Goal: Task Accomplishment & Management: Use online tool/utility

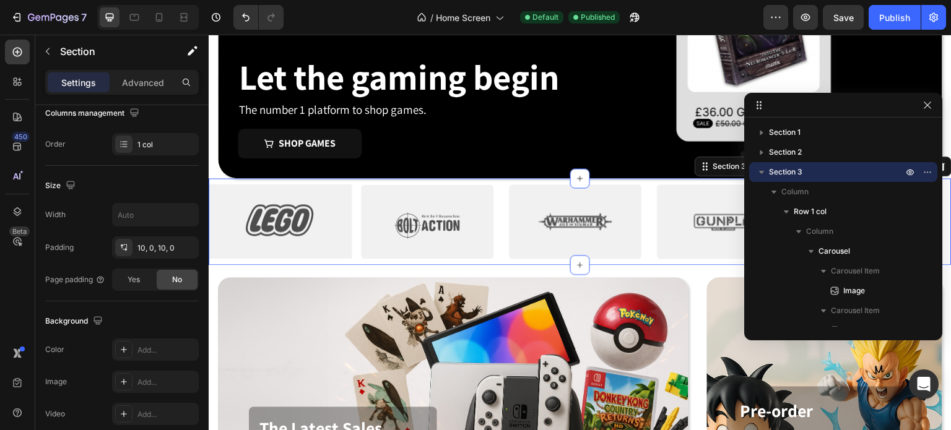
scroll to position [394, 0]
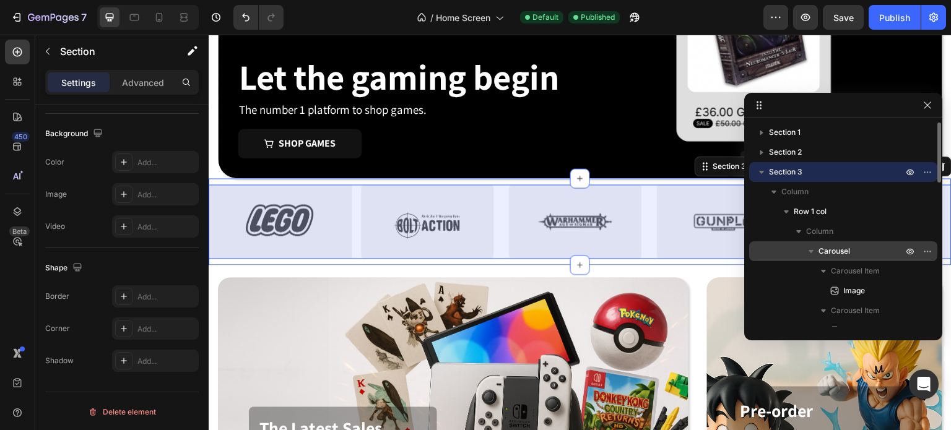
click at [837, 244] on div "Carousel" at bounding box center [843, 251] width 178 height 20
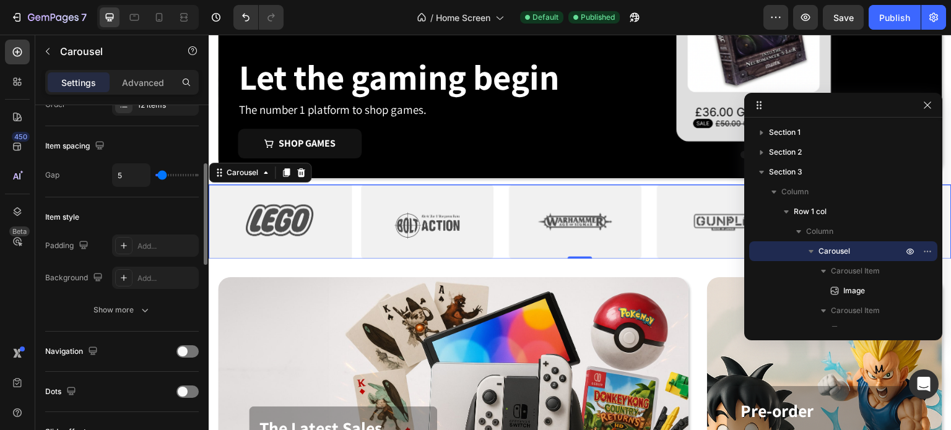
scroll to position [413, 0]
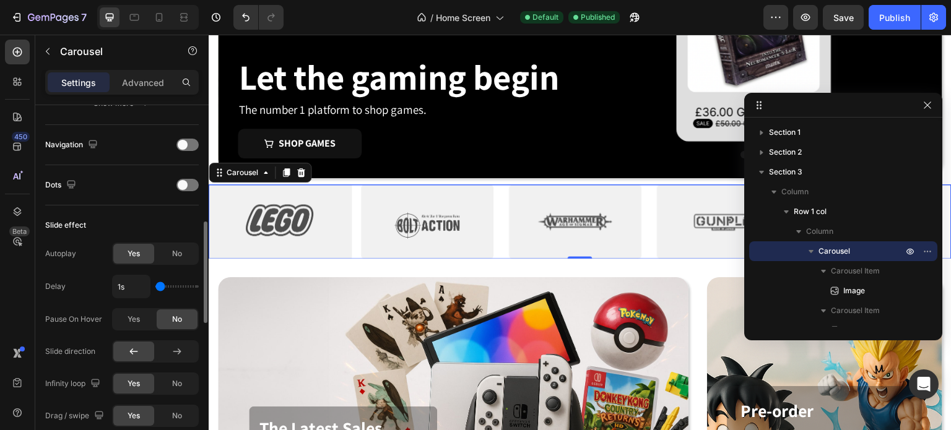
click at [179, 373] on div "Yes No" at bounding box center [155, 384] width 87 height 22
click at [179, 379] on span "No" at bounding box center [177, 383] width 10 height 11
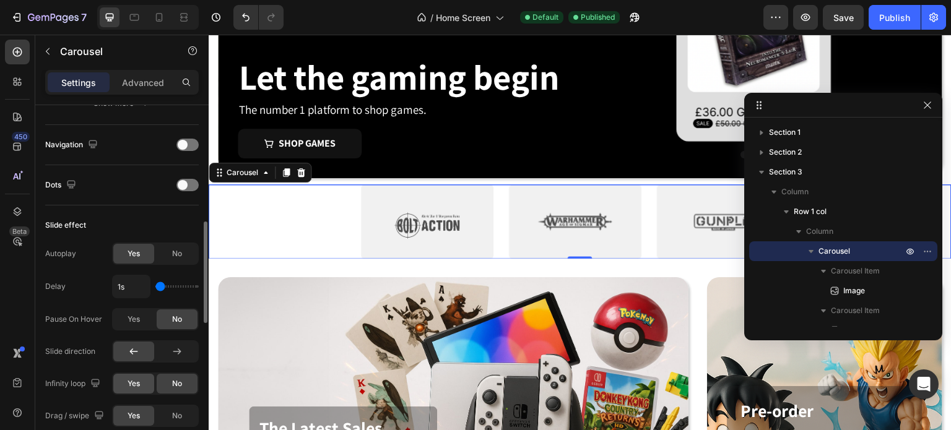
drag, startPoint x: 139, startPoint y: 384, endPoint x: 144, endPoint y: 378, distance: 7.9
click at [138, 384] on span "Yes" at bounding box center [133, 383] width 12 height 11
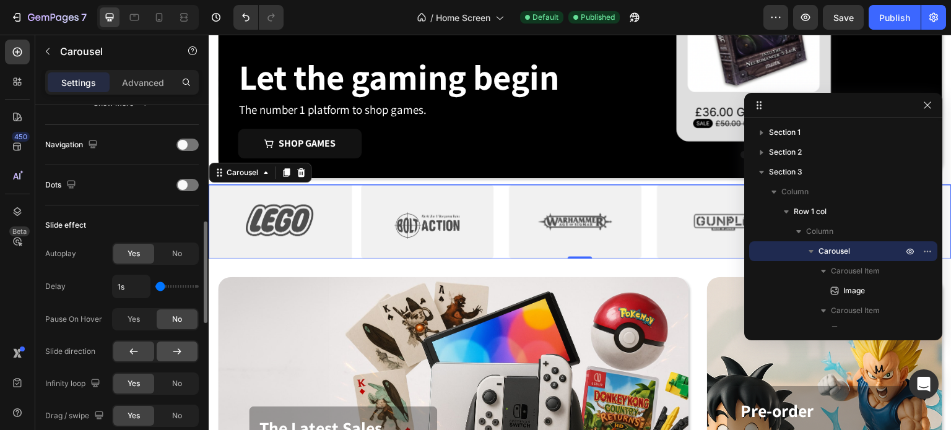
click at [186, 353] on div at bounding box center [177, 352] width 41 height 20
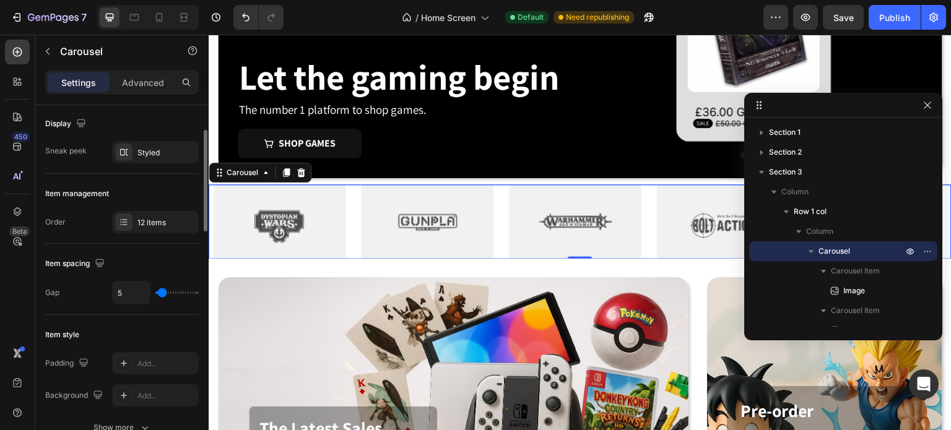
scroll to position [0, 0]
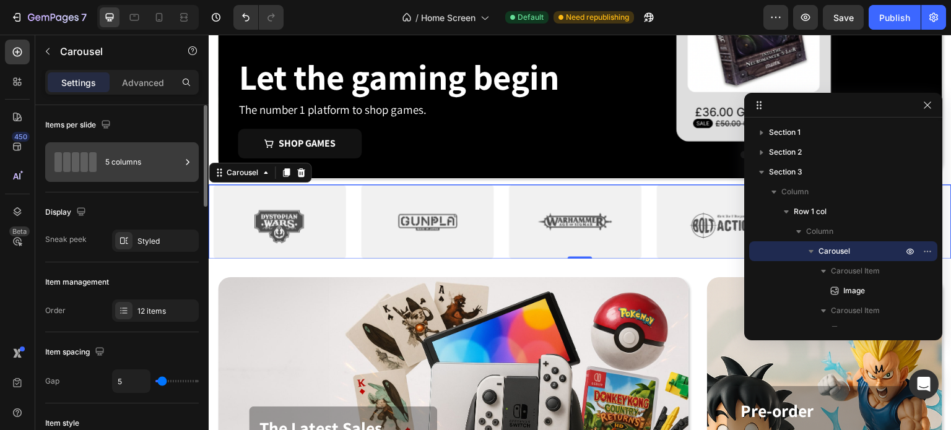
click at [134, 157] on div "5 columns" at bounding box center [143, 162] width 76 height 28
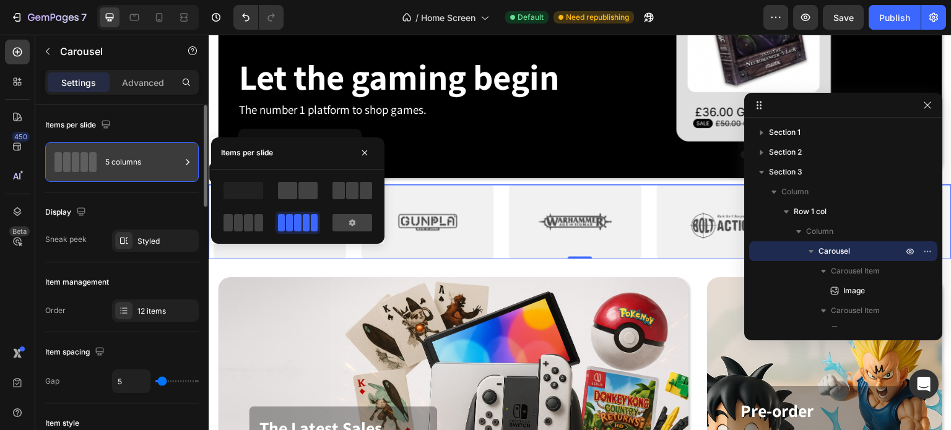
click at [137, 155] on div "5 columns" at bounding box center [143, 162] width 76 height 28
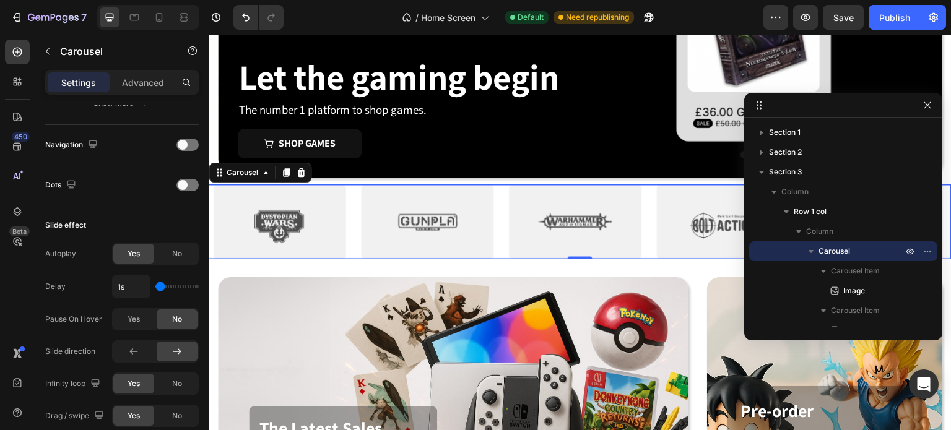
scroll to position [619, 0]
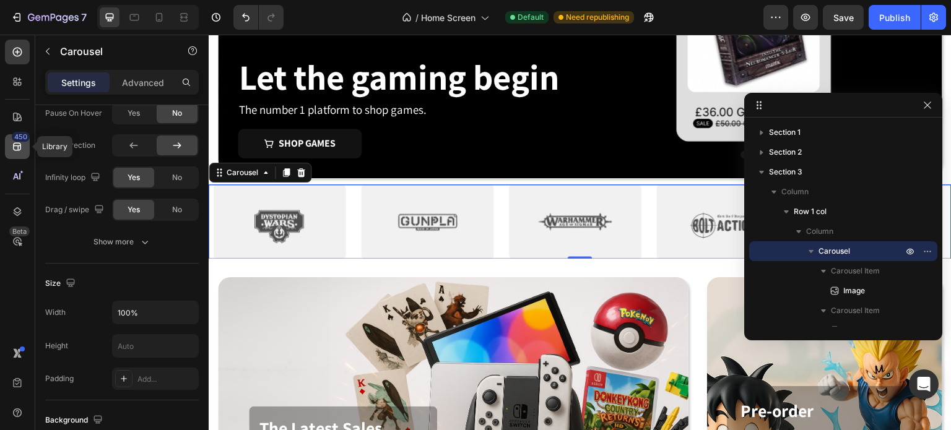
click at [19, 146] on icon at bounding box center [17, 146] width 12 height 12
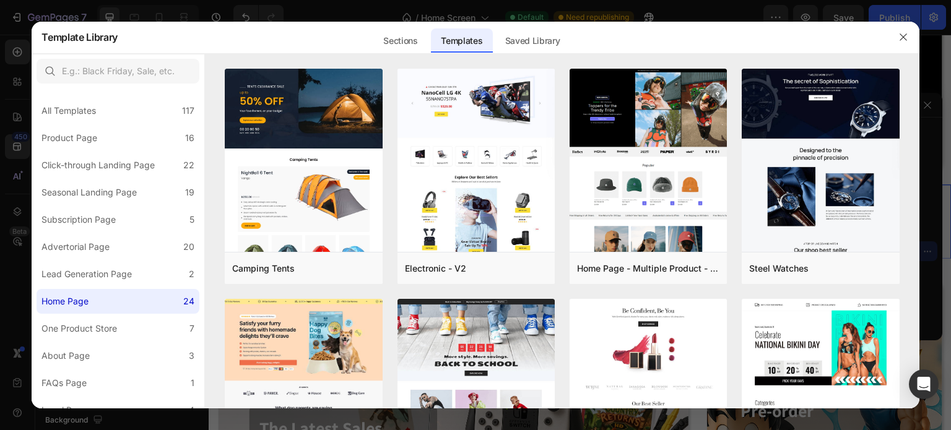
click at [896, 33] on button "button" at bounding box center [903, 37] width 20 height 20
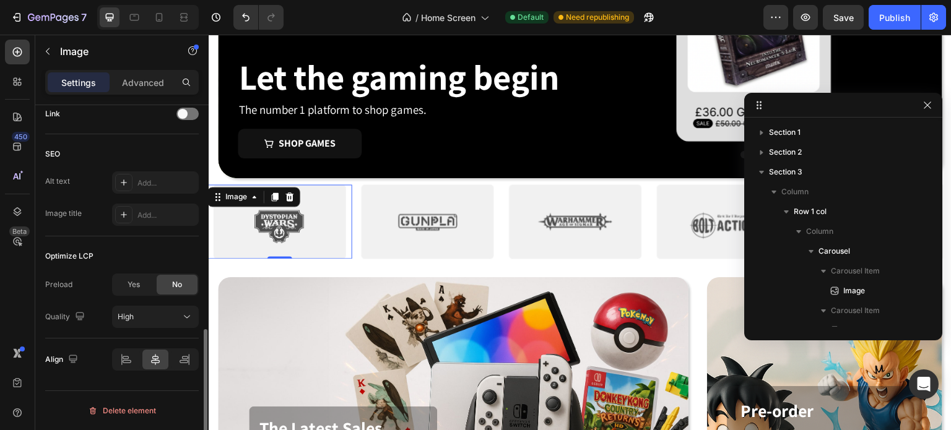
scroll to position [0, 0]
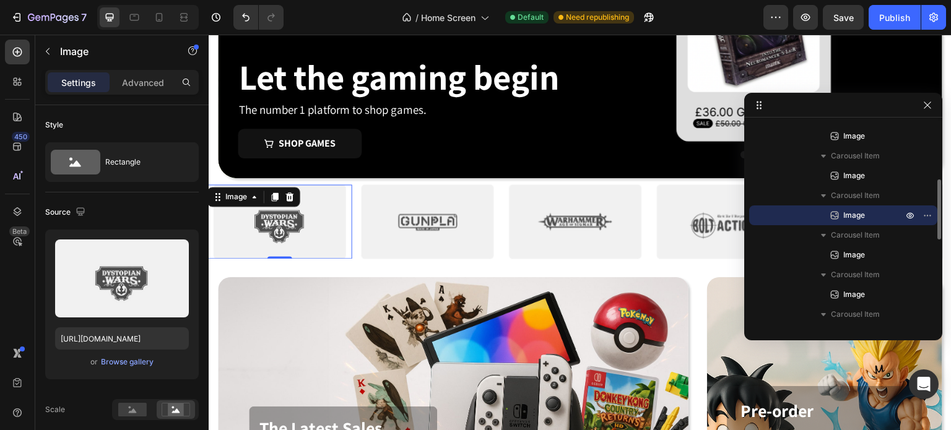
click at [332, 228] on img at bounding box center [279, 221] width 145 height 74
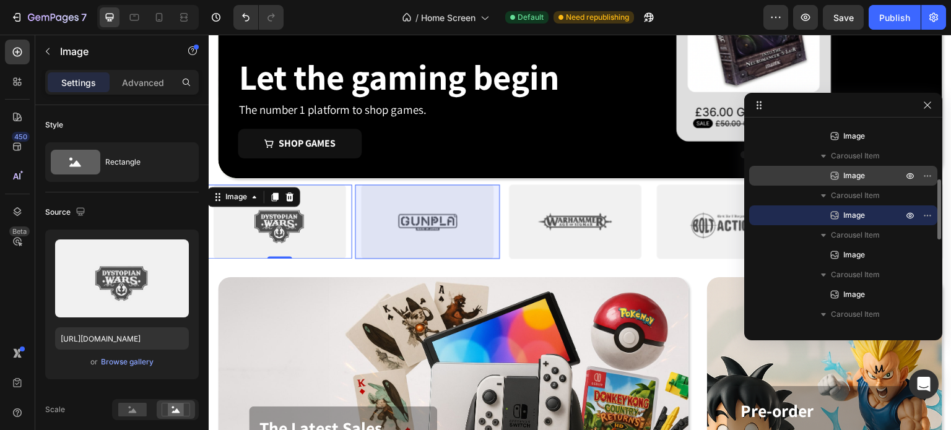
click at [858, 178] on span "Image" at bounding box center [854, 176] width 22 height 12
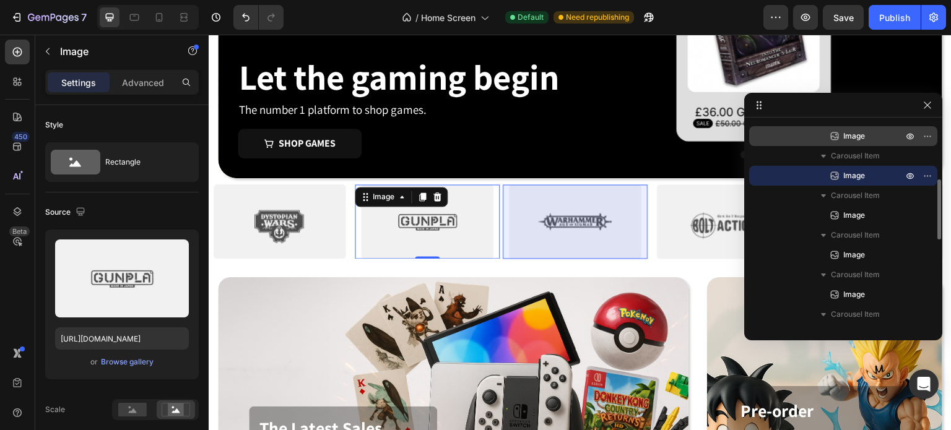
click at [874, 138] on p "Image" at bounding box center [859, 136] width 62 height 12
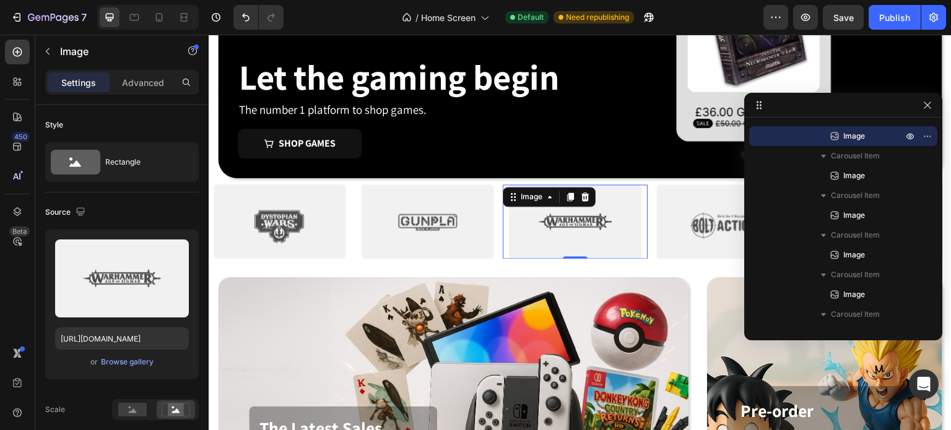
click at [864, 103] on div at bounding box center [843, 105] width 198 height 25
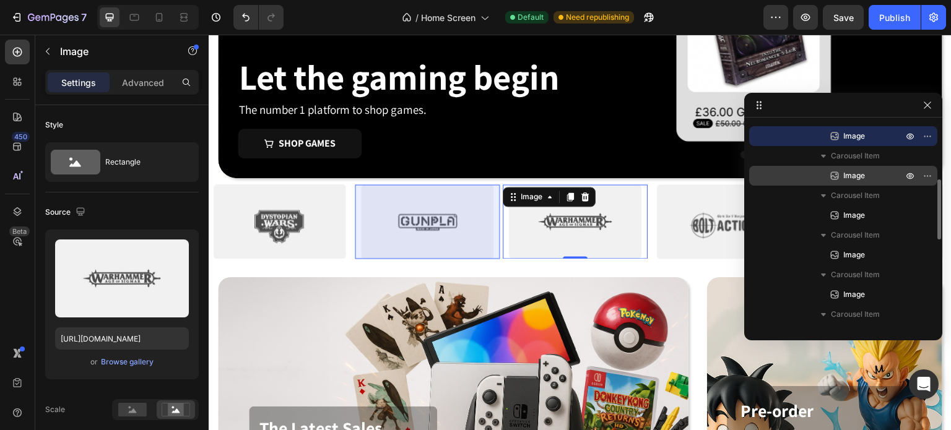
click at [854, 178] on span "Image" at bounding box center [854, 176] width 22 height 12
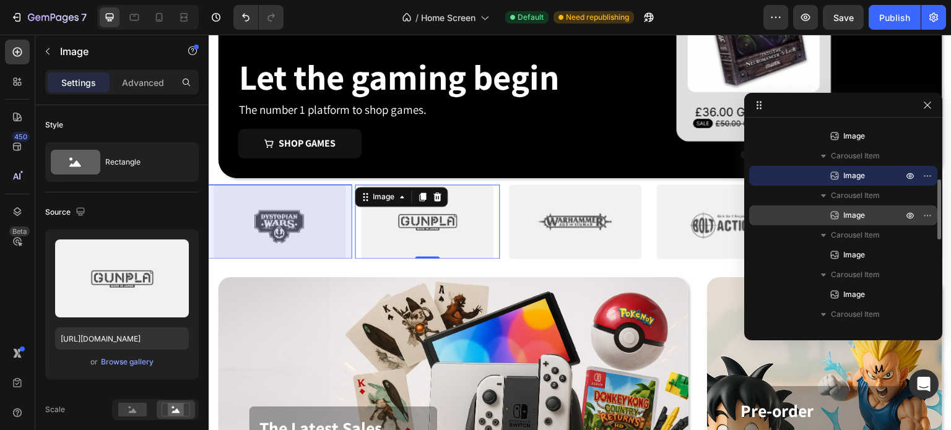
click at [866, 220] on p "Image" at bounding box center [859, 215] width 62 height 12
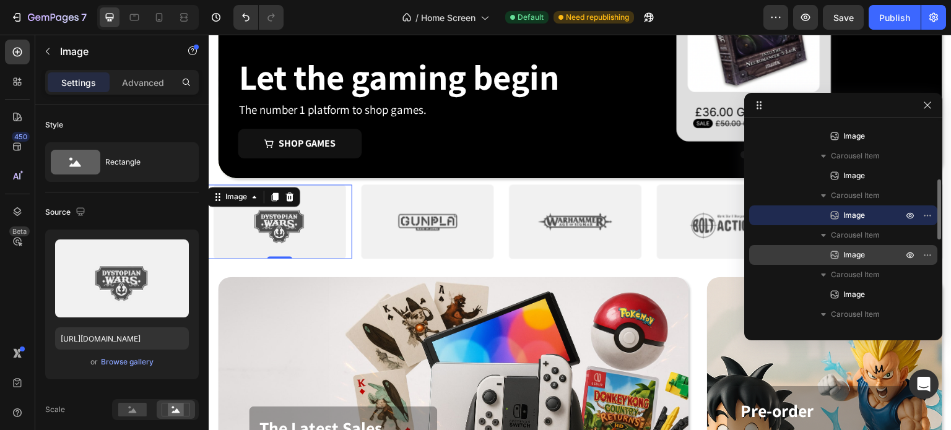
click at [857, 250] on span "Image" at bounding box center [854, 255] width 22 height 12
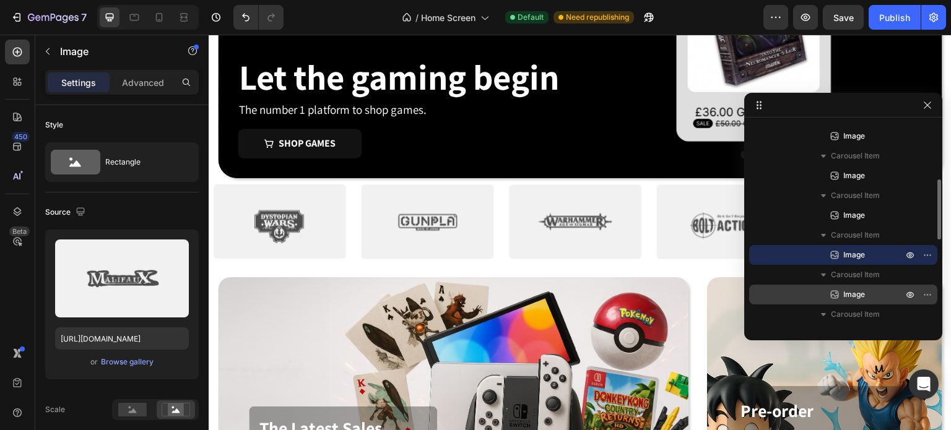
click at [849, 288] on span "Image" at bounding box center [854, 294] width 22 height 12
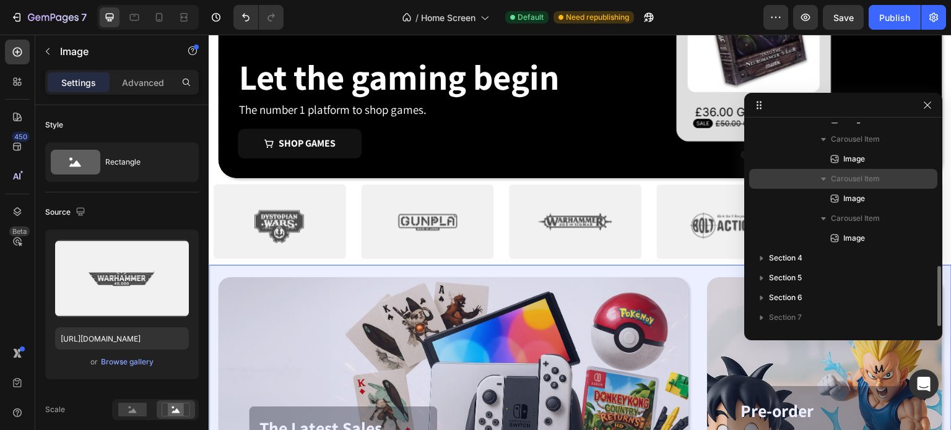
scroll to position [282, 0]
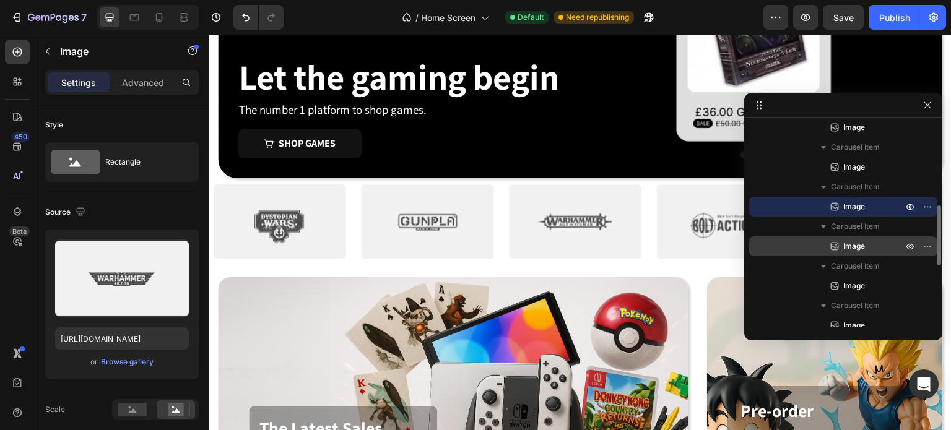
click at [865, 249] on p "Image" at bounding box center [859, 246] width 62 height 12
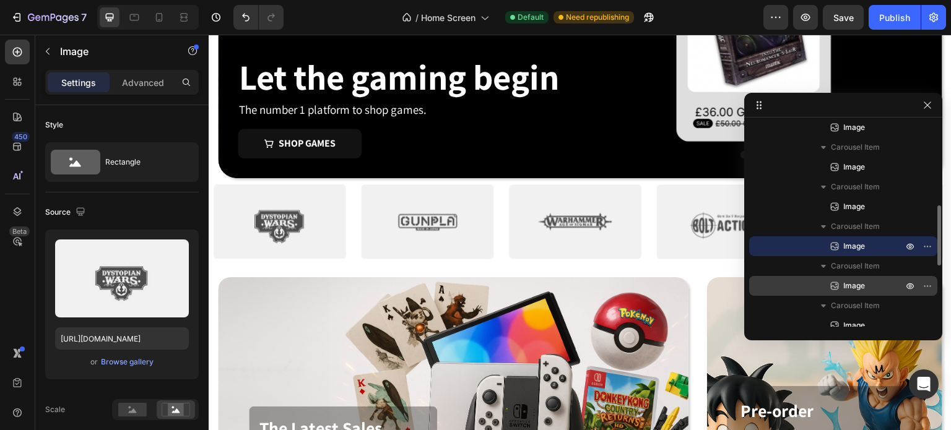
click at [854, 281] on span "Image" at bounding box center [854, 286] width 22 height 12
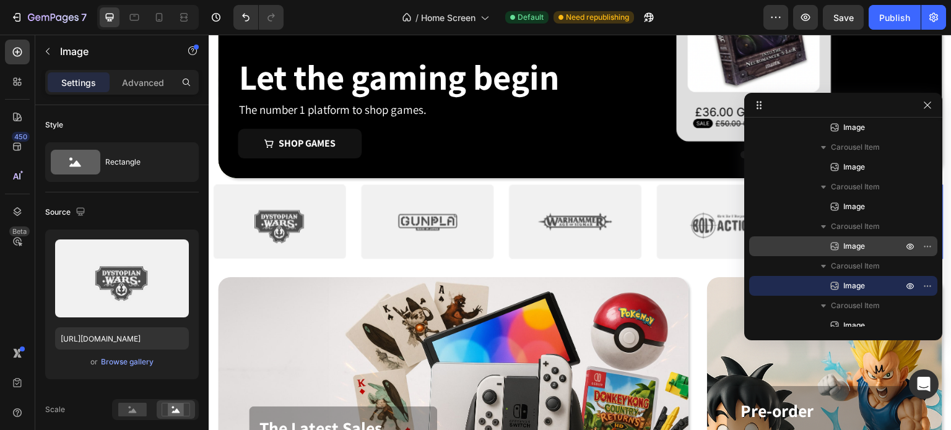
scroll to position [488, 0]
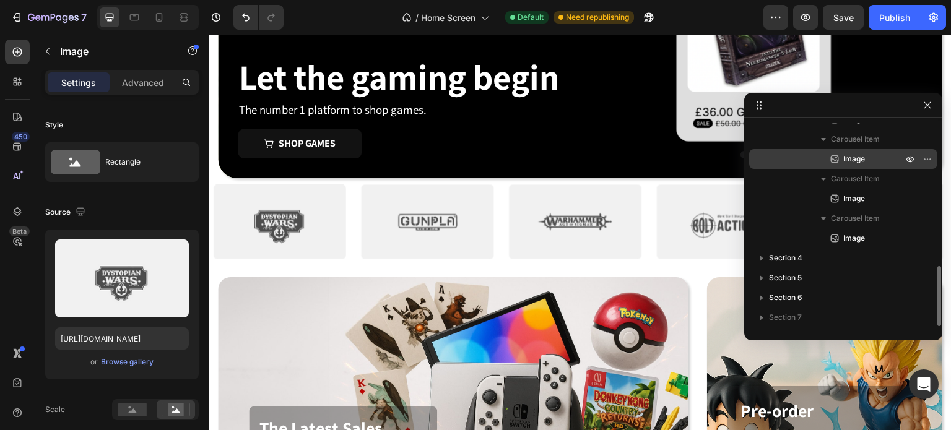
click at [861, 162] on span "Image" at bounding box center [854, 159] width 22 height 12
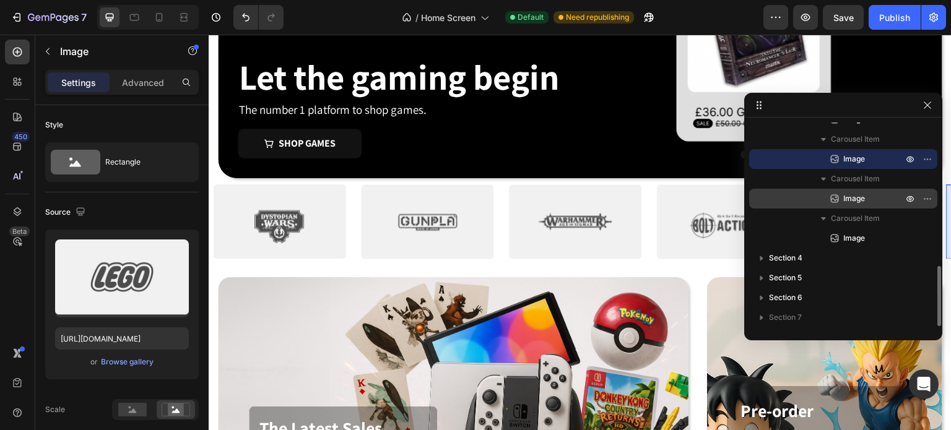
click at [859, 195] on span "Image" at bounding box center [854, 198] width 22 height 12
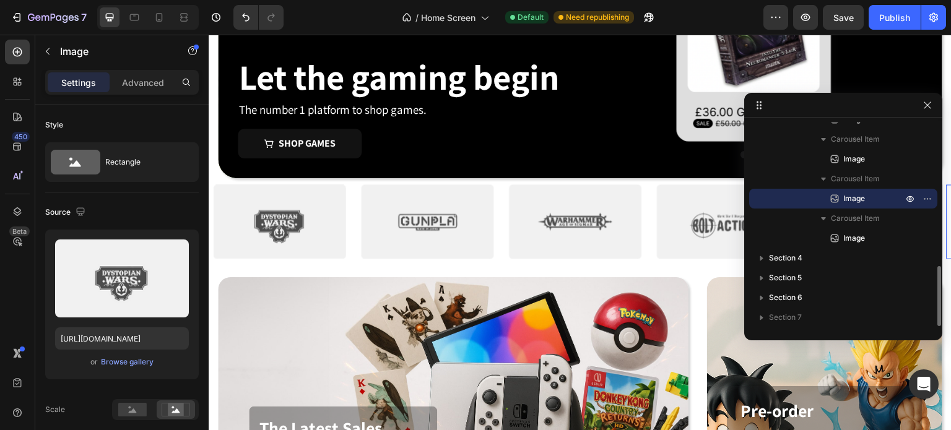
scroll to position [282, 0]
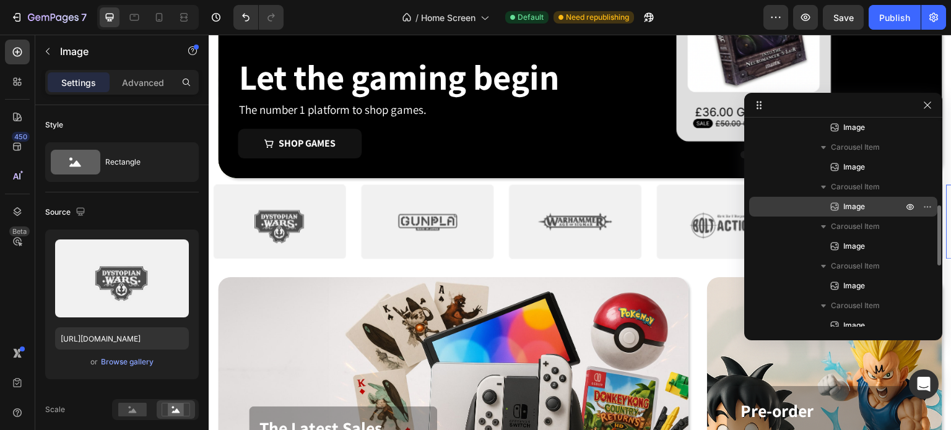
click at [856, 201] on span "Image" at bounding box center [854, 207] width 22 height 12
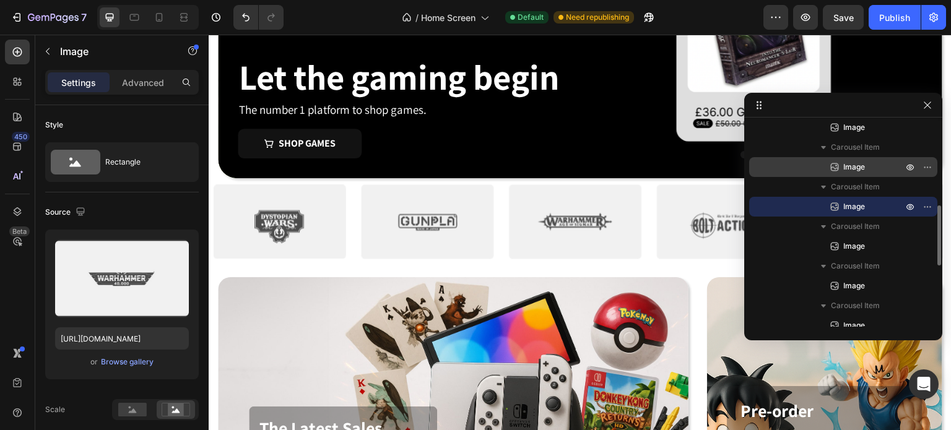
click at [861, 164] on span "Image" at bounding box center [854, 167] width 22 height 12
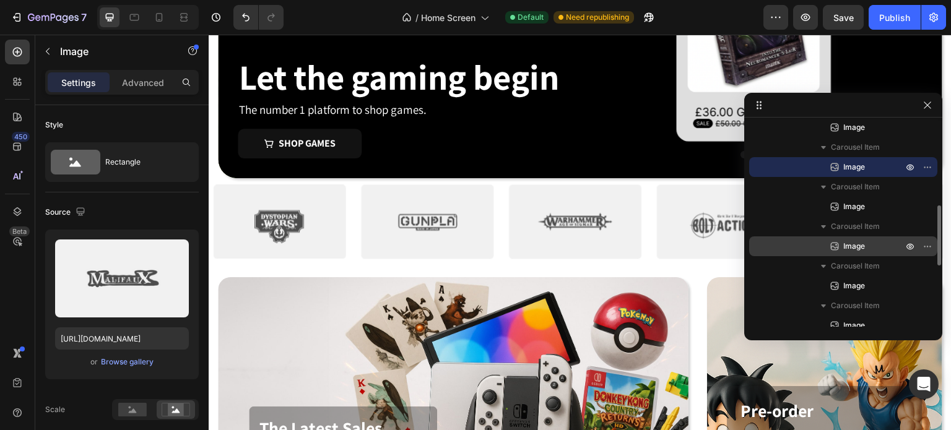
click at [853, 246] on span "Image" at bounding box center [854, 246] width 22 height 12
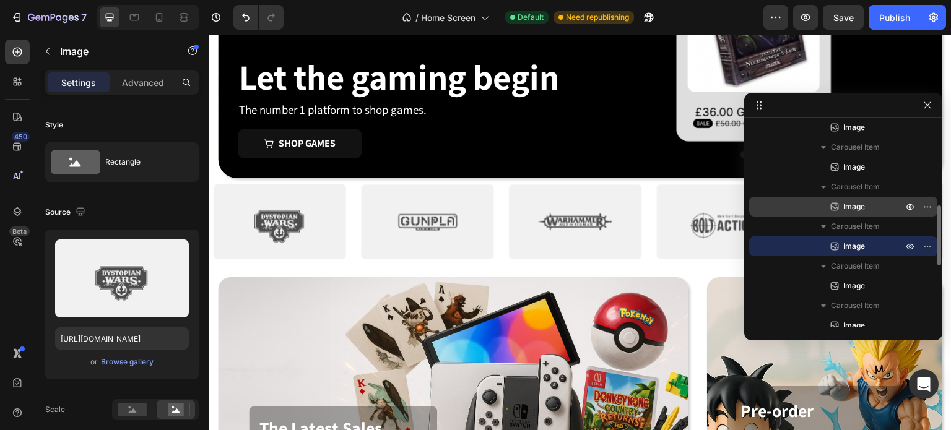
click at [854, 207] on span "Image" at bounding box center [854, 207] width 22 height 12
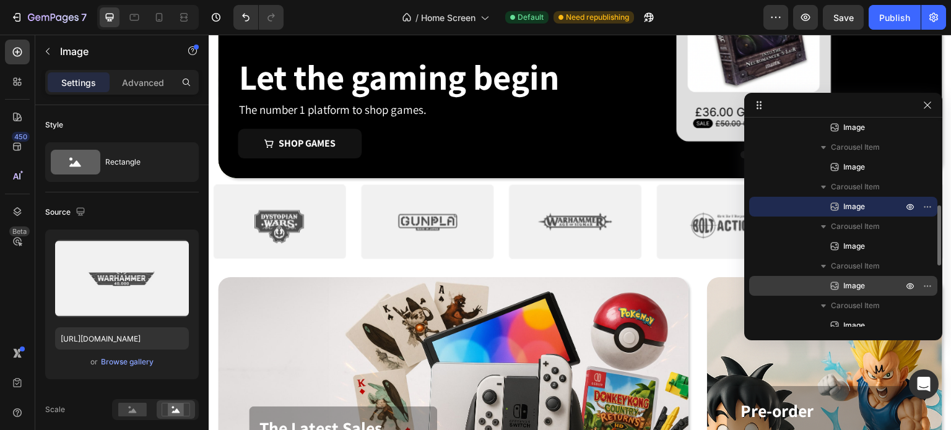
click at [840, 284] on p "Image" at bounding box center [859, 286] width 62 height 12
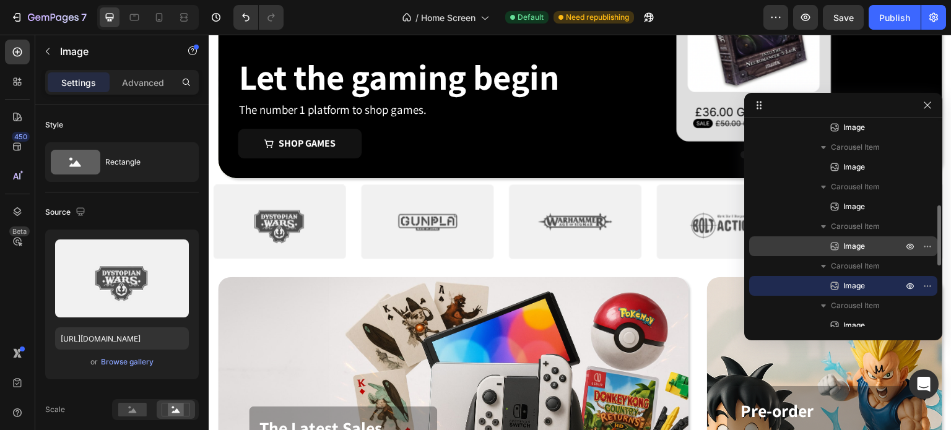
click at [857, 237] on div "Image" at bounding box center [843, 246] width 178 height 20
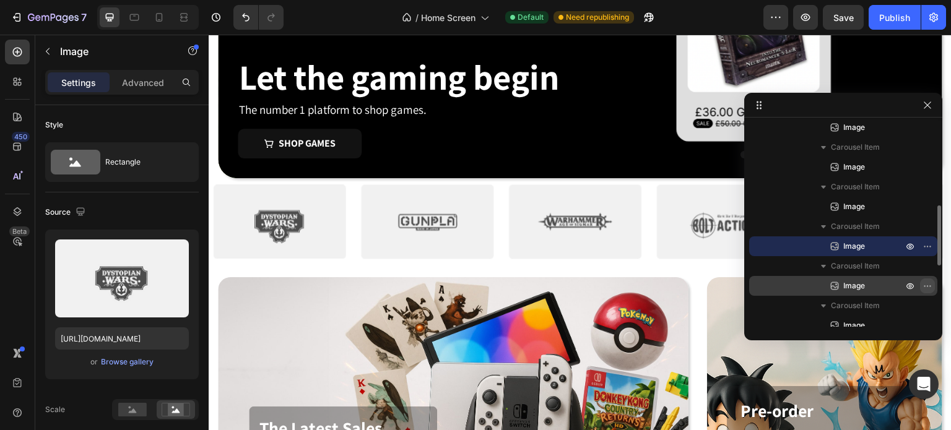
click at [930, 283] on icon "button" at bounding box center [927, 286] width 10 height 10
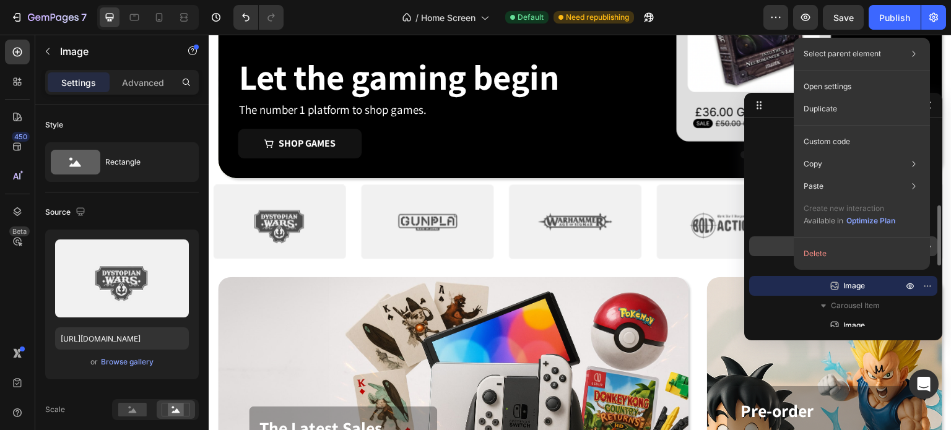
click at [836, 248] on button "Delete" at bounding box center [861, 254] width 126 height 22
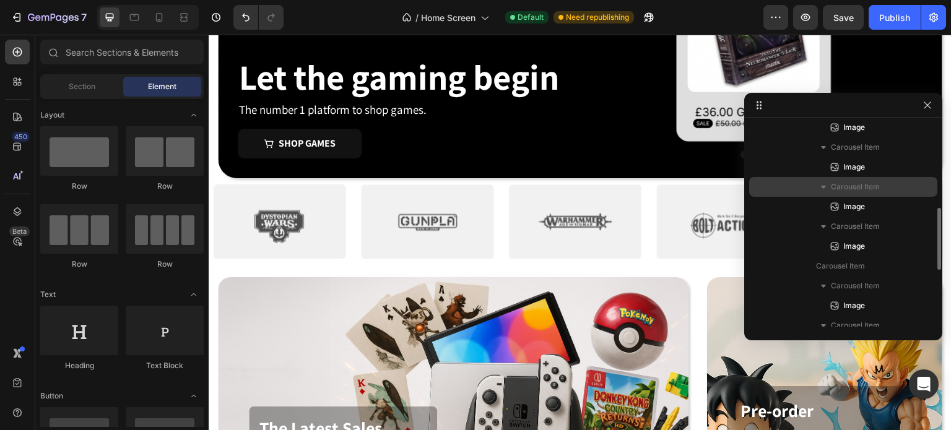
scroll to position [76, 0]
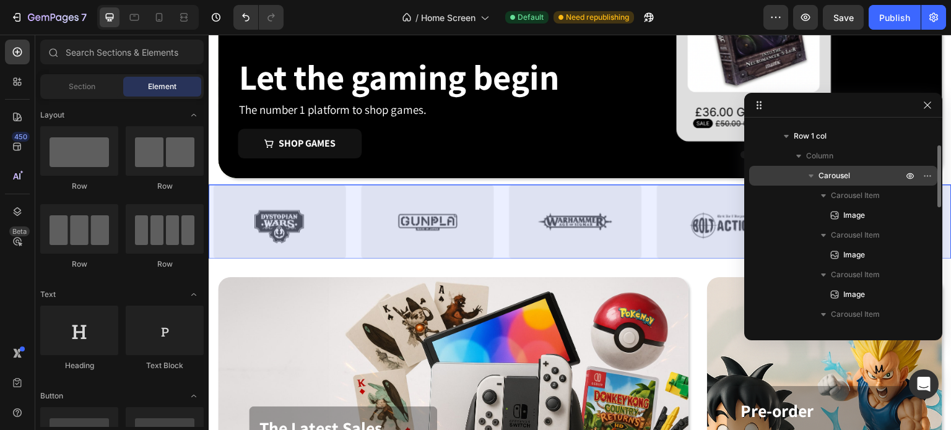
click at [837, 182] on div "Carousel" at bounding box center [843, 176] width 178 height 20
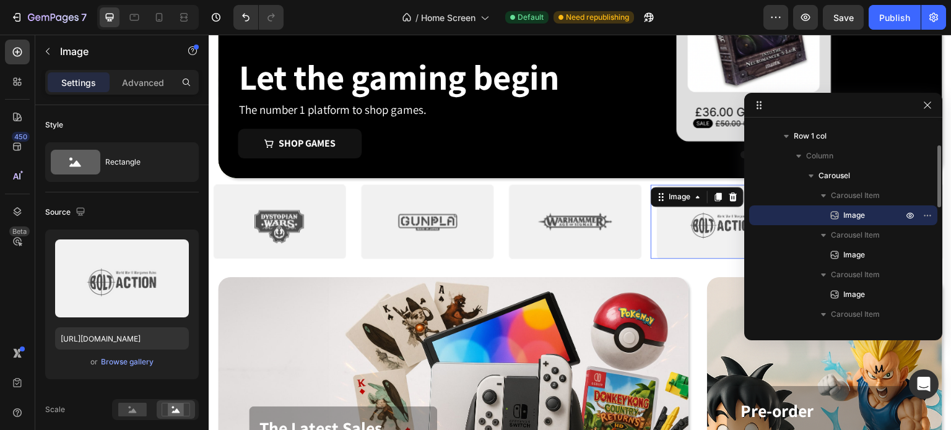
click at [657, 205] on div "Image 0" at bounding box center [722, 221] width 145 height 74
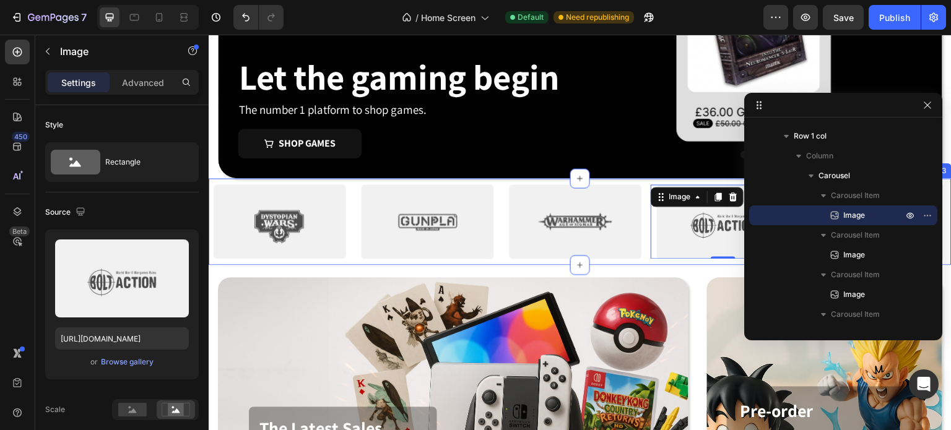
click at [675, 262] on div "Image 0 Image Image Image Image Image Image Drop element here Image Image Image…" at bounding box center [580, 221] width 743 height 87
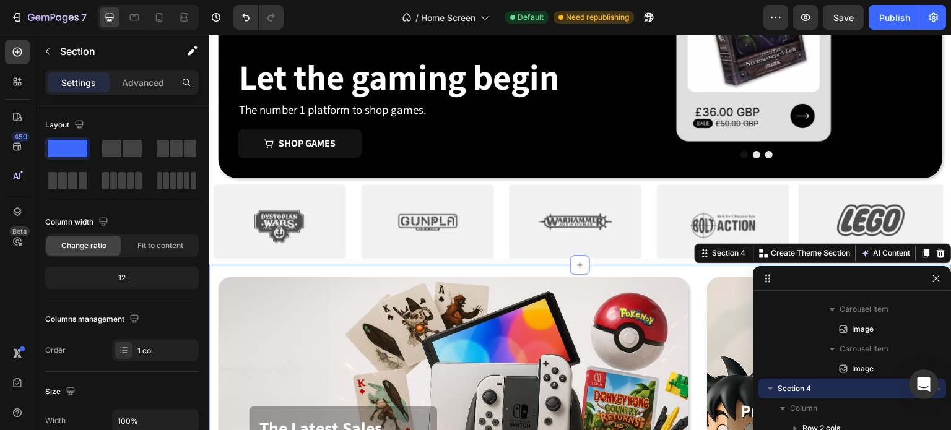
drag, startPoint x: 857, startPoint y: 111, endPoint x: 866, endPoint y: 290, distance: 179.8
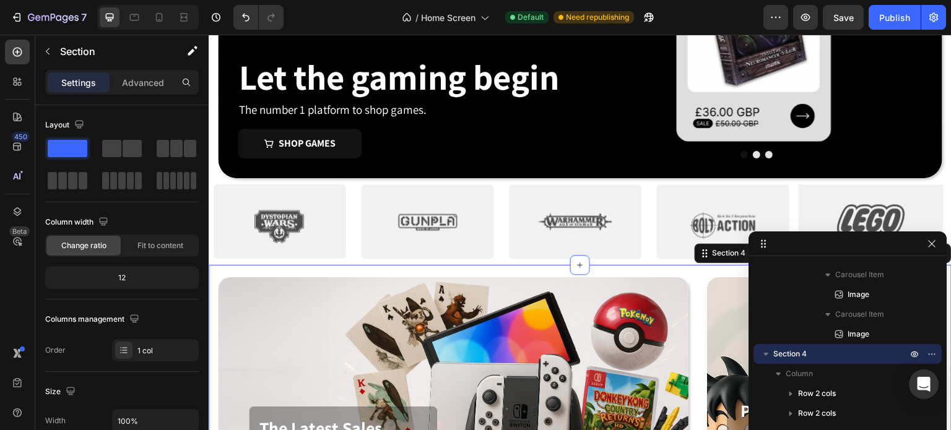
drag, startPoint x: 797, startPoint y: 279, endPoint x: 793, endPoint y: 238, distance: 40.5
click at [876, 7] on button "Publish" at bounding box center [894, 17] width 52 height 25
click at [881, 11] on button "Publish" at bounding box center [894, 17] width 52 height 25
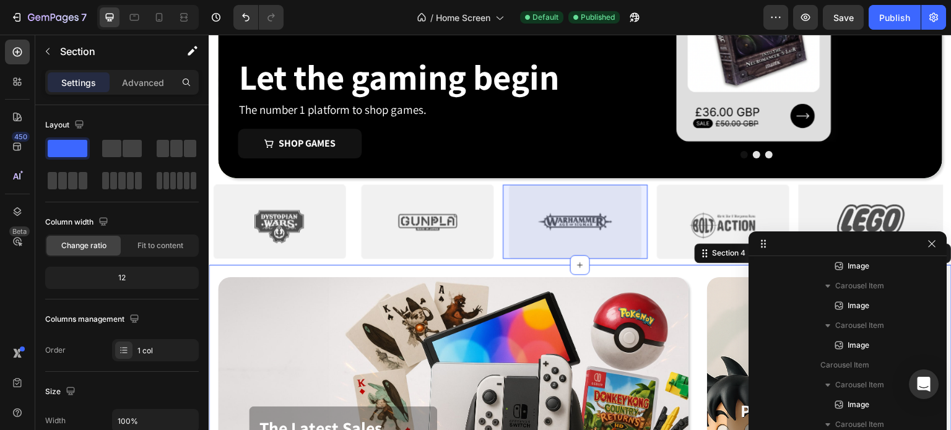
scroll to position [115, 0]
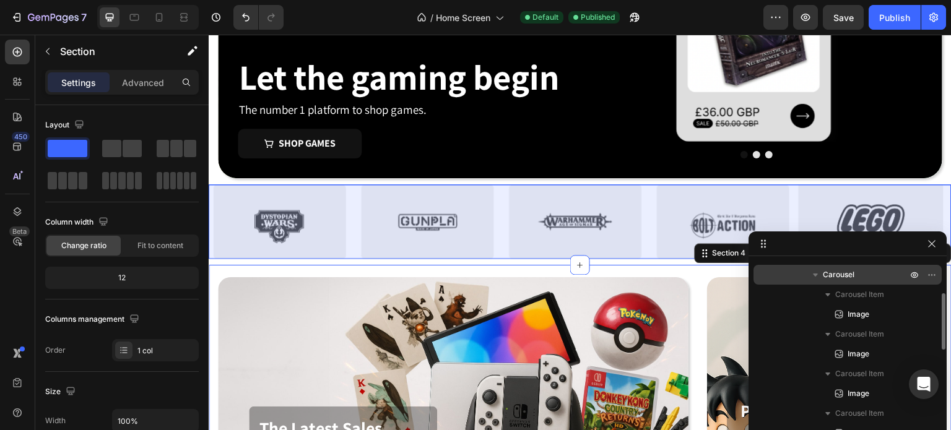
click at [823, 272] on span "Carousel" at bounding box center [839, 275] width 32 height 12
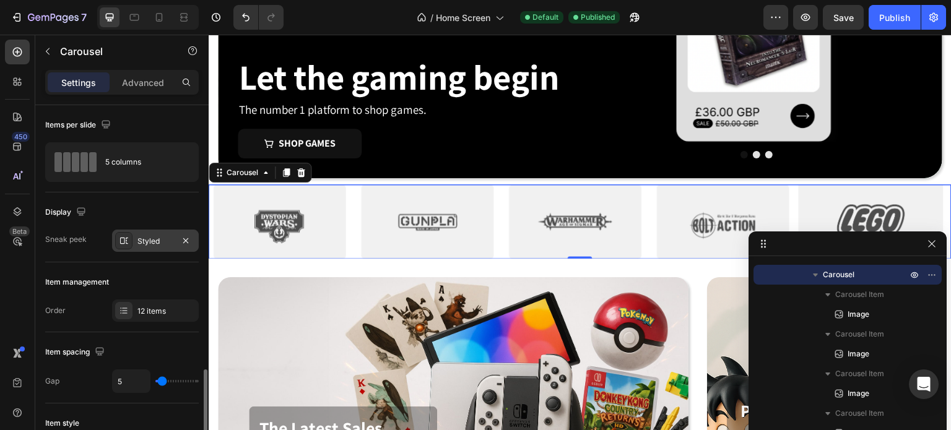
scroll to position [206, 0]
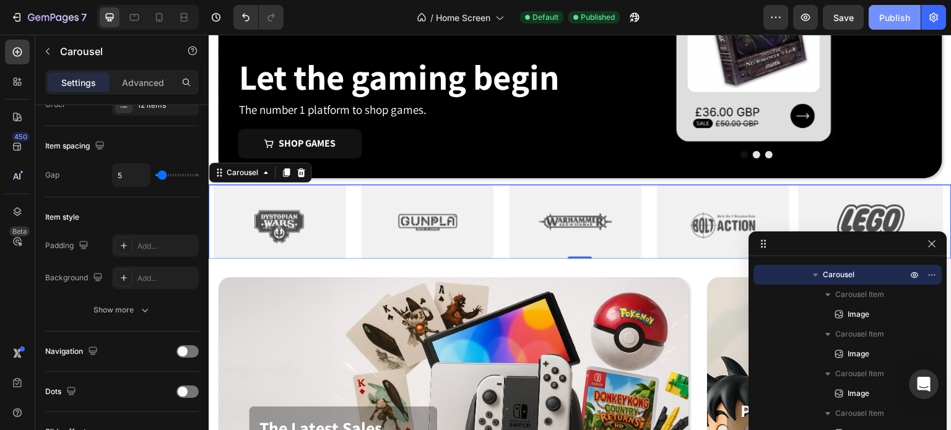
click at [894, 17] on div "Publish" at bounding box center [894, 17] width 31 height 13
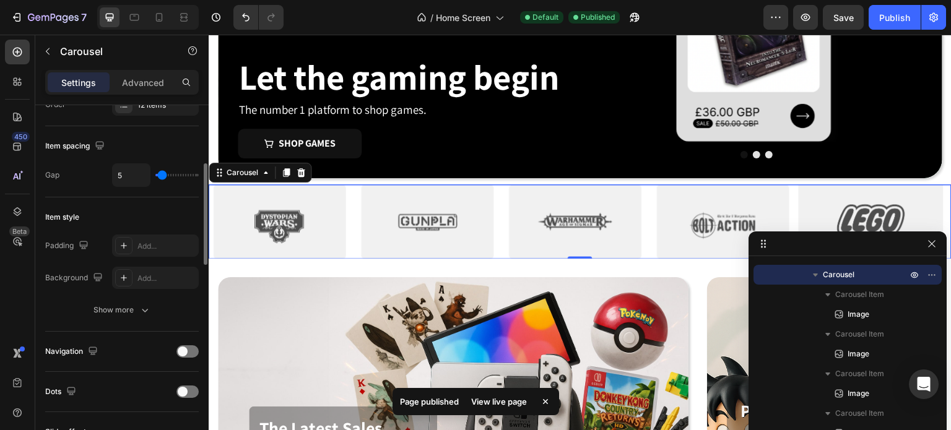
scroll to position [413, 0]
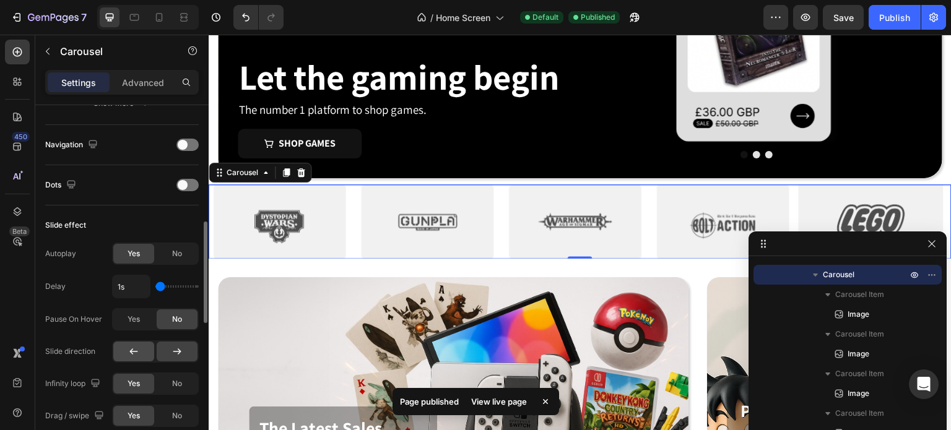
click at [122, 352] on div at bounding box center [133, 352] width 41 height 20
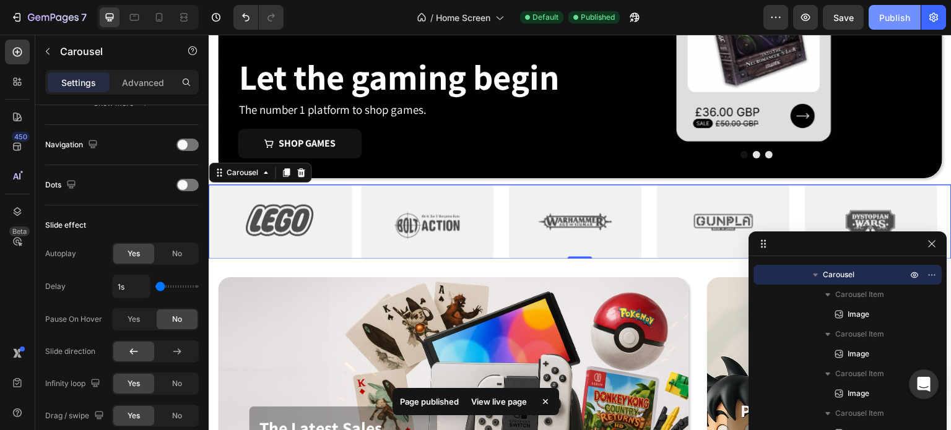
click at [889, 17] on div "Publish" at bounding box center [894, 17] width 31 height 13
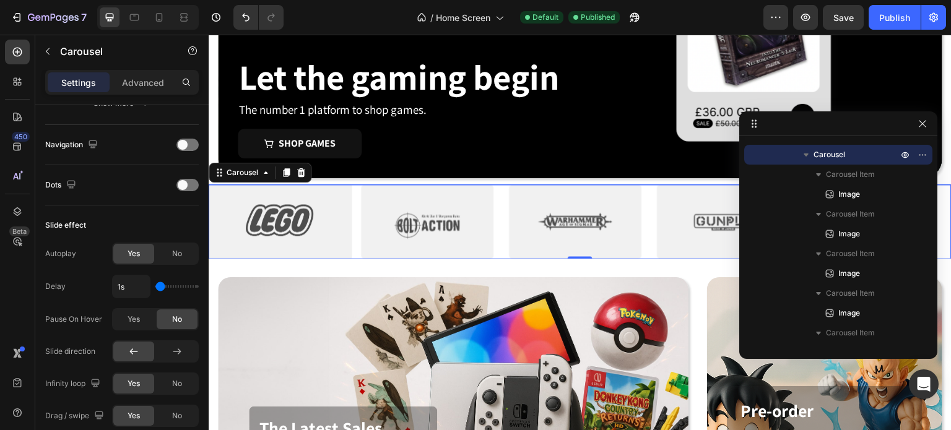
drag, startPoint x: 804, startPoint y: 244, endPoint x: 797, endPoint y: 112, distance: 132.6
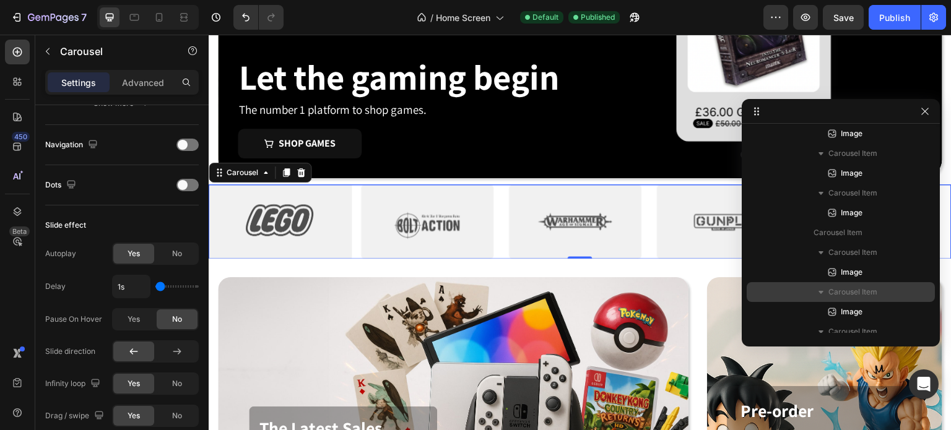
scroll to position [528, 0]
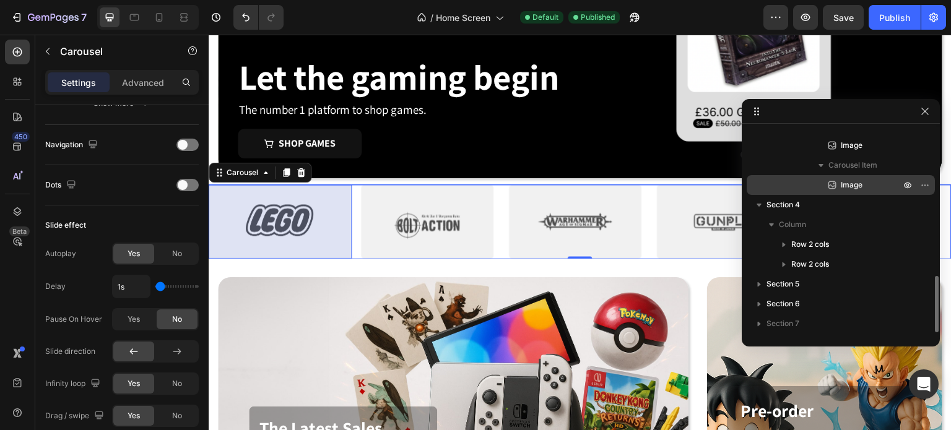
click at [844, 185] on span "Image" at bounding box center [851, 185] width 22 height 12
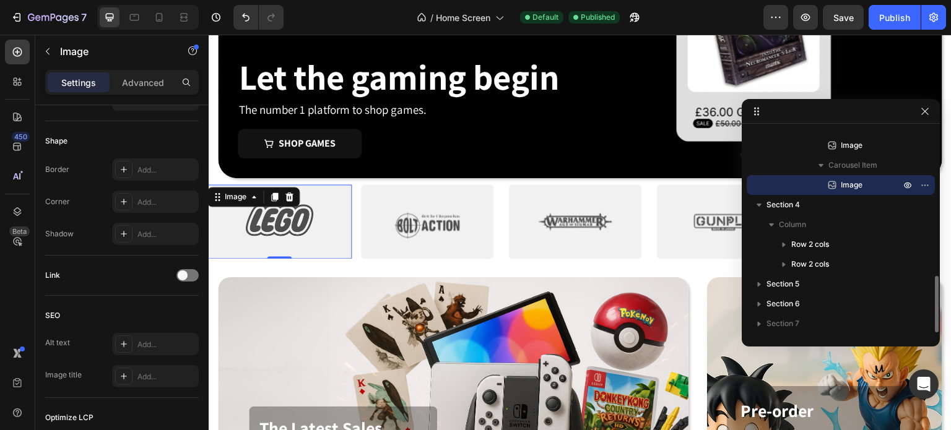
scroll to position [0, 0]
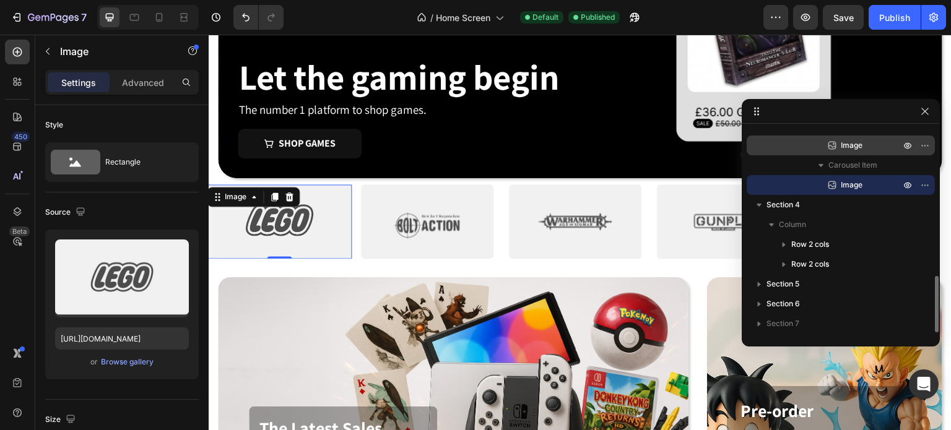
click at [838, 145] on p "Image" at bounding box center [857, 145] width 62 height 12
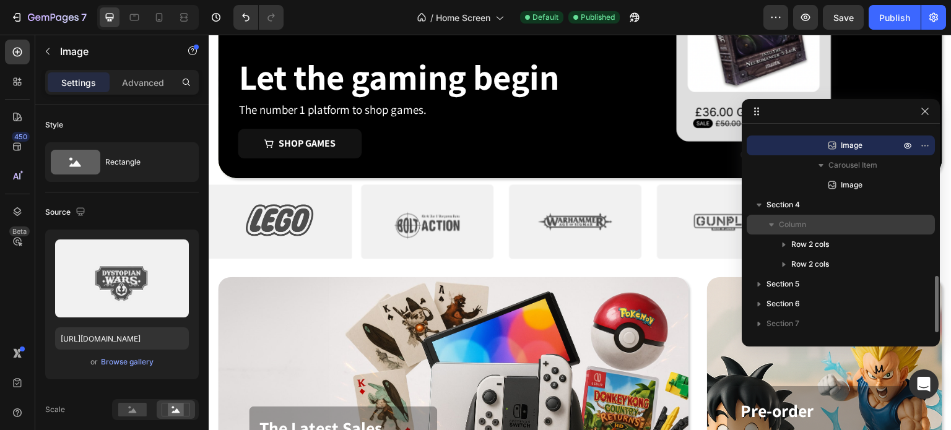
scroll to position [322, 0]
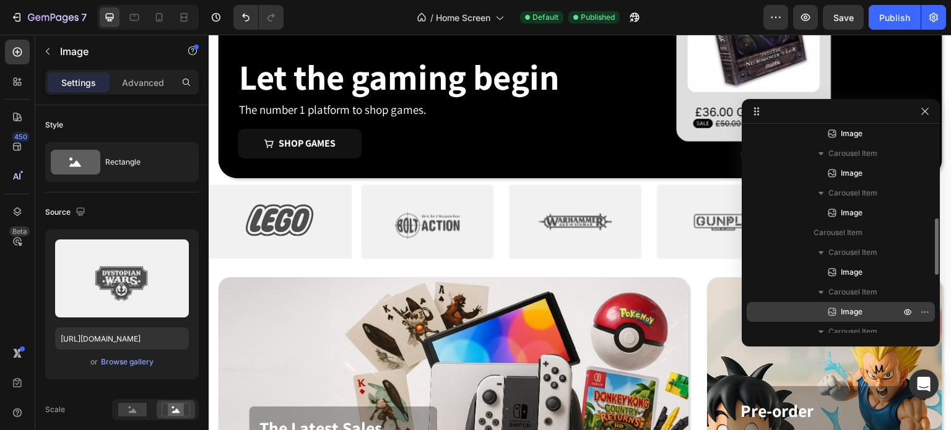
click at [847, 316] on span "Image" at bounding box center [851, 312] width 22 height 12
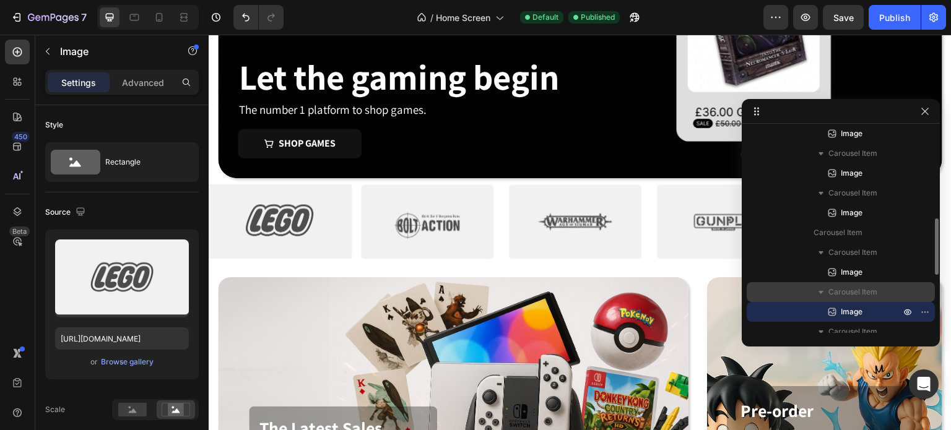
scroll to position [528, 0]
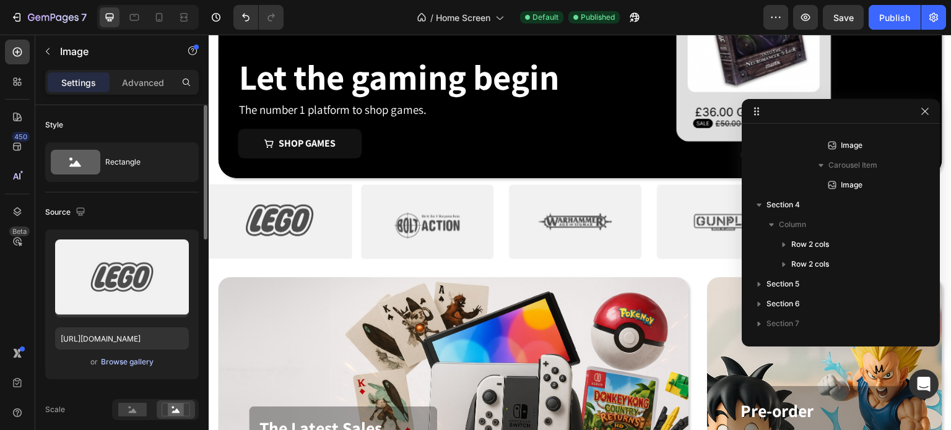
click at [106, 361] on div "Browse gallery" at bounding box center [127, 361] width 53 height 11
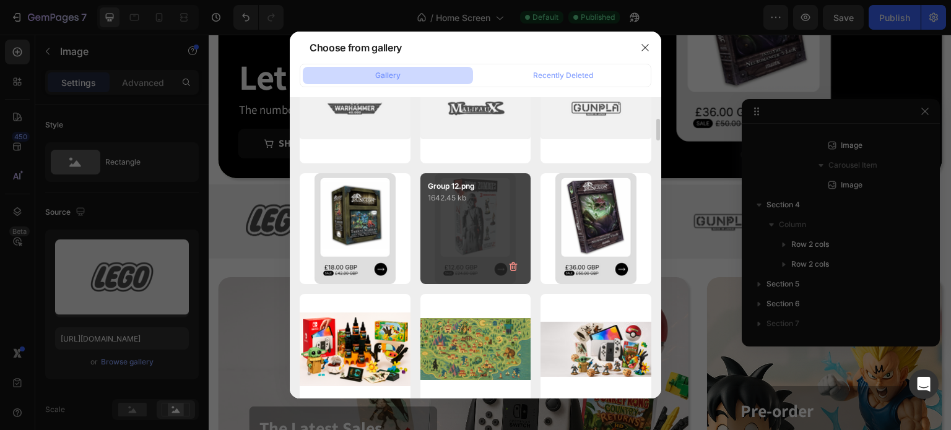
scroll to position [0, 0]
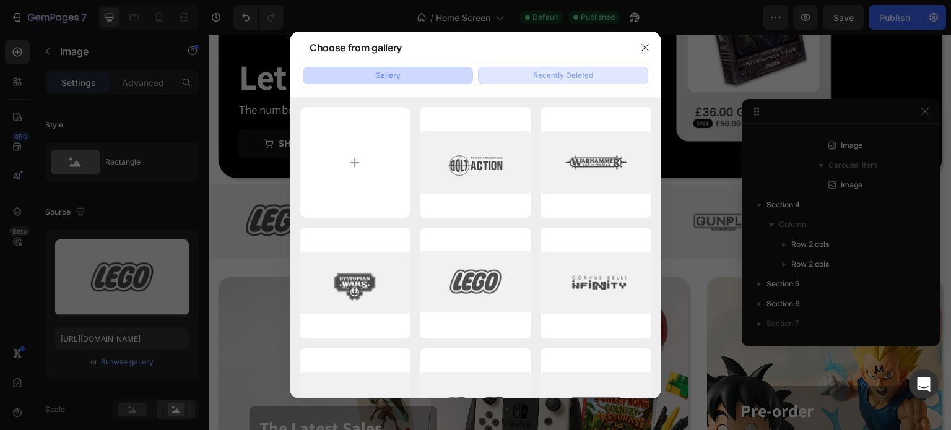
click at [600, 79] on button "Recently Deleted" at bounding box center [563, 75] width 170 height 17
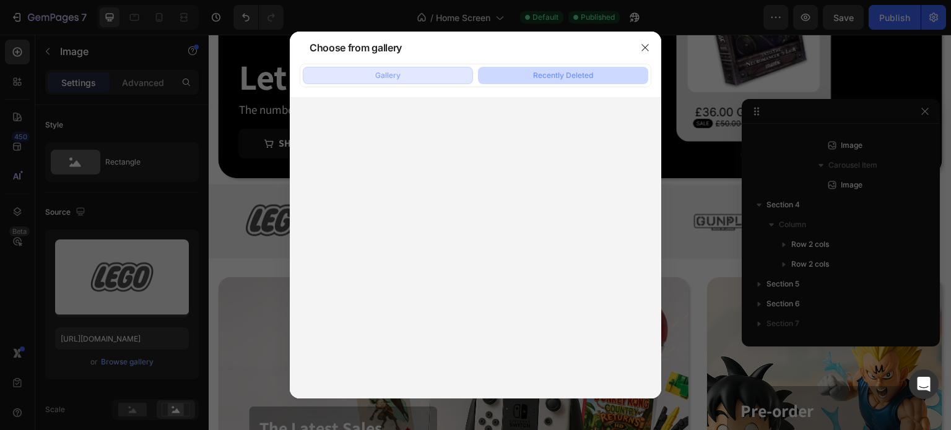
click at [405, 74] on button "Gallery" at bounding box center [388, 75] width 170 height 17
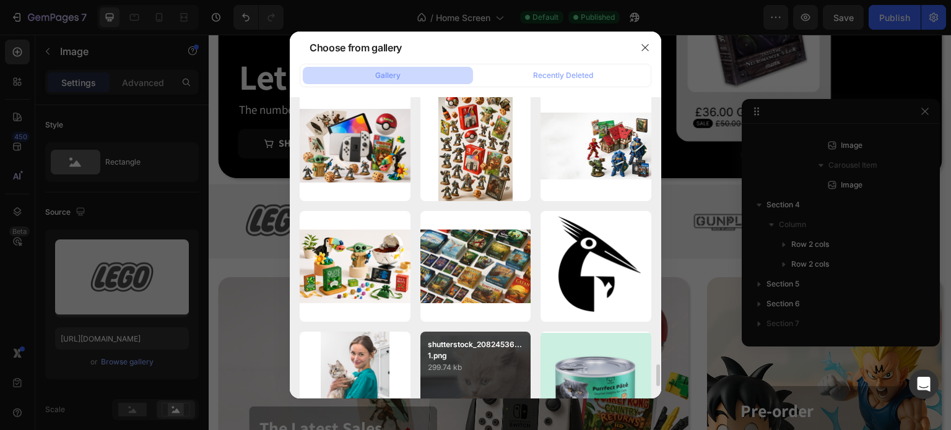
scroll to position [826, 0]
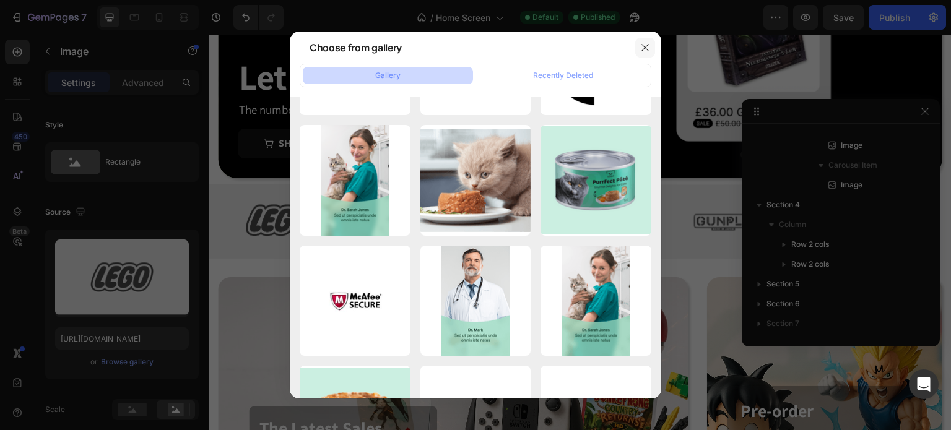
click at [642, 47] on icon "button" at bounding box center [645, 48] width 10 height 10
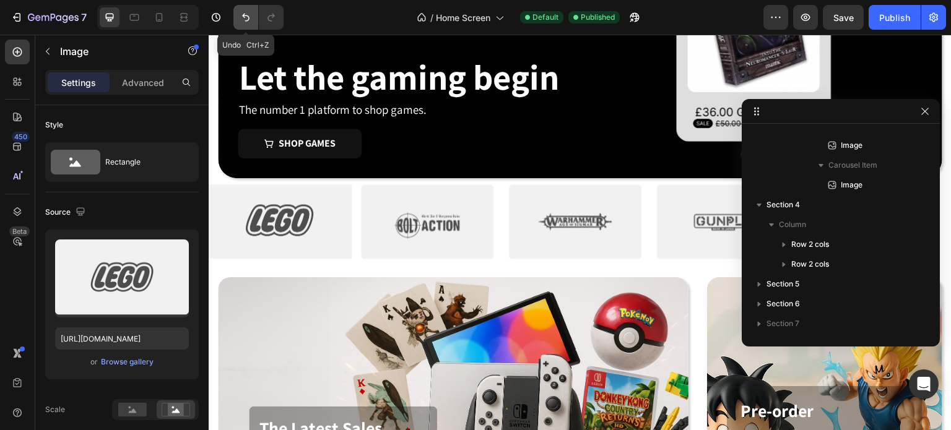
click at [246, 14] on icon "Undo/Redo" at bounding box center [246, 17] width 12 height 12
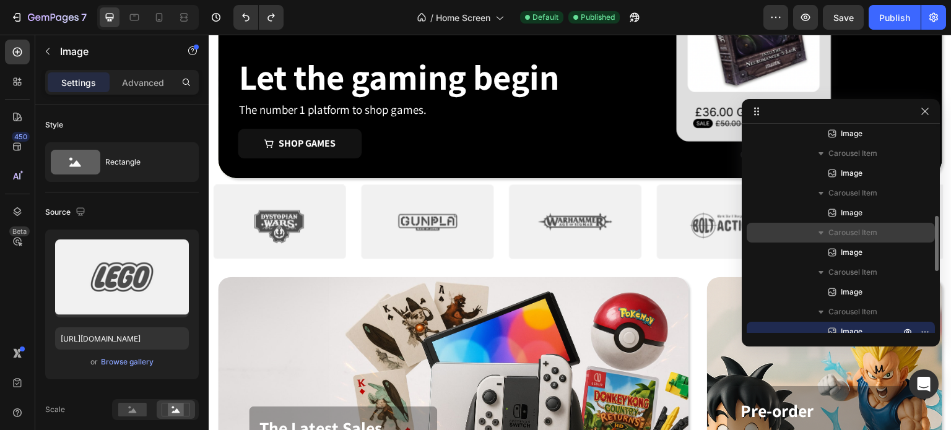
scroll to position [528, 0]
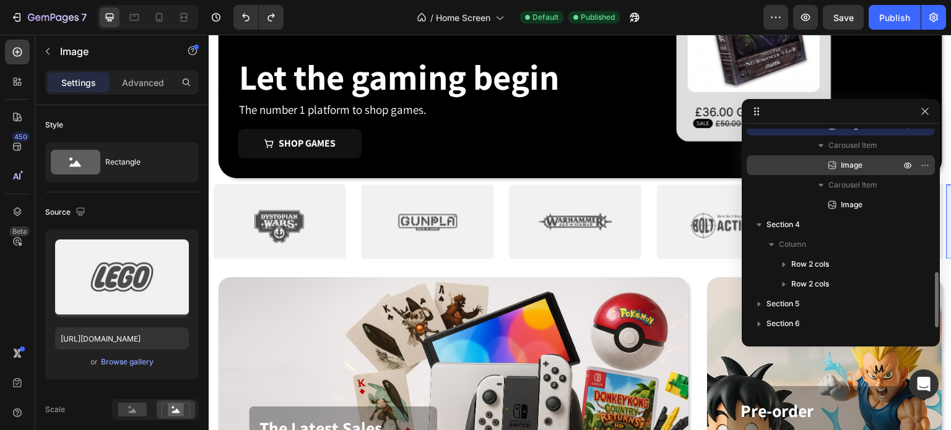
click at [854, 170] on span "Image" at bounding box center [851, 165] width 22 height 12
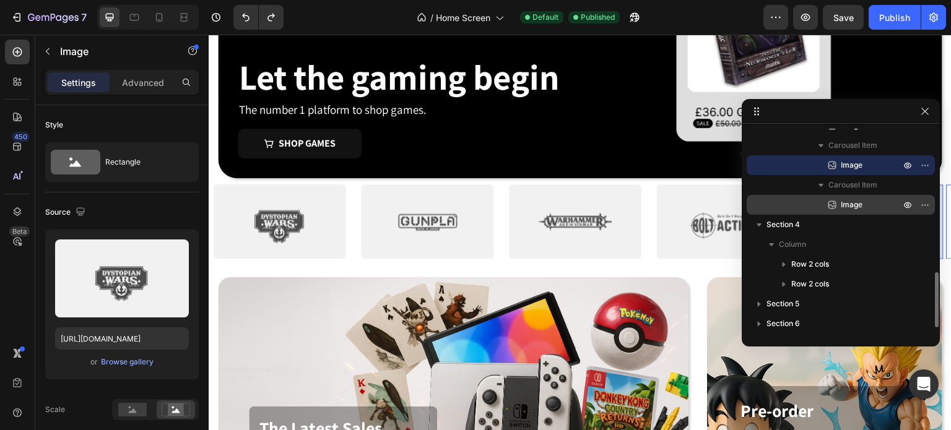
click at [852, 207] on span "Image" at bounding box center [851, 205] width 22 height 12
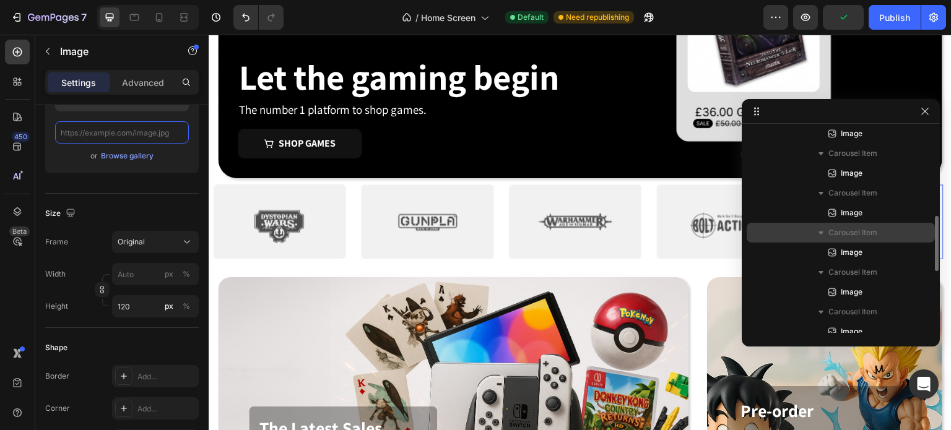
scroll to position [115, 0]
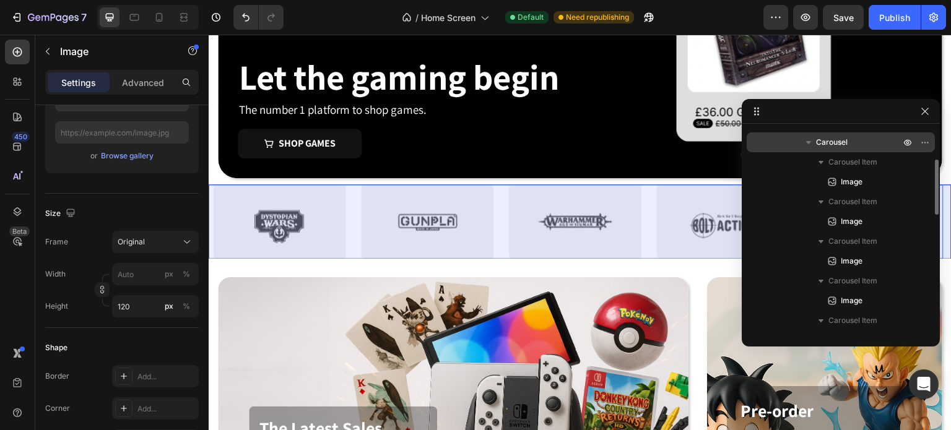
click at [859, 149] on div "Carousel" at bounding box center [840, 142] width 178 height 20
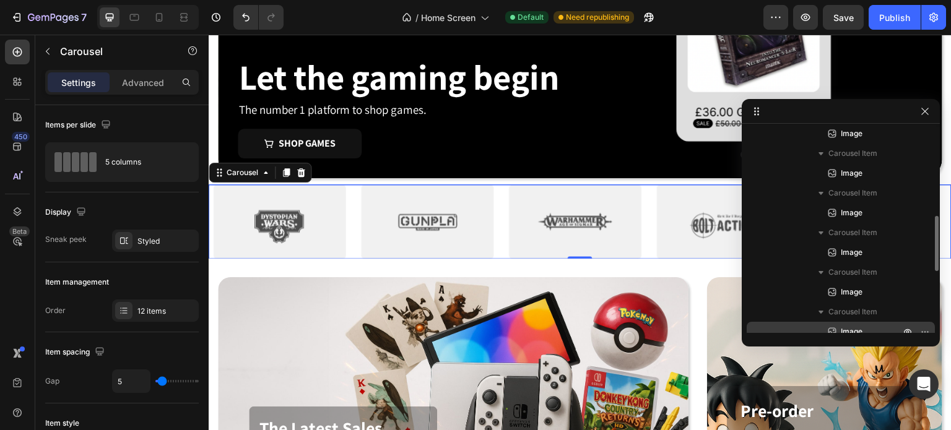
scroll to position [548, 0]
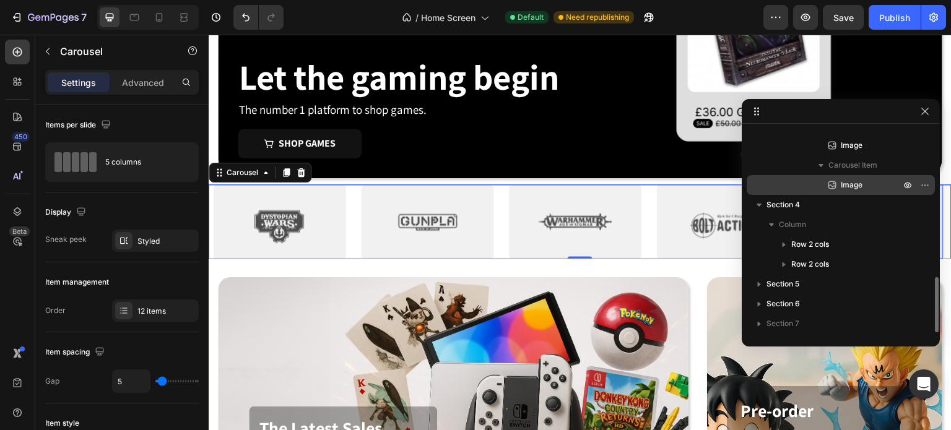
click at [862, 183] on p "Image" at bounding box center [857, 185] width 62 height 12
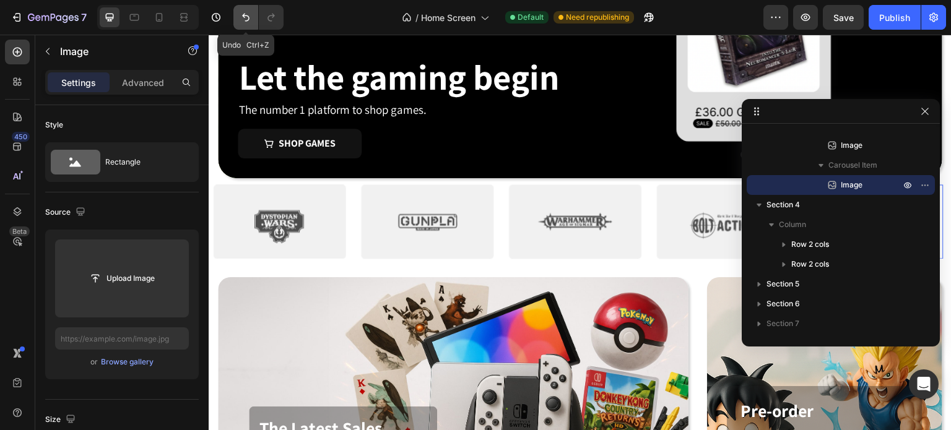
click at [240, 9] on button "Undo/Redo" at bounding box center [245, 17] width 25 height 25
type input "[URL][DOMAIN_NAME]"
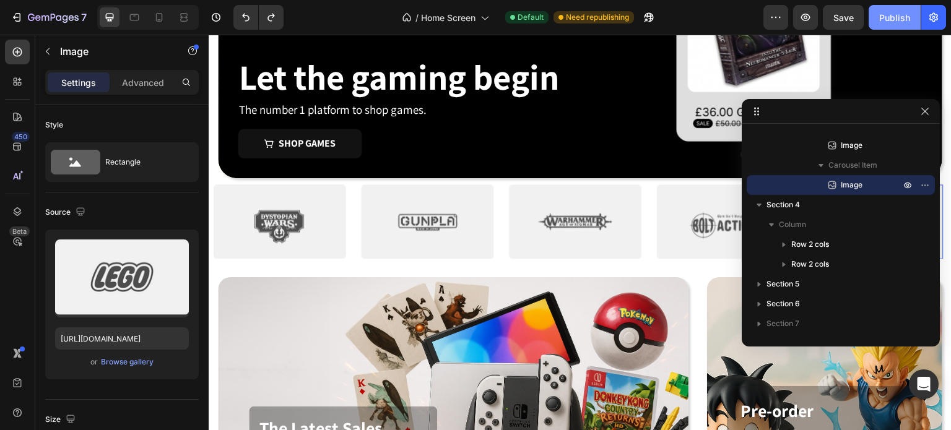
click at [886, 19] on div "Publish" at bounding box center [894, 17] width 31 height 13
click at [895, 25] on button "Publish" at bounding box center [894, 17] width 52 height 25
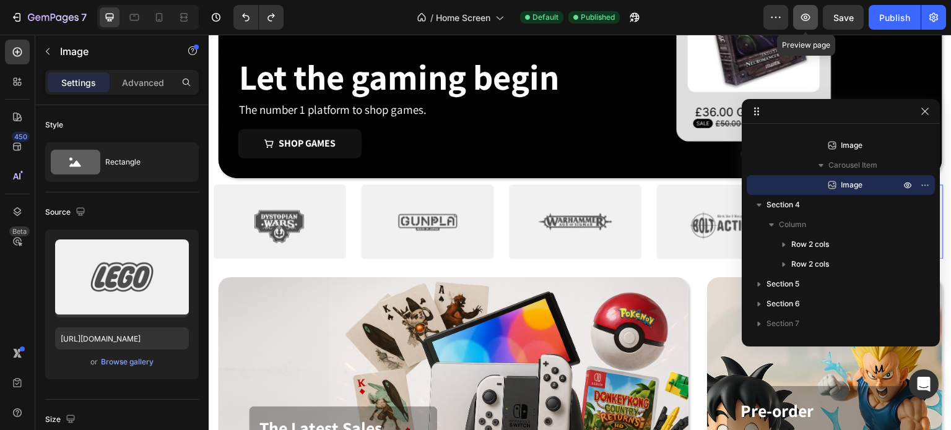
click at [803, 17] on icon "button" at bounding box center [805, 17] width 12 height 12
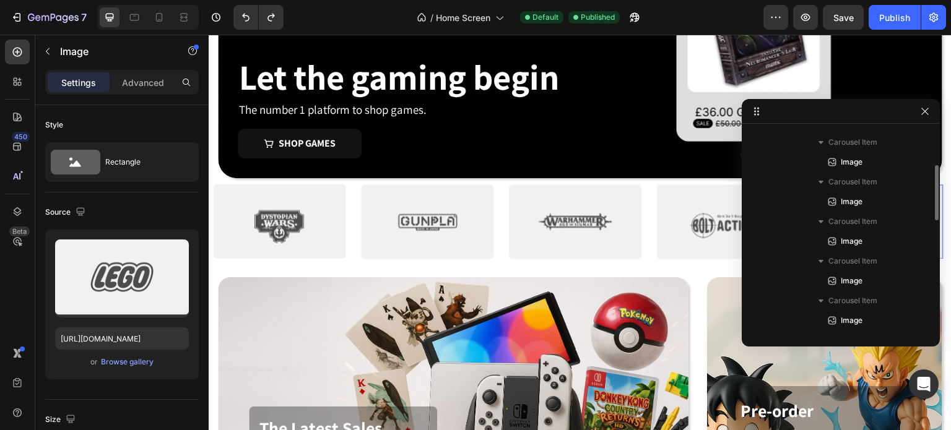
scroll to position [0, 0]
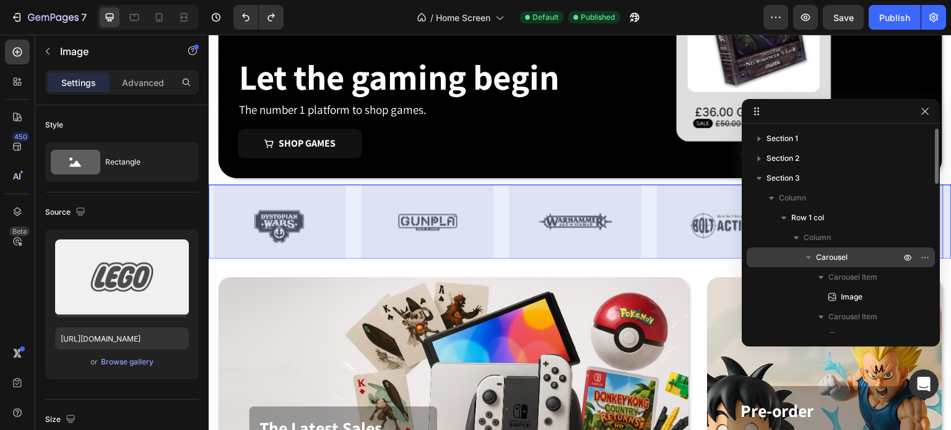
click at [858, 254] on p "Carousel" at bounding box center [859, 257] width 87 height 12
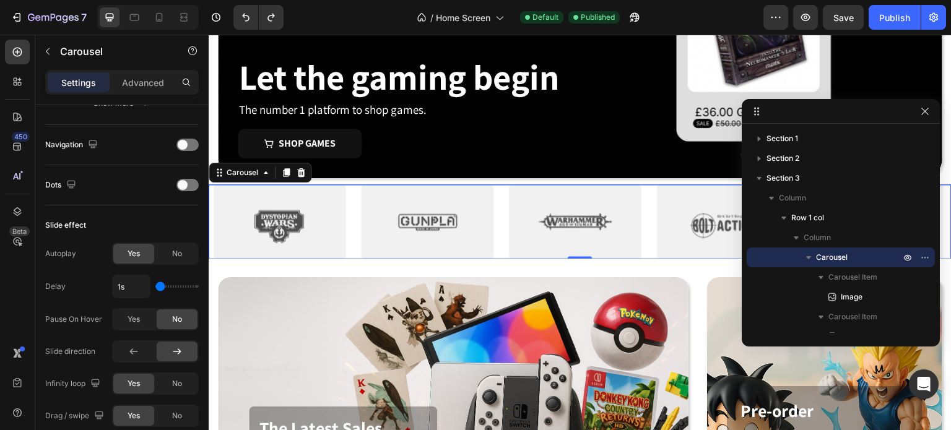
scroll to position [619, 0]
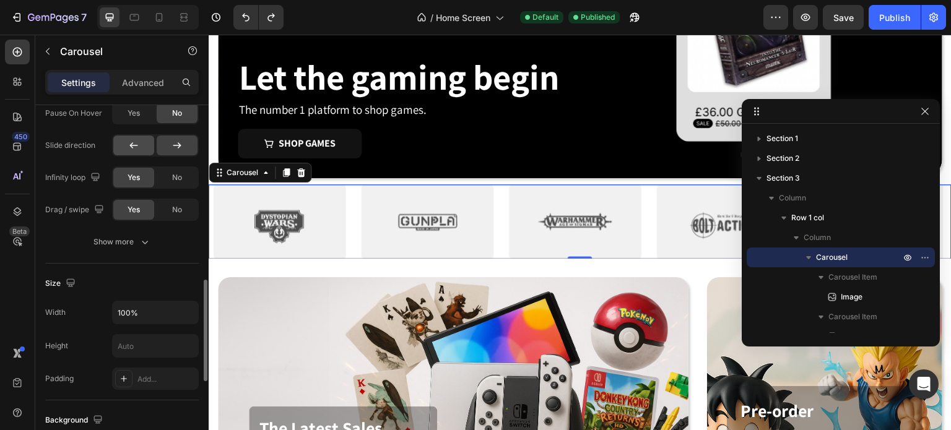
click at [141, 149] on div at bounding box center [133, 146] width 41 height 20
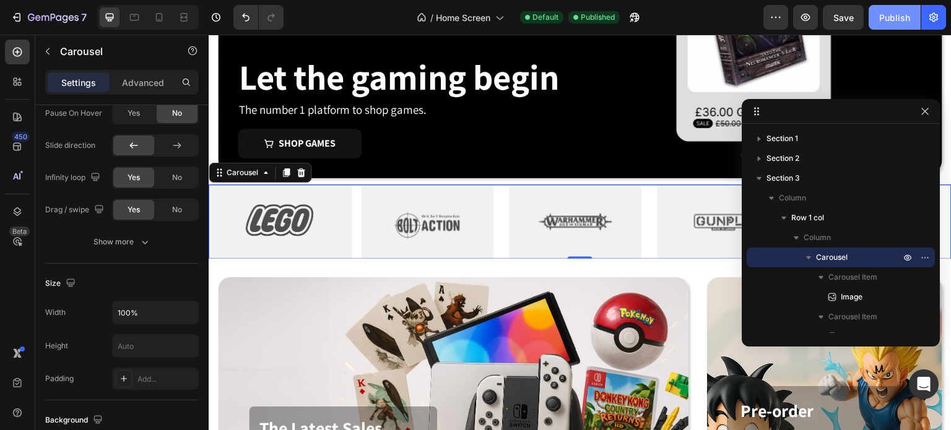
click at [894, 17] on div "Publish" at bounding box center [894, 17] width 31 height 13
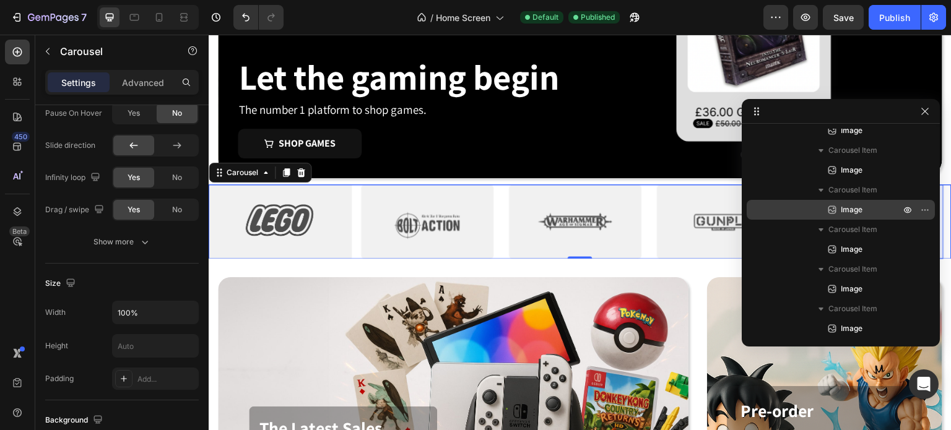
scroll to position [548, 0]
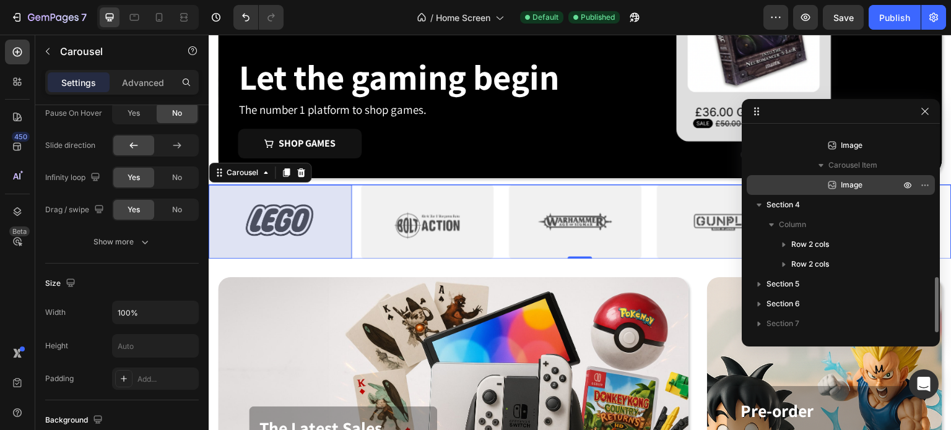
click at [869, 190] on p "Image" at bounding box center [857, 185] width 62 height 12
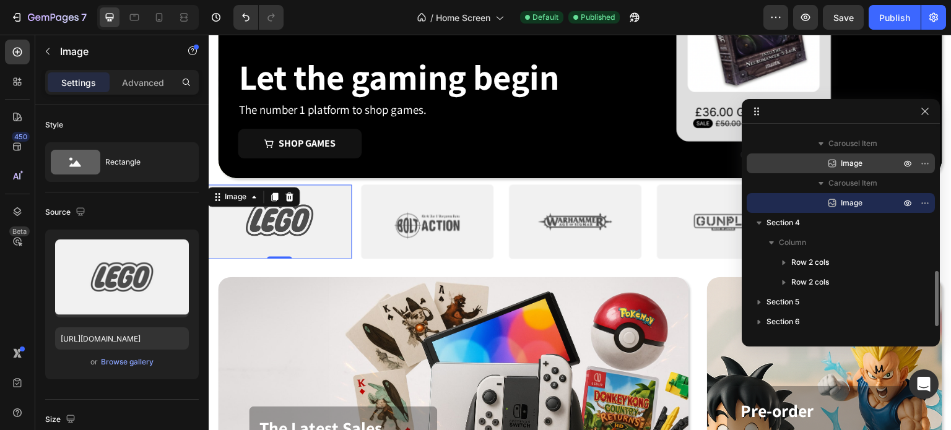
scroll to position [529, 0]
click at [857, 168] on span "Image" at bounding box center [851, 164] width 22 height 12
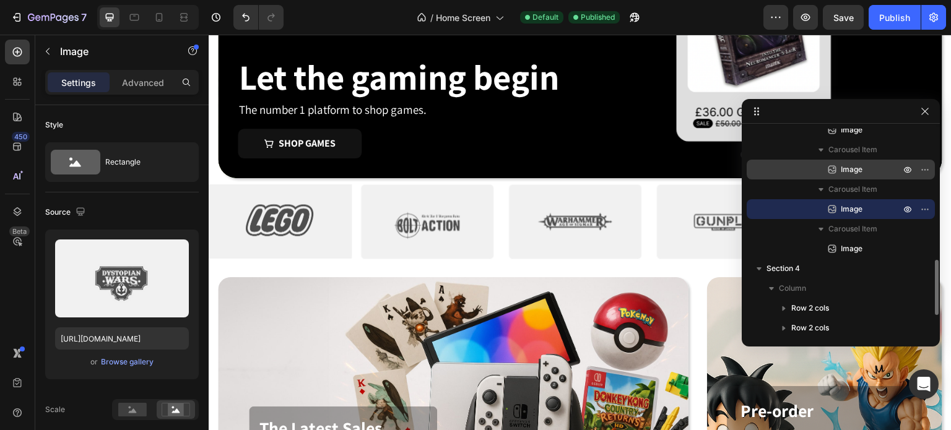
click at [864, 167] on p "Image" at bounding box center [857, 169] width 62 height 12
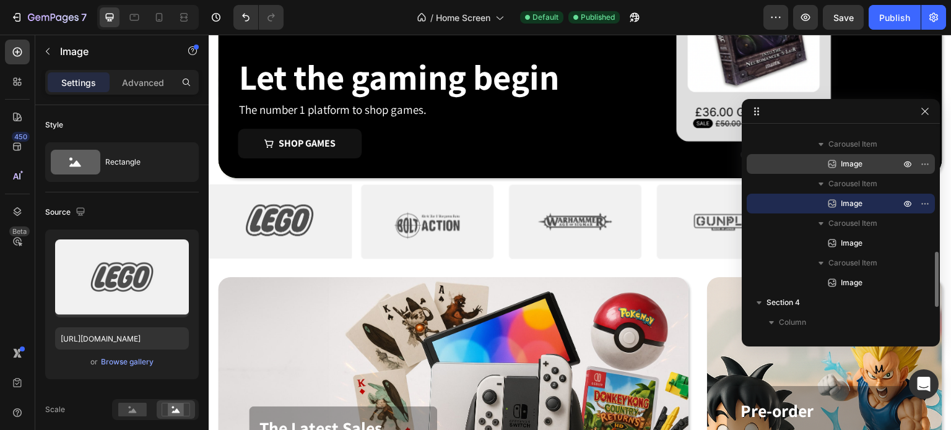
scroll to position [449, 0]
click at [857, 158] on span "Image" at bounding box center [851, 164] width 22 height 12
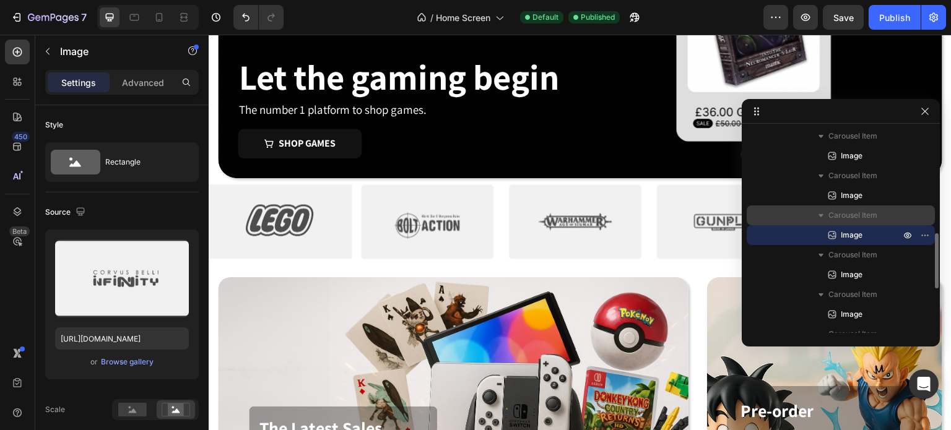
scroll to position [379, 0]
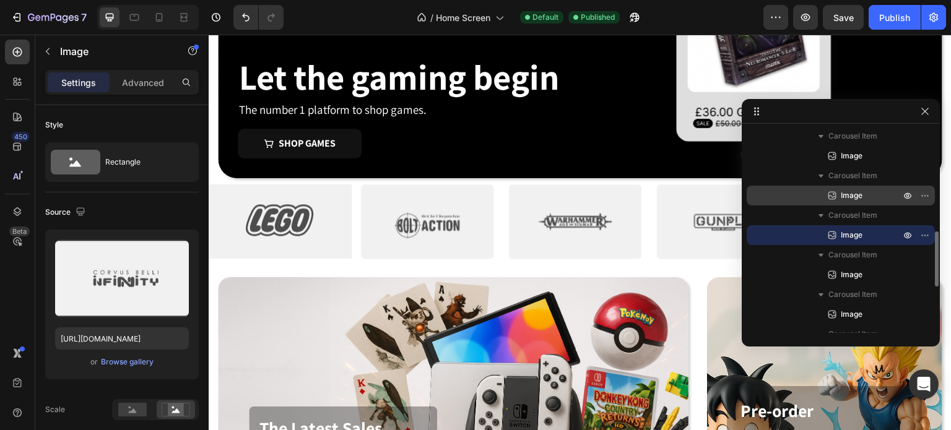
click at [849, 196] on span "Image" at bounding box center [851, 195] width 22 height 12
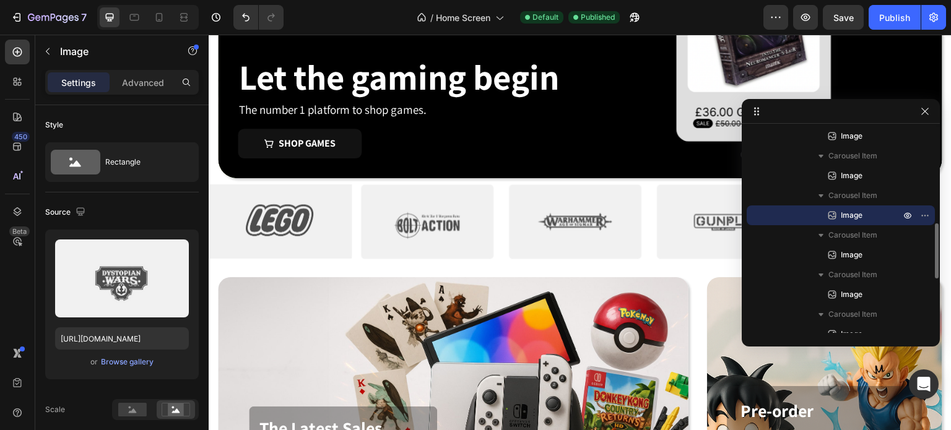
scroll to position [356, 0]
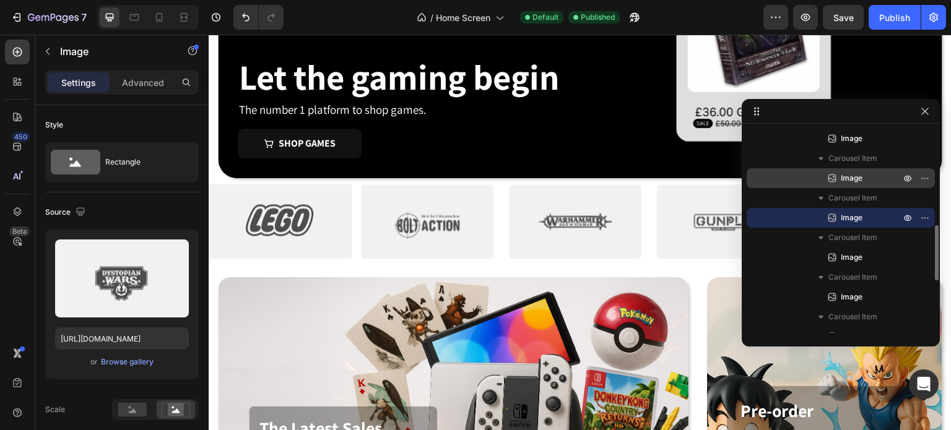
click at [853, 168] on div "Image" at bounding box center [840, 178] width 178 height 20
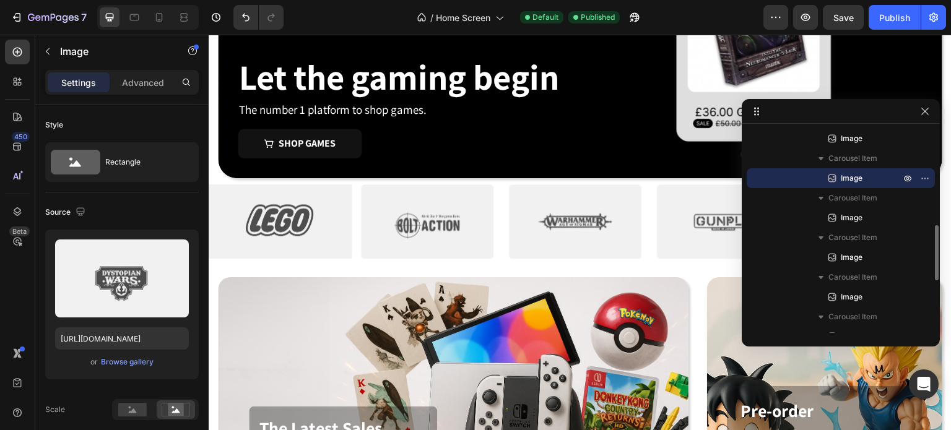
click at [852, 173] on span "Image" at bounding box center [851, 178] width 22 height 12
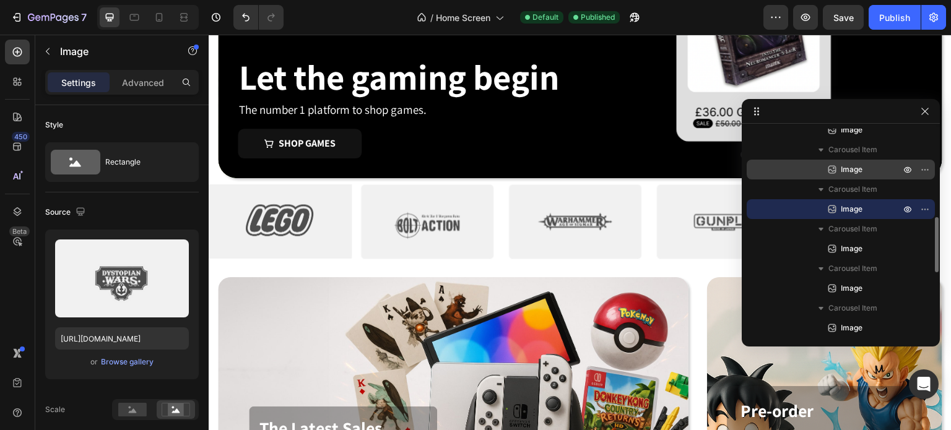
click at [852, 173] on span "Image" at bounding box center [851, 169] width 22 height 12
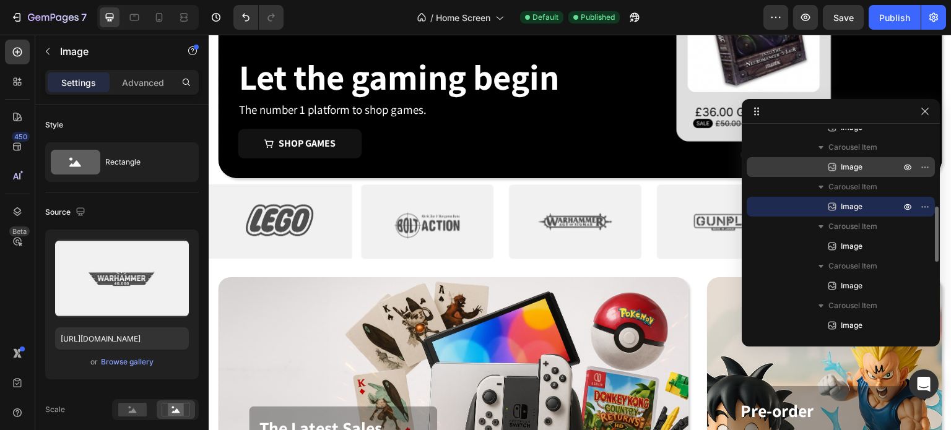
click at [852, 168] on span "Image" at bounding box center [851, 167] width 22 height 12
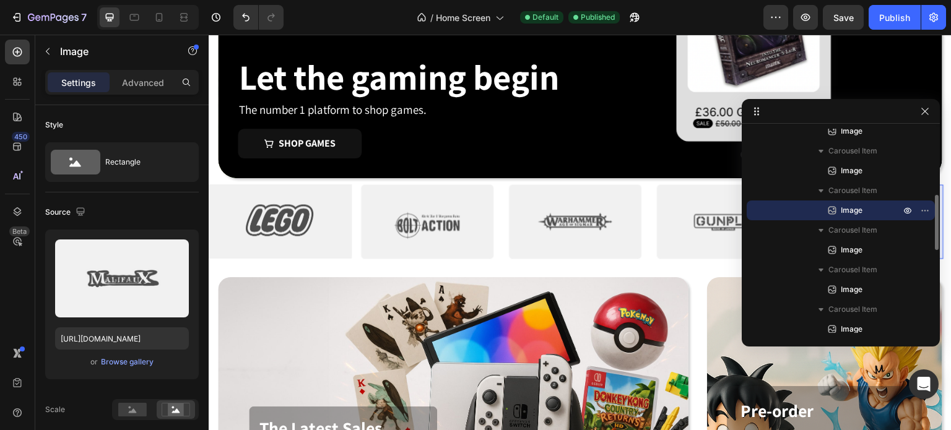
click at [852, 168] on span "Image" at bounding box center [851, 171] width 22 height 12
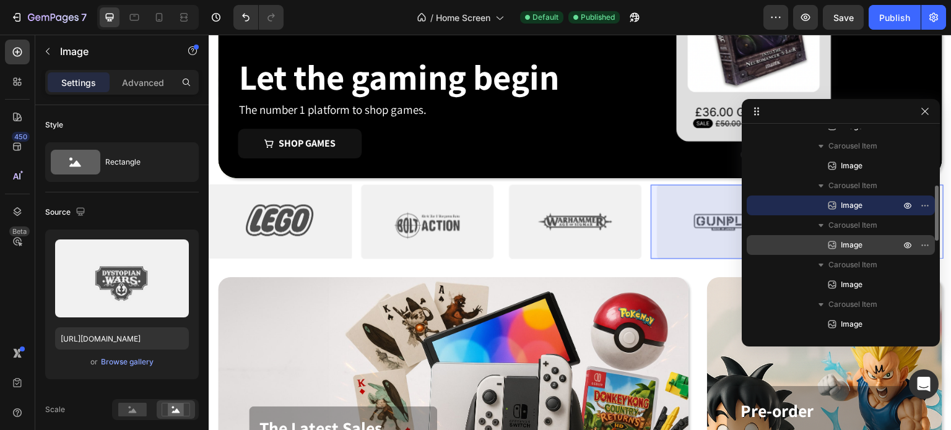
click at [852, 168] on span "Image" at bounding box center [851, 166] width 22 height 12
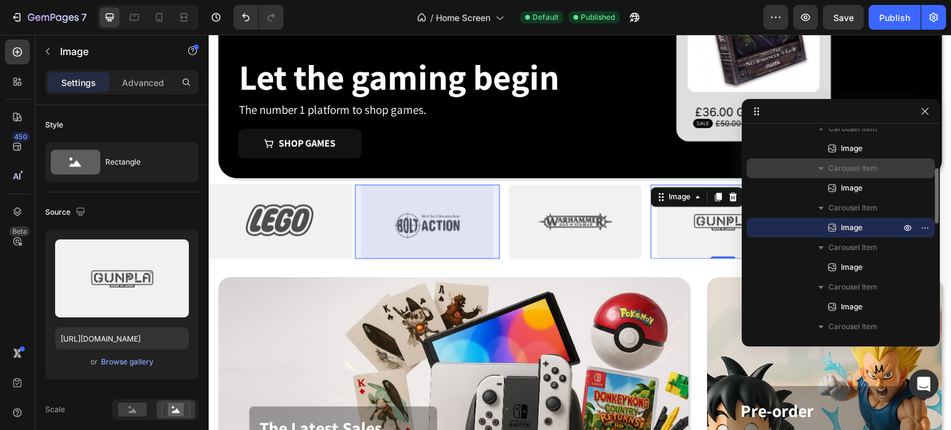
scroll to position [148, 0]
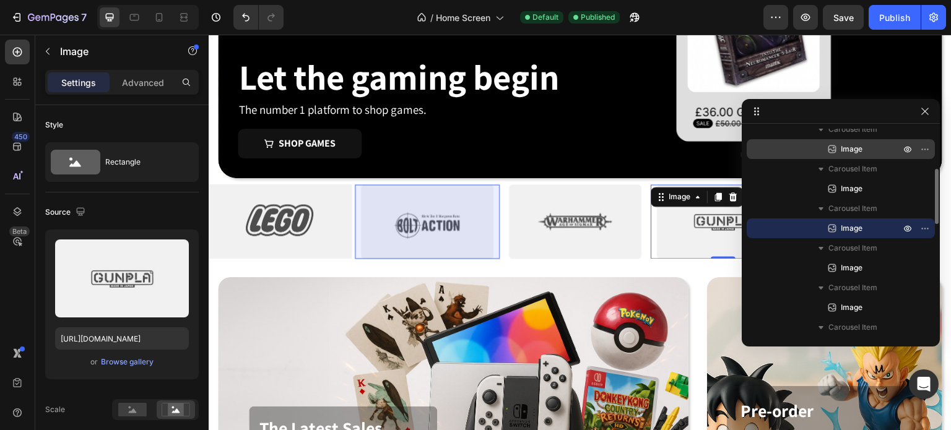
click at [851, 154] on span "Image" at bounding box center [851, 149] width 22 height 12
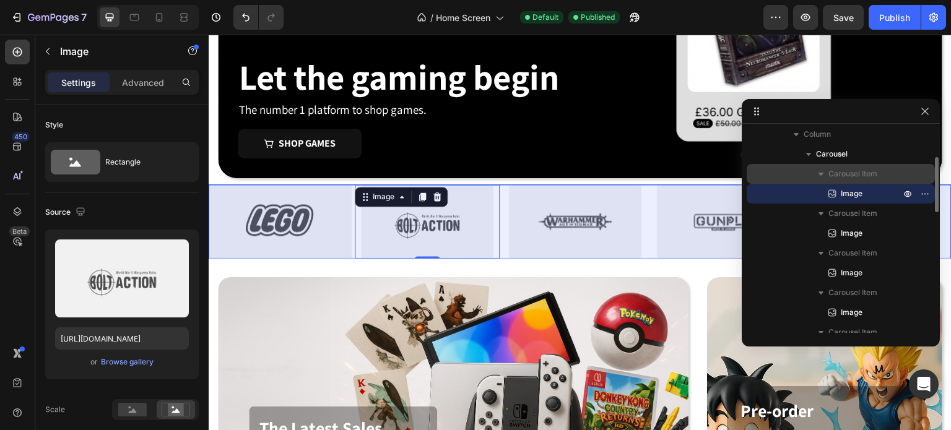
scroll to position [100, 0]
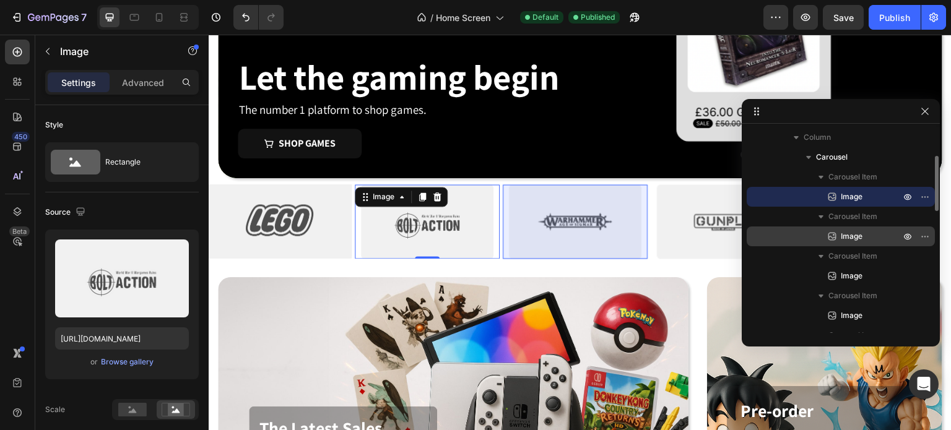
click at [857, 238] on span "Image" at bounding box center [851, 236] width 22 height 12
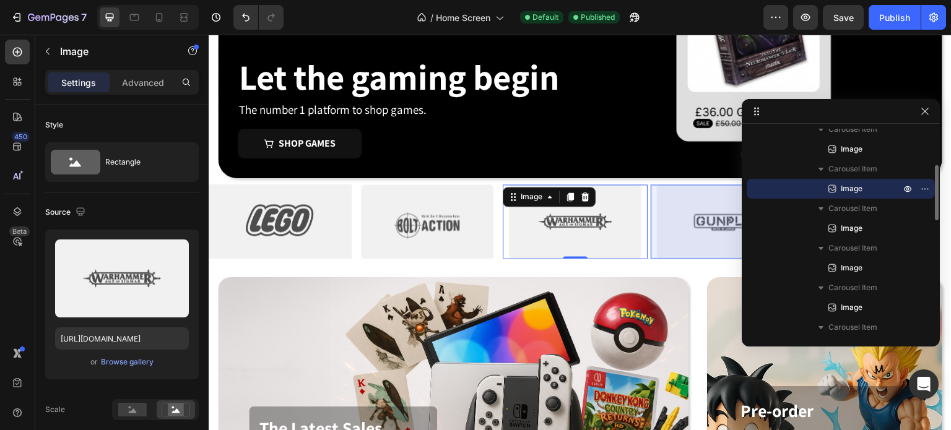
scroll to position [158, 0]
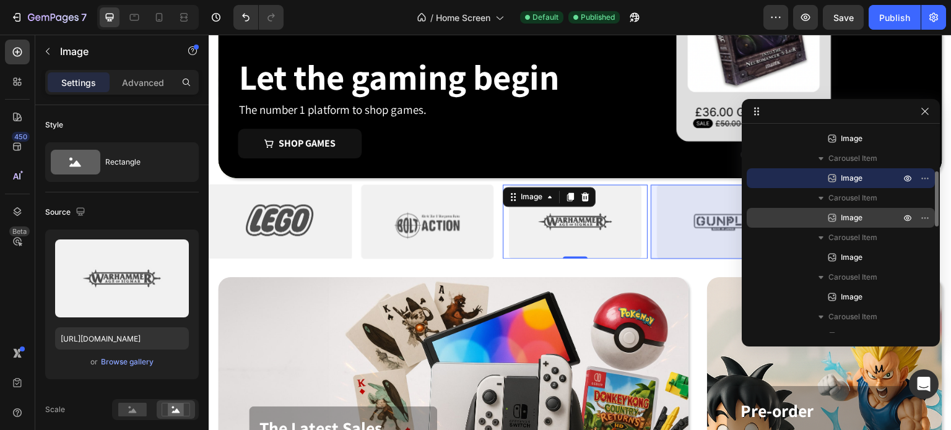
click at [844, 217] on span "Image" at bounding box center [851, 218] width 22 height 12
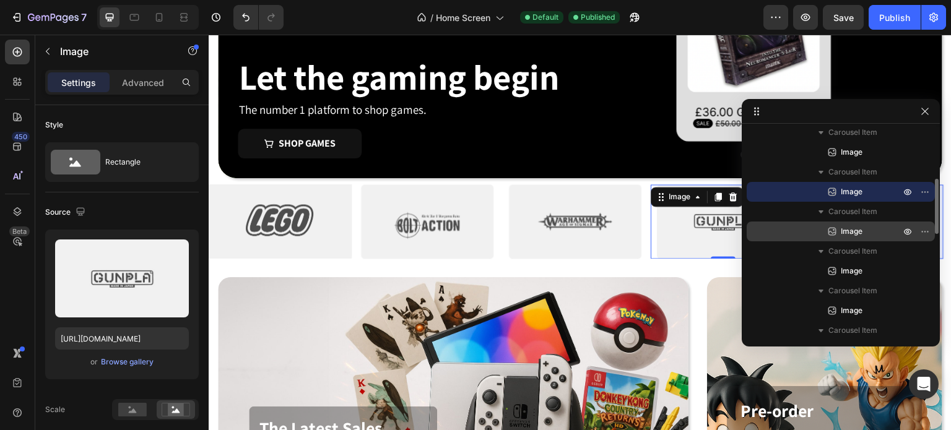
click at [838, 236] on p "Image" at bounding box center [857, 231] width 62 height 12
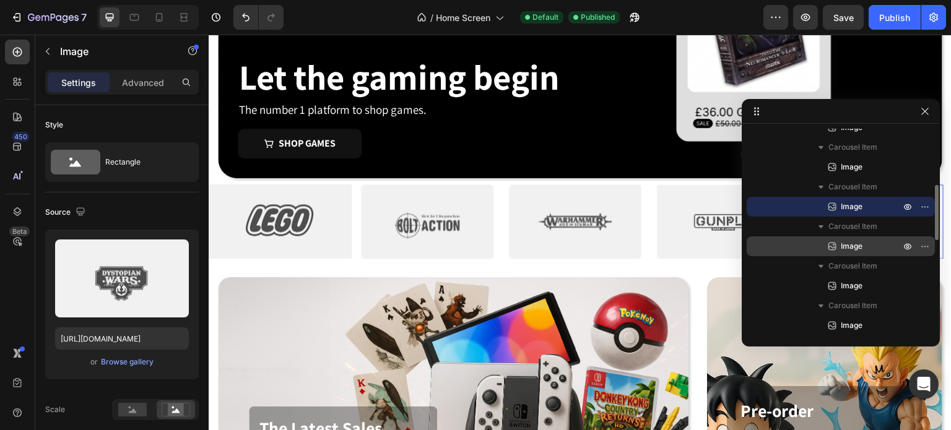
click at [842, 250] on span "Image" at bounding box center [851, 246] width 22 height 12
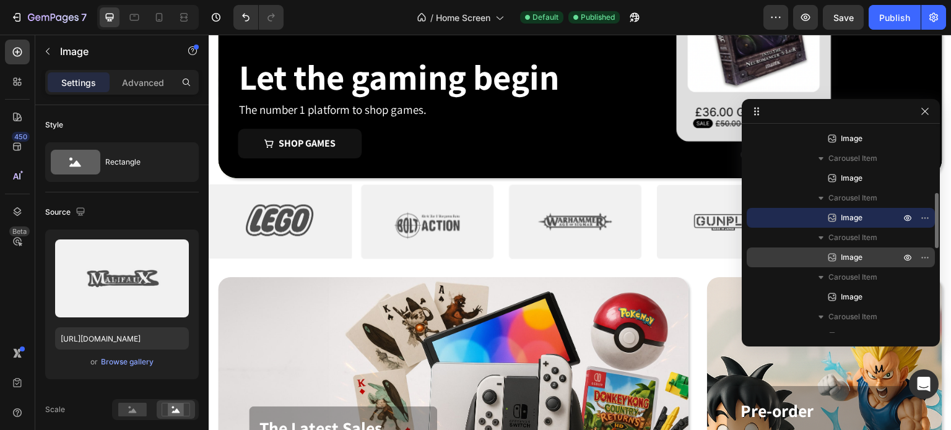
click at [842, 255] on span "Image" at bounding box center [851, 257] width 22 height 12
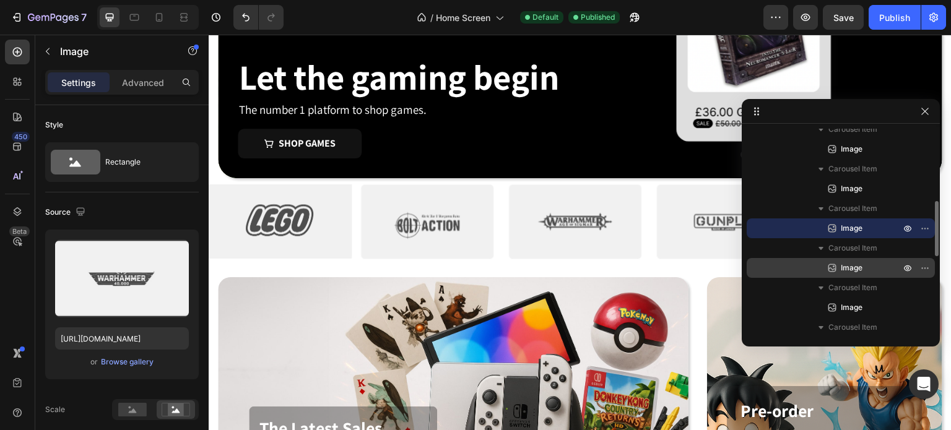
click at [847, 270] on span "Image" at bounding box center [851, 268] width 22 height 12
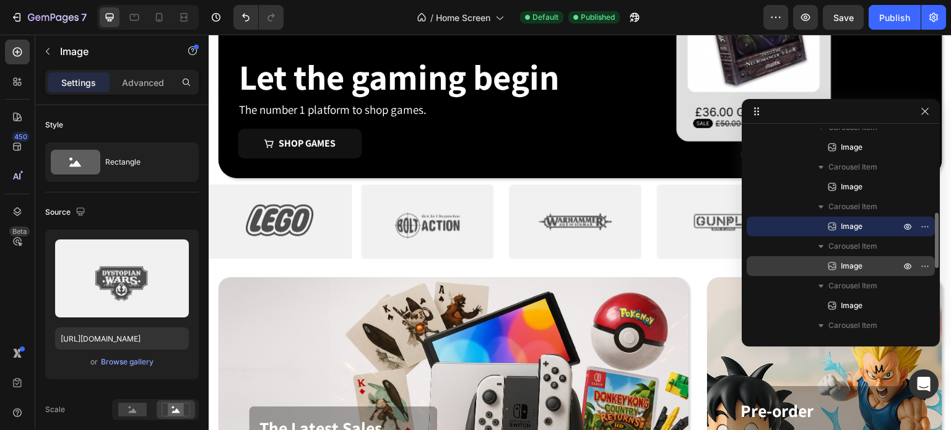
scroll to position [309, 0]
click at [856, 269] on span "Image" at bounding box center [851, 265] width 22 height 12
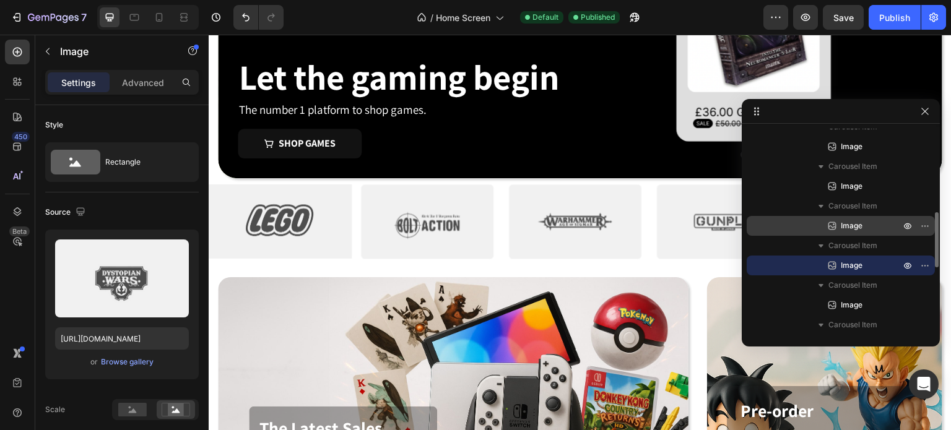
click at [845, 227] on span "Image" at bounding box center [851, 226] width 22 height 12
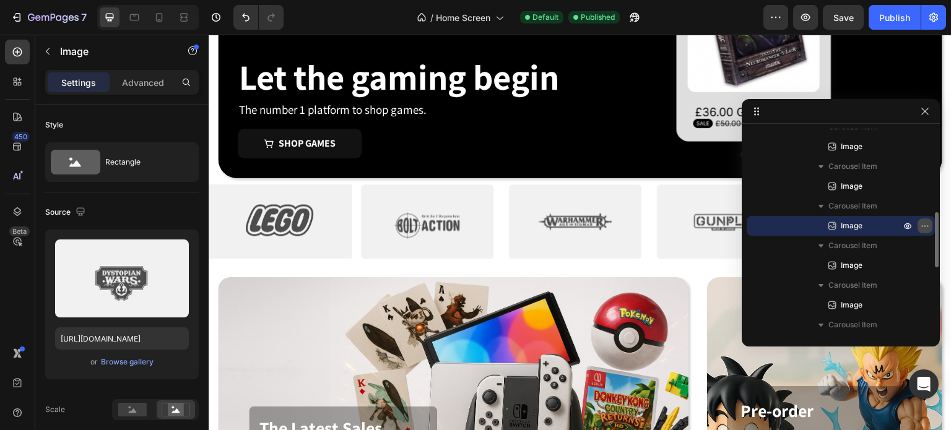
click at [930, 223] on button "button" at bounding box center [924, 225] width 15 height 15
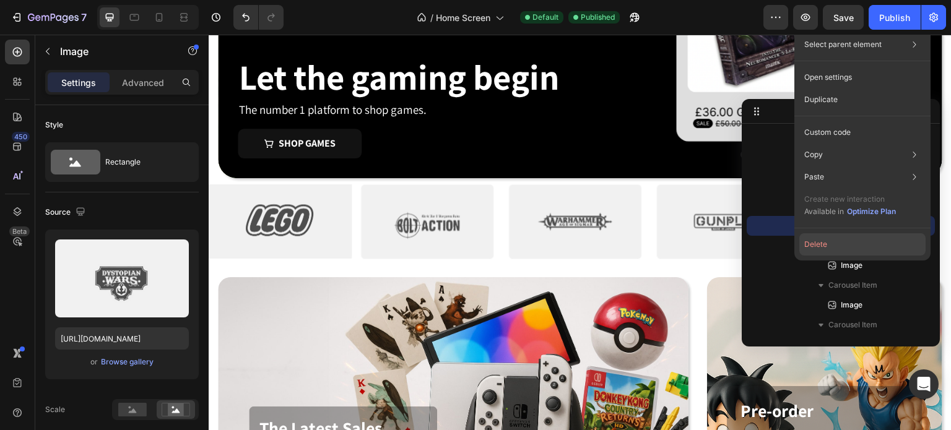
click at [854, 242] on button "Delete" at bounding box center [862, 244] width 126 height 22
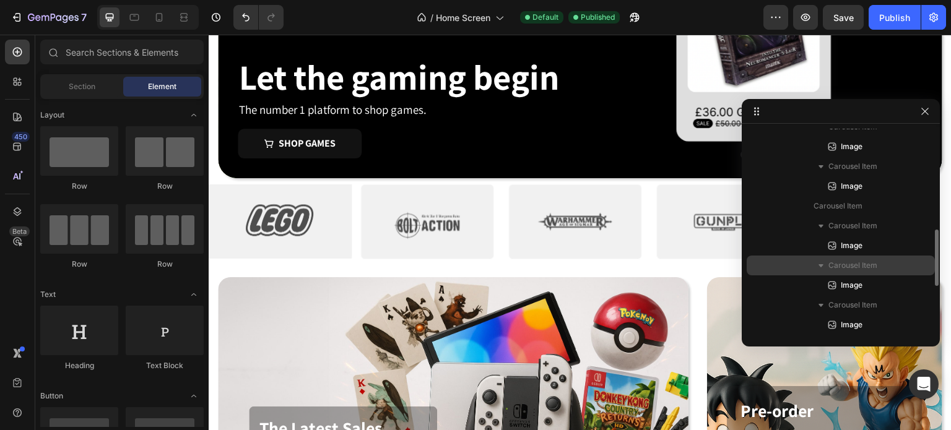
scroll to position [329, 0]
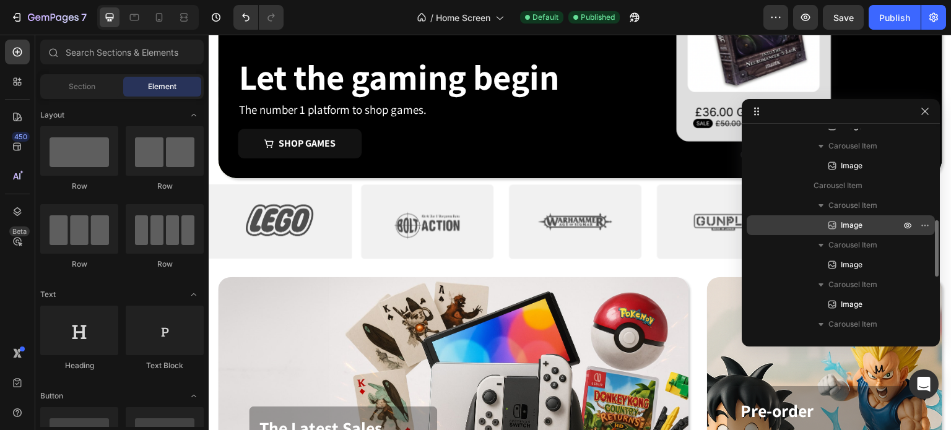
click at [868, 222] on p "Image" at bounding box center [857, 225] width 62 height 12
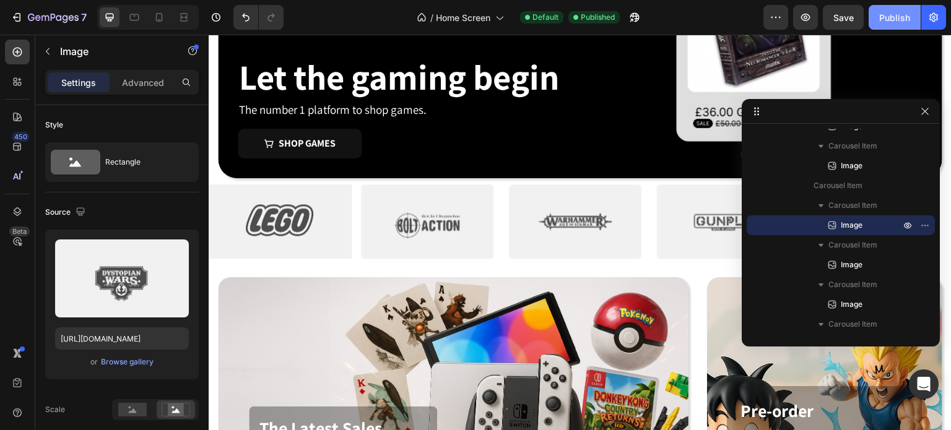
click at [884, 14] on div "Publish" at bounding box center [894, 17] width 31 height 13
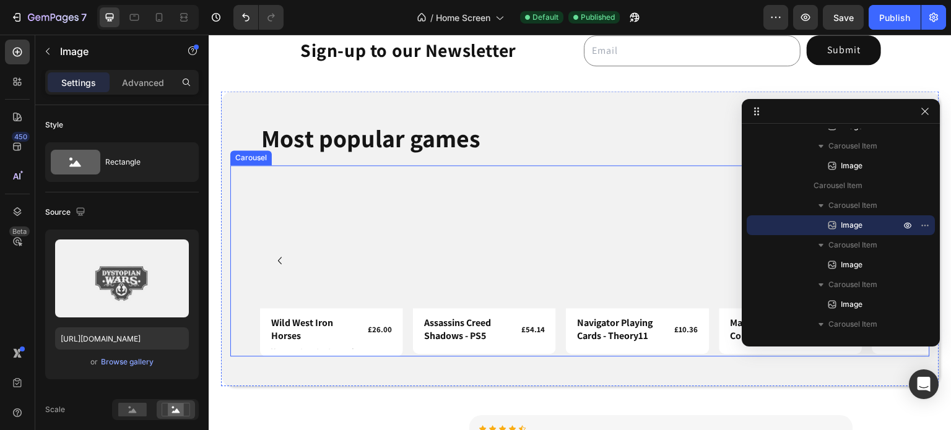
scroll to position [1261, 0]
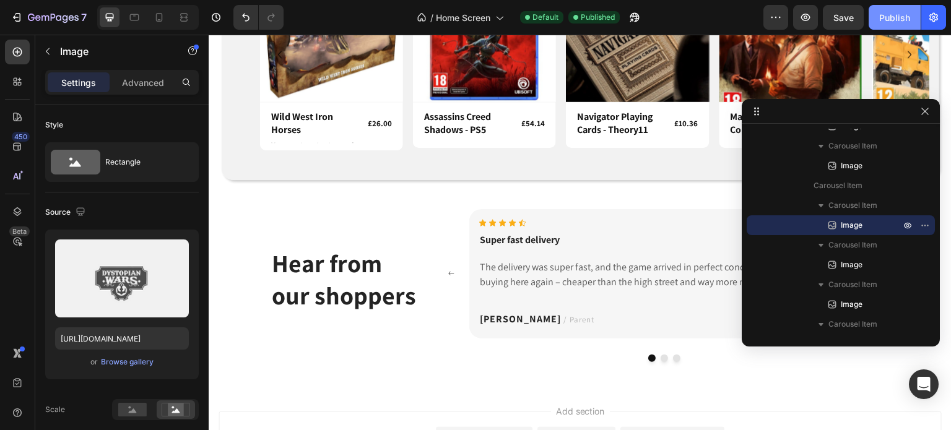
click at [899, 20] on div "Publish" at bounding box center [894, 17] width 31 height 13
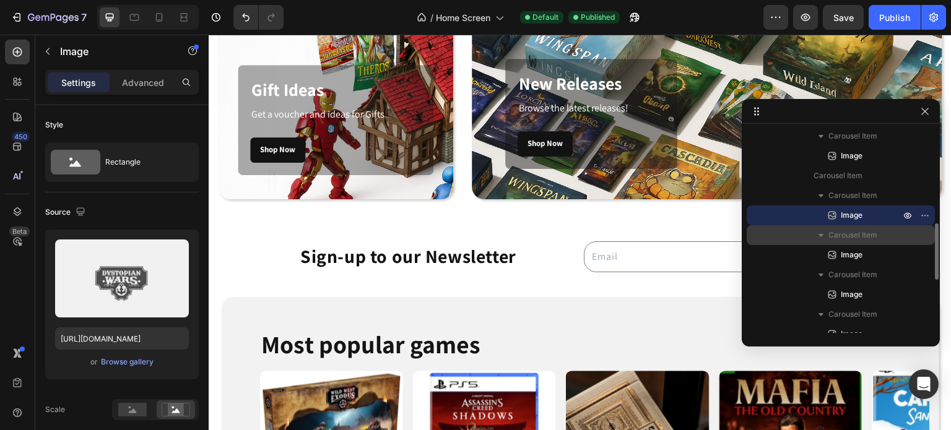
scroll to position [340, 0]
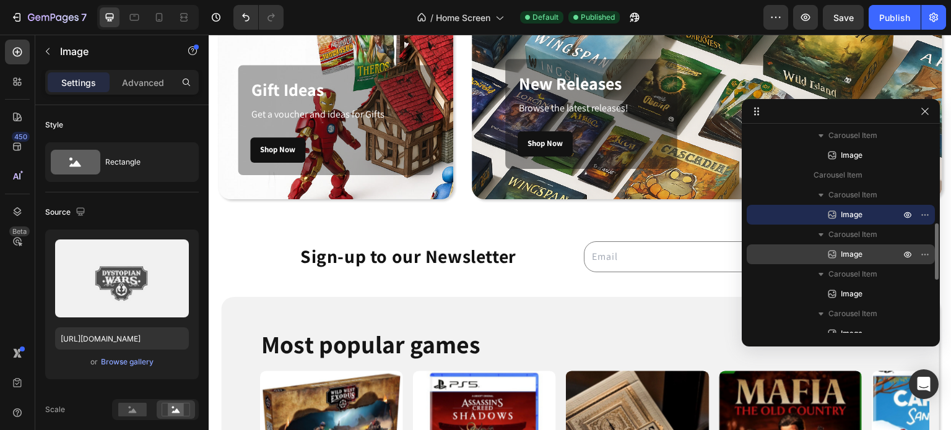
click at [858, 248] on span "Image" at bounding box center [851, 254] width 22 height 12
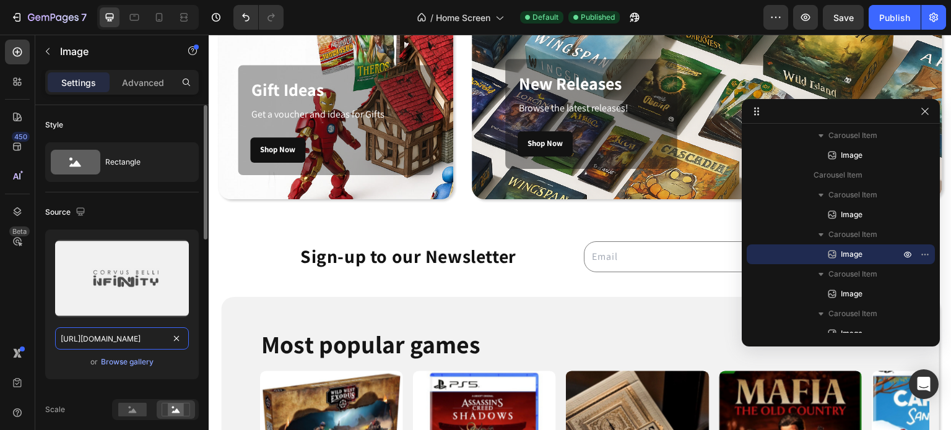
click at [127, 336] on input "[URL][DOMAIN_NAME]" at bounding box center [122, 338] width 134 height 22
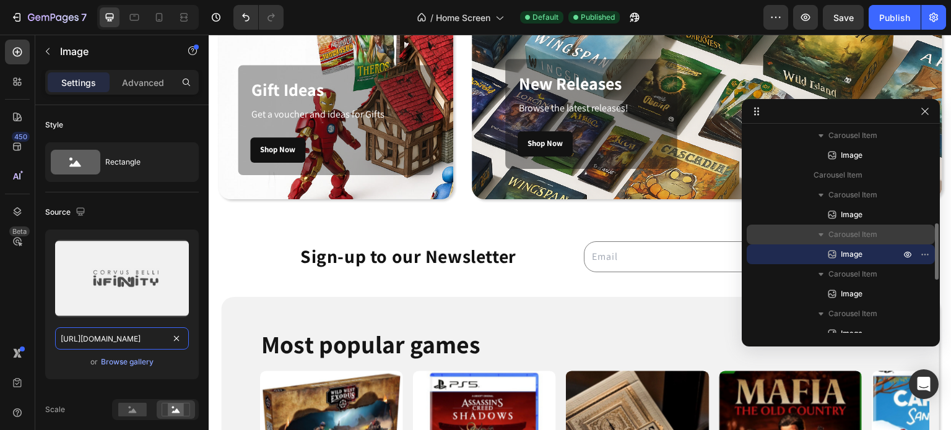
scroll to position [528, 0]
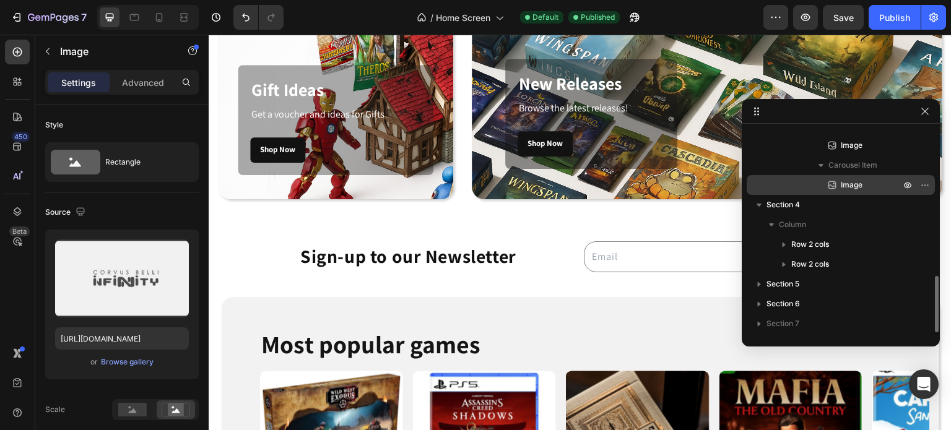
click at [861, 187] on span "Image" at bounding box center [851, 185] width 22 height 12
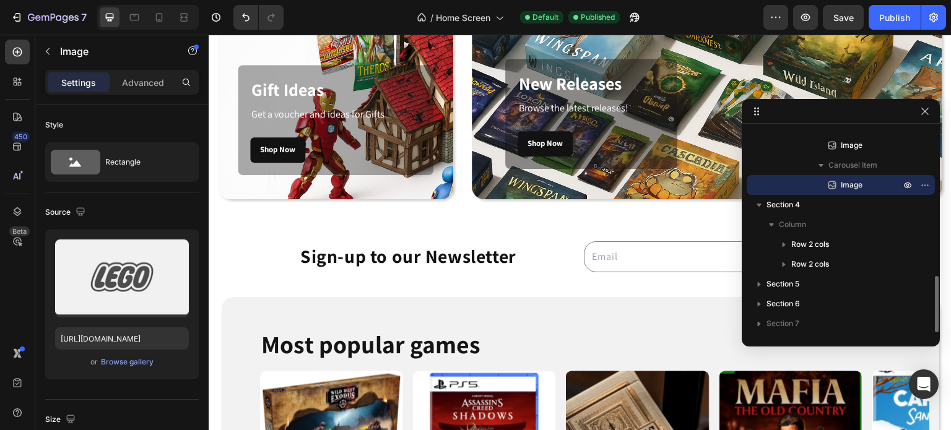
scroll to position [115, 0]
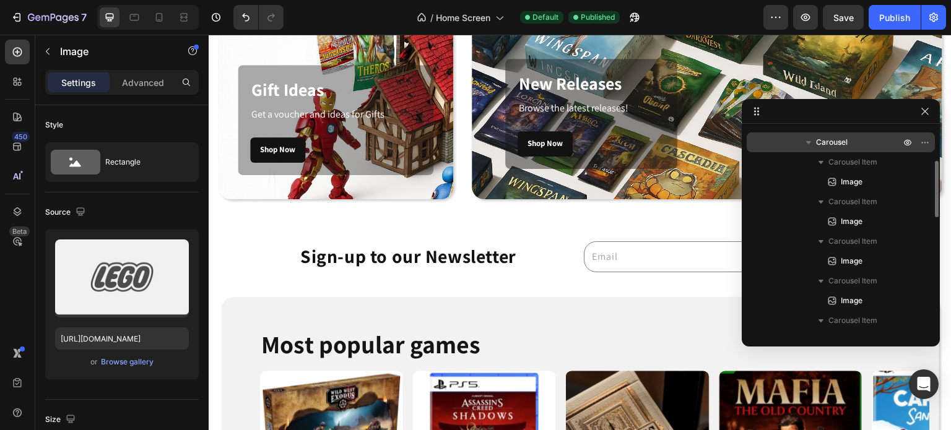
click at [827, 142] on span "Carousel" at bounding box center [832, 142] width 32 height 12
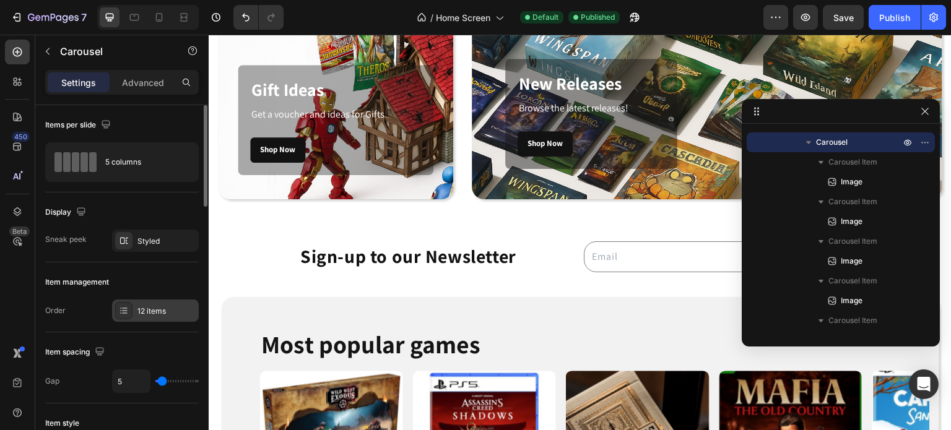
click at [133, 312] on div "12 items" at bounding box center [155, 311] width 87 height 22
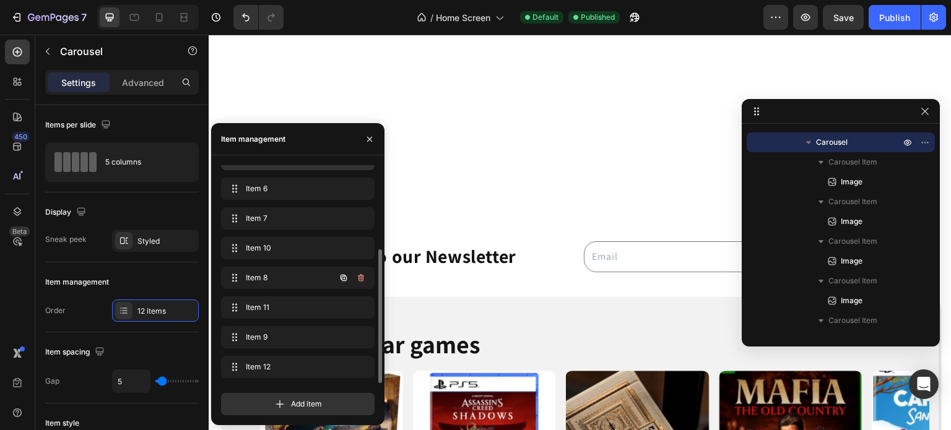
scroll to position [1261, 0]
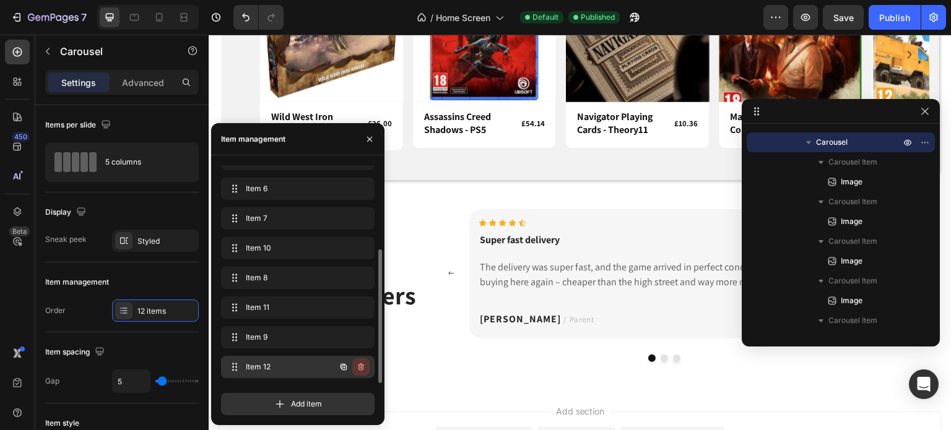
click at [366, 366] on button "button" at bounding box center [360, 366] width 17 height 17
click at [266, 366] on span "Item 12" at bounding box center [271, 366] width 50 height 11
click at [266, 365] on span "Item 12" at bounding box center [269, 366] width 55 height 11
click at [314, 364] on div "Cancel" at bounding box center [315, 366] width 25 height 11
click at [274, 366] on span "Item 12" at bounding box center [289, 366] width 92 height 11
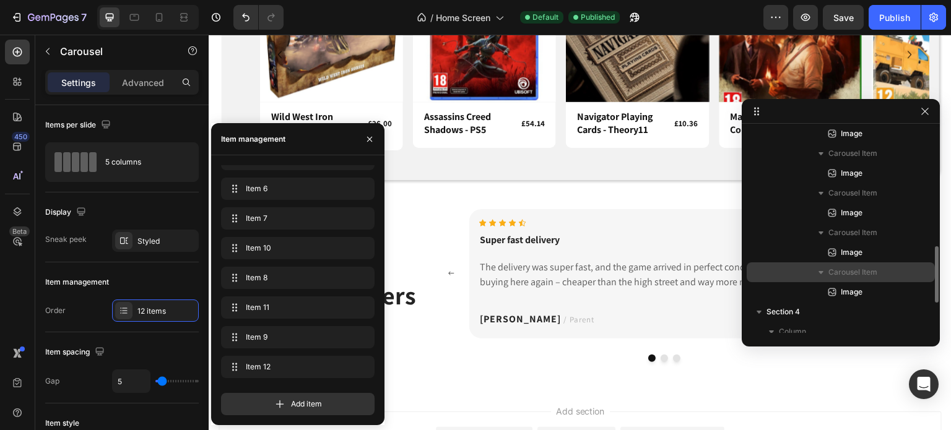
scroll to position [421, 0]
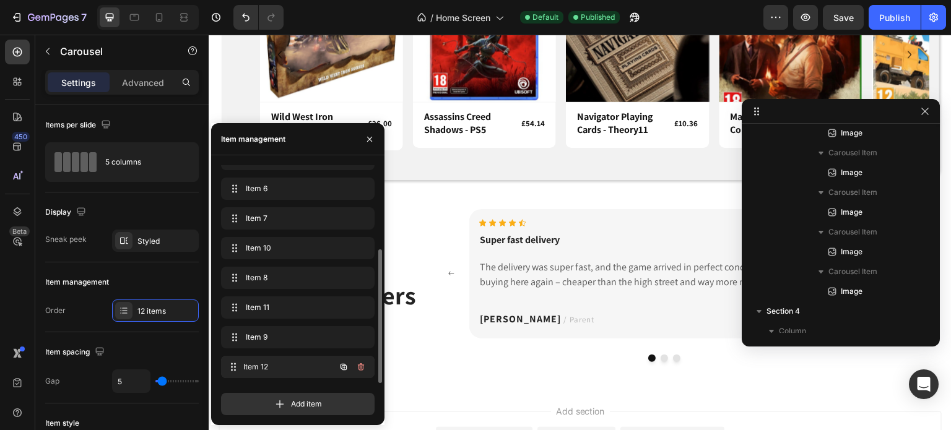
click at [267, 368] on span "Item 12" at bounding box center [289, 366] width 92 height 11
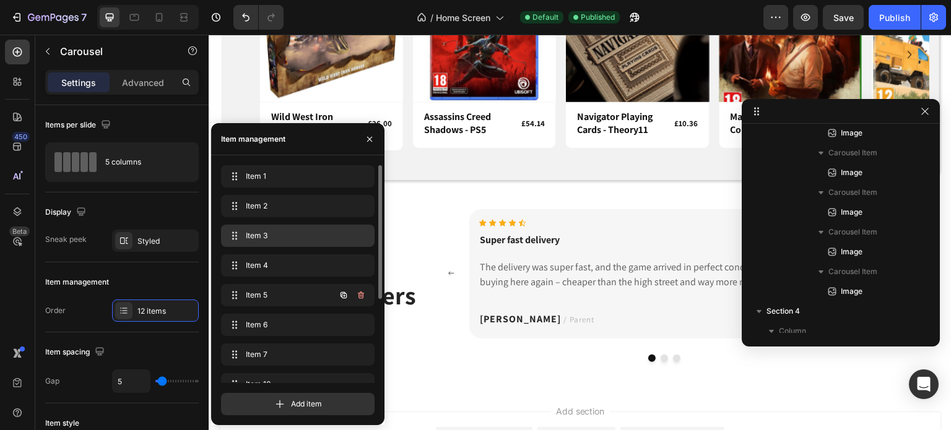
scroll to position [1055, 0]
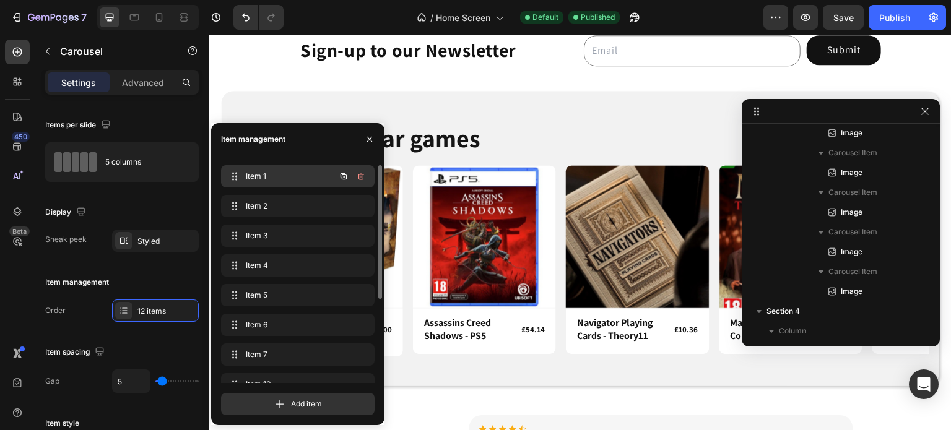
click at [283, 173] on span "Item 1" at bounding box center [281, 176] width 70 height 11
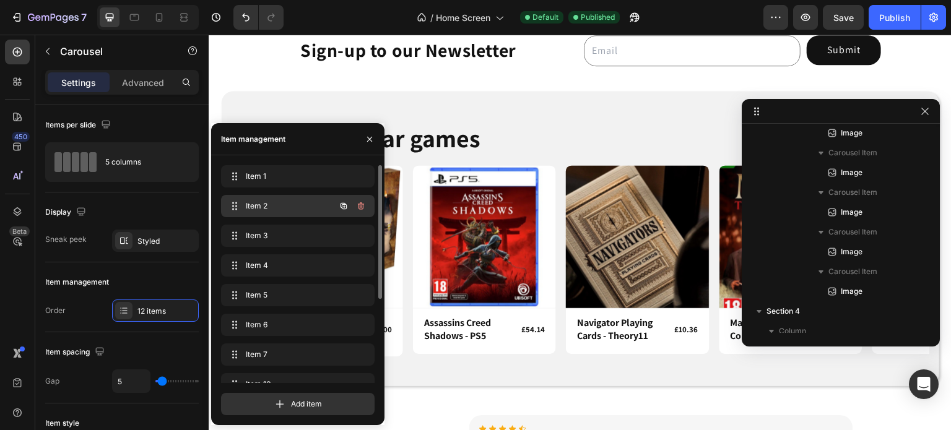
drag, startPoint x: 283, startPoint y: 199, endPoint x: 283, endPoint y: 205, distance: 6.8
click at [283, 201] on div "Item 2 Item 2" at bounding box center [280, 205] width 109 height 17
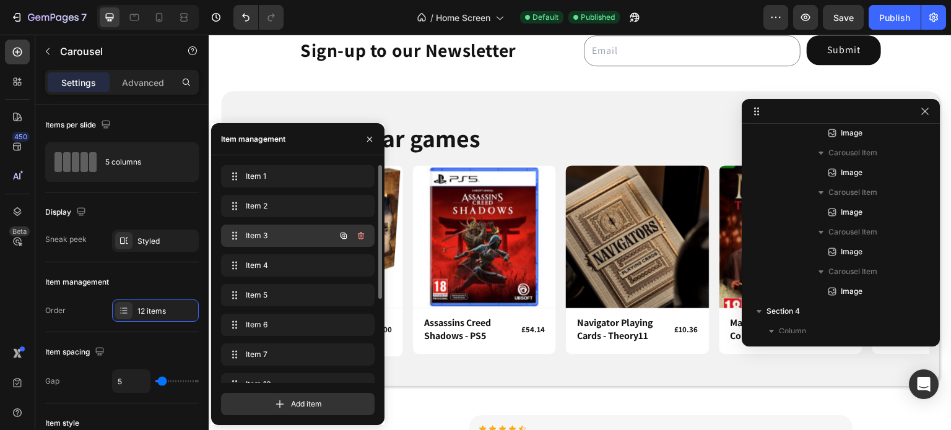
click at [294, 235] on span "Item 3" at bounding box center [281, 235] width 70 height 11
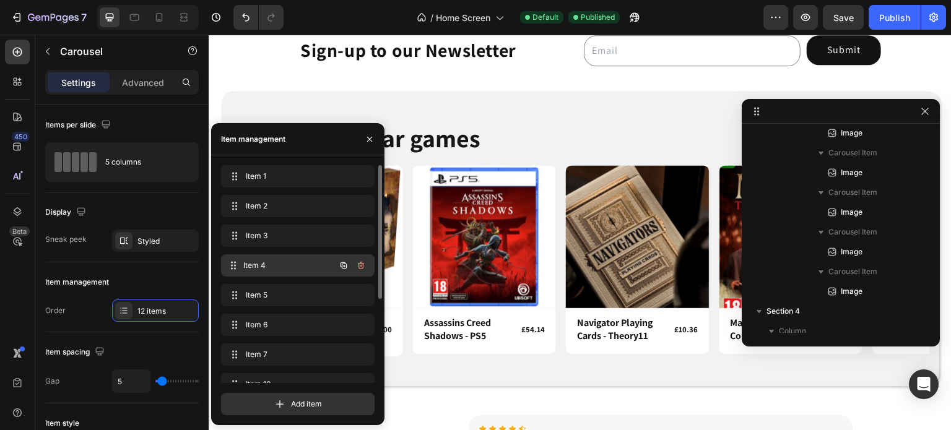
click at [300, 261] on span "Item 4" at bounding box center [289, 265] width 92 height 11
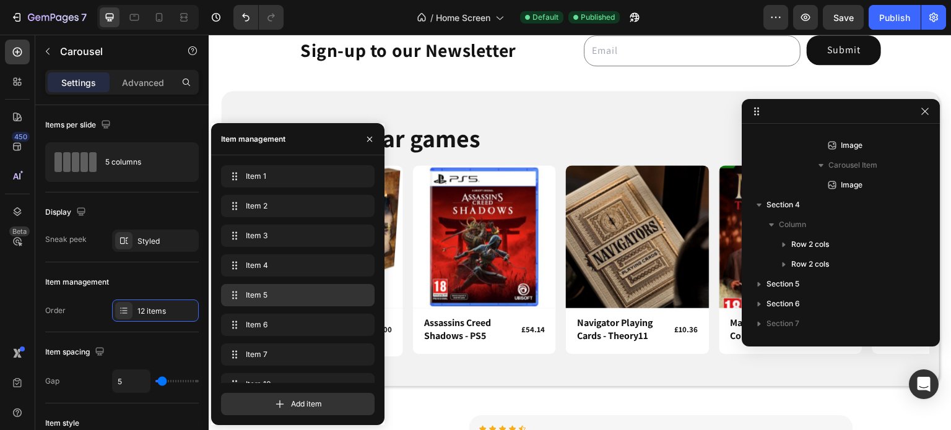
scroll to position [136, 0]
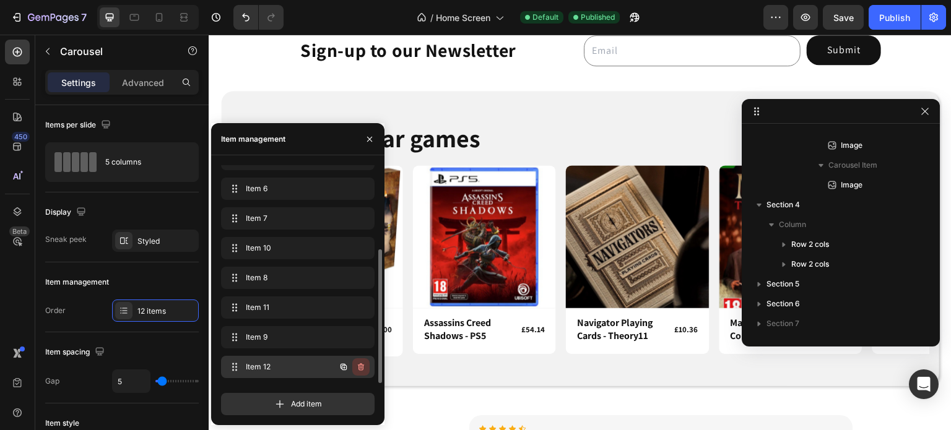
click at [365, 368] on icon "button" at bounding box center [361, 367] width 10 height 10
click at [365, 368] on button "Delete" at bounding box center [352, 366] width 34 height 17
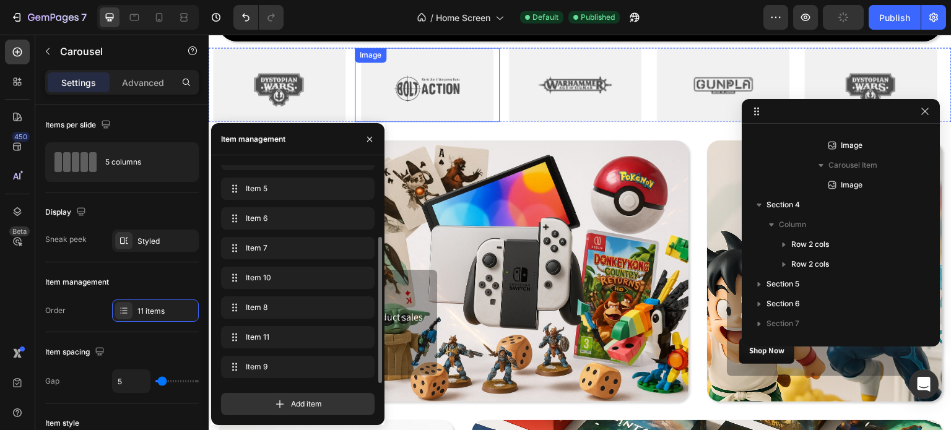
scroll to position [374, 0]
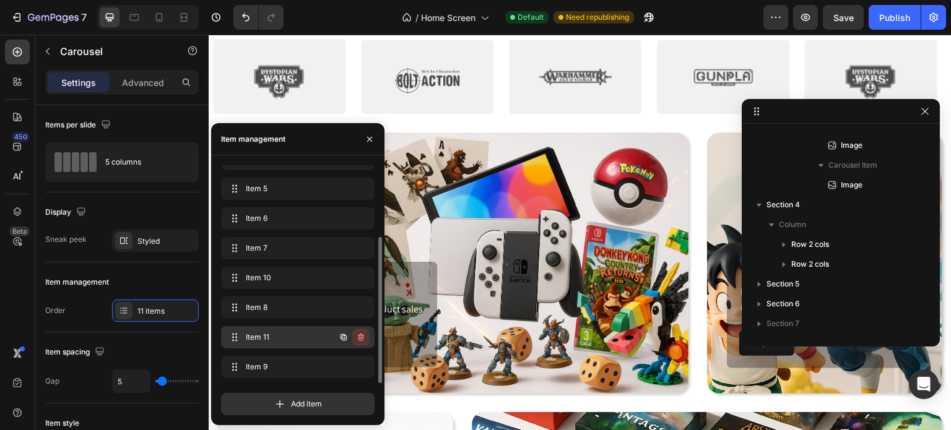
click at [365, 336] on icon "button" at bounding box center [361, 337] width 10 height 10
click at [361, 336] on div "Delete" at bounding box center [352, 337] width 23 height 11
click at [361, 336] on icon "button" at bounding box center [361, 337] width 10 height 10
click at [309, 329] on button "Cancel" at bounding box center [315, 337] width 36 height 17
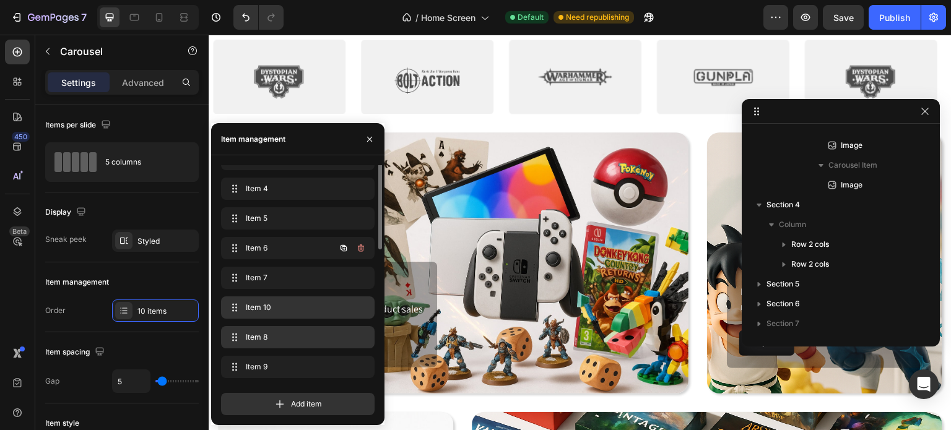
scroll to position [0, 0]
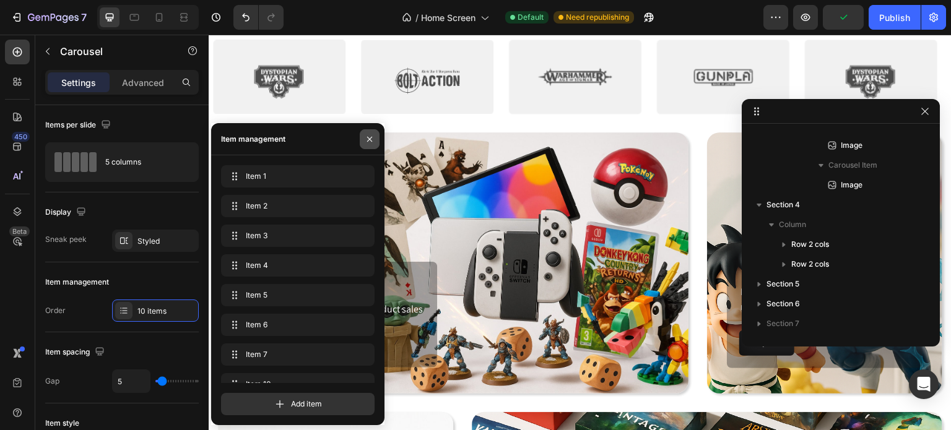
click at [362, 142] on button "button" at bounding box center [370, 139] width 20 height 20
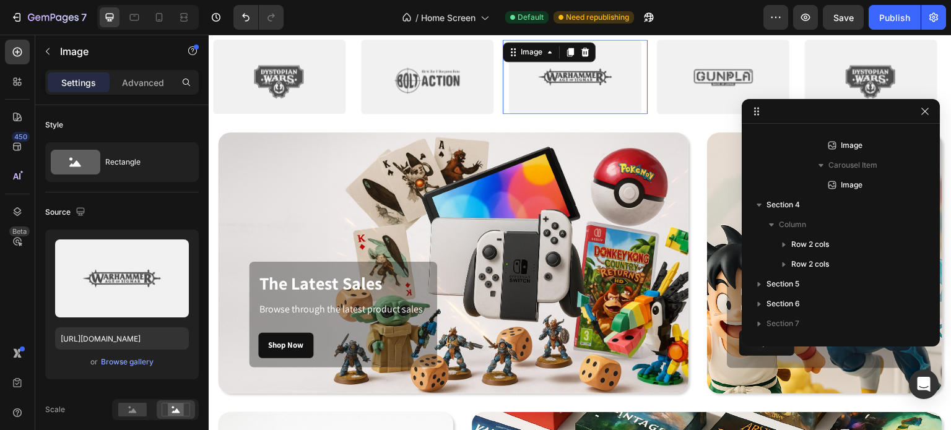
scroll to position [115, 0]
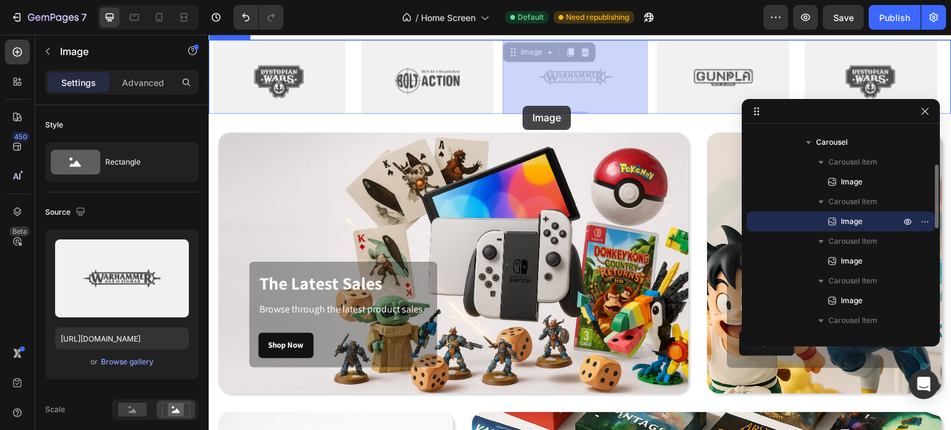
drag, startPoint x: 611, startPoint y: 98, endPoint x: 556, endPoint y: 105, distance: 56.0
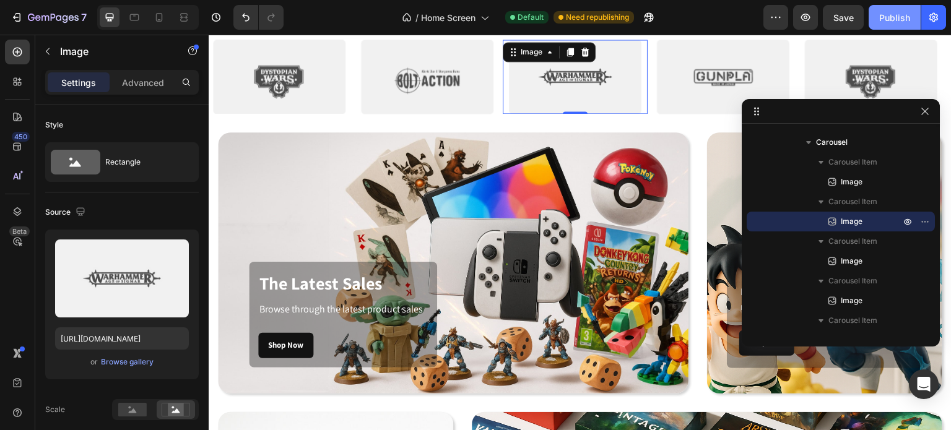
click at [894, 12] on div "Publish" at bounding box center [894, 17] width 31 height 13
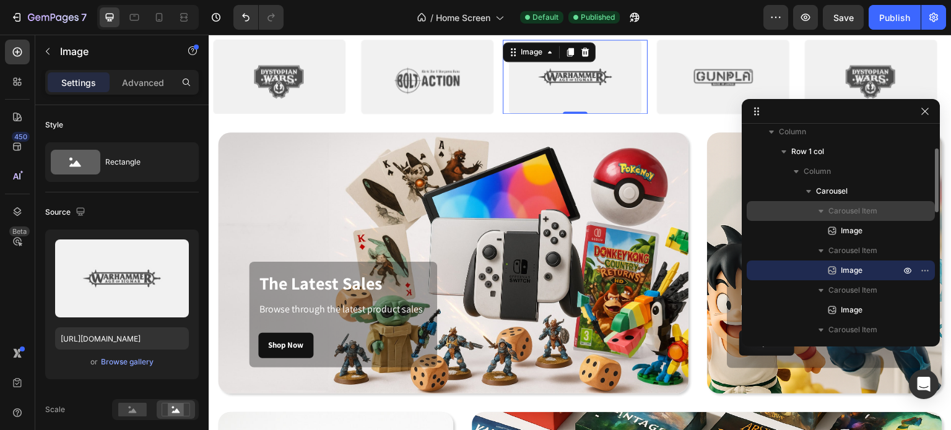
scroll to position [66, 0]
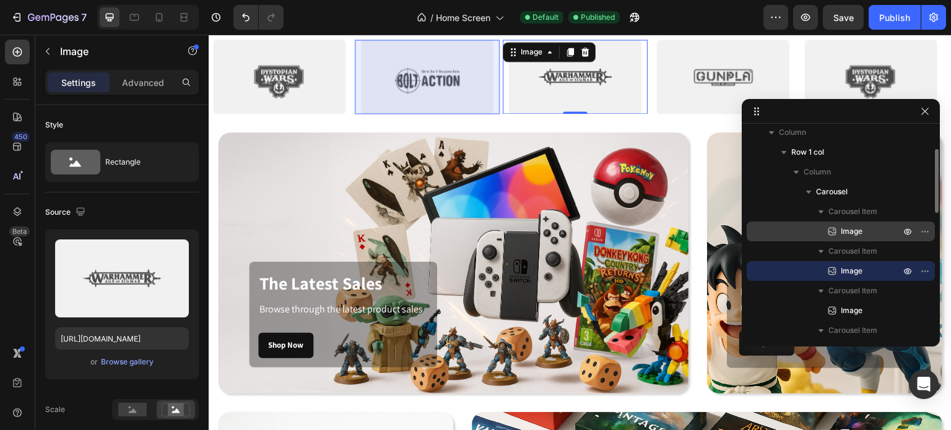
click at [863, 227] on p "Image" at bounding box center [857, 231] width 62 height 12
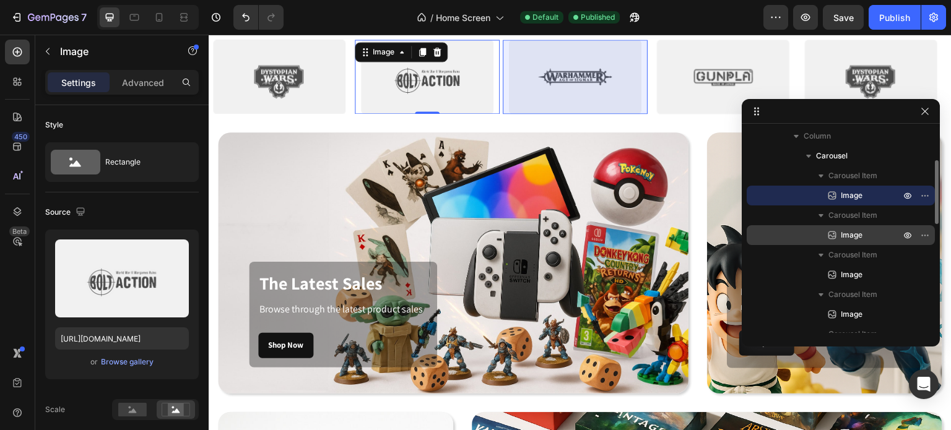
click at [863, 231] on p "Image" at bounding box center [857, 235] width 62 height 12
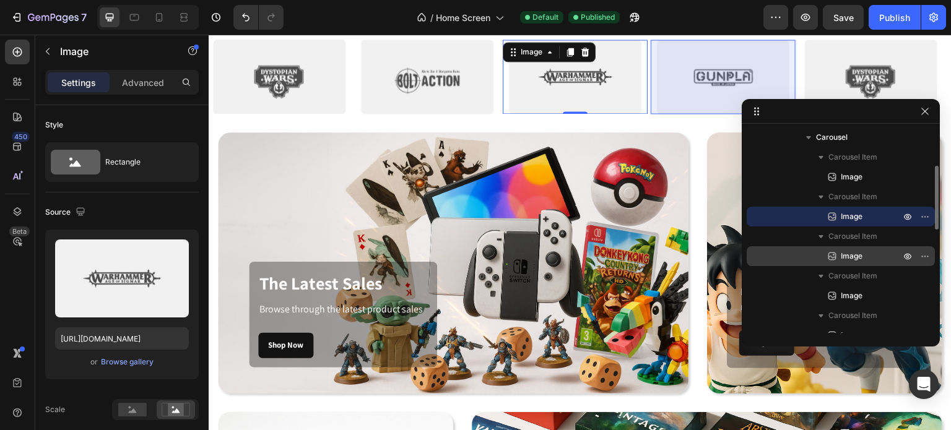
click at [849, 253] on span "Image" at bounding box center [851, 256] width 22 height 12
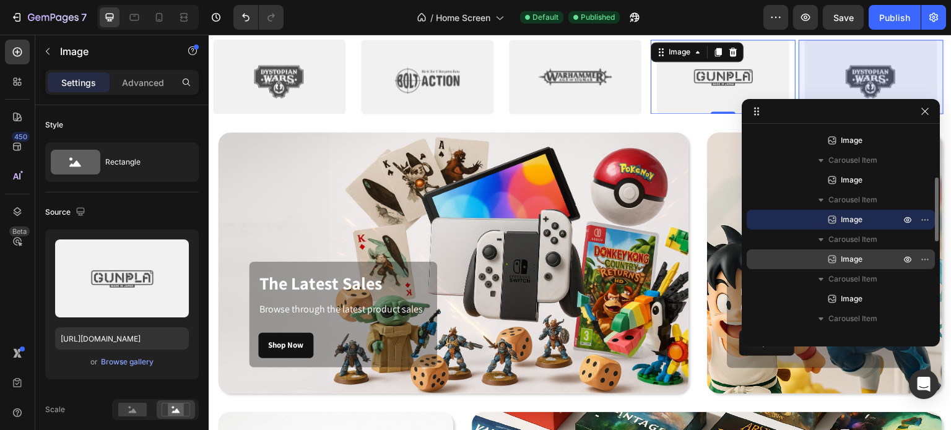
click at [855, 256] on span "Image" at bounding box center [851, 259] width 22 height 12
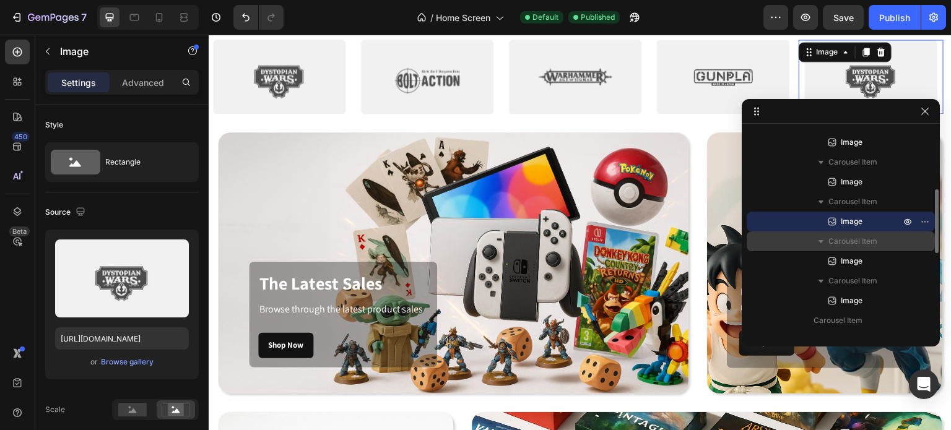
click at [855, 252] on div "Image" at bounding box center [840, 261] width 178 height 20
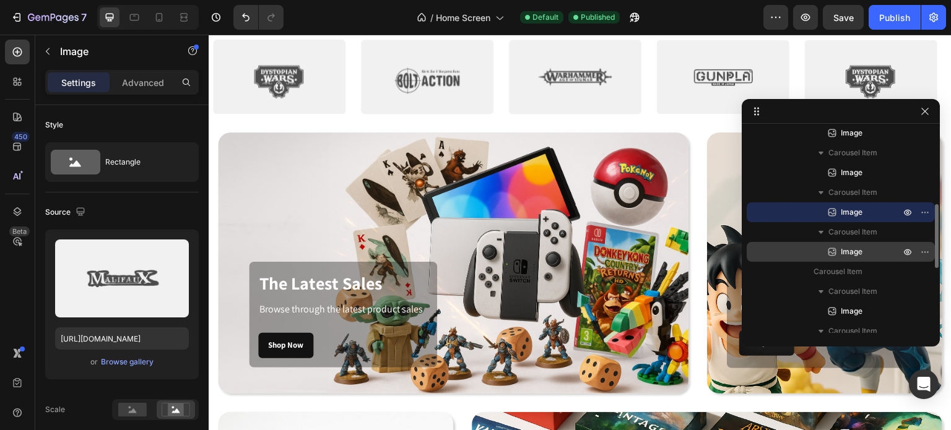
click at [856, 248] on span "Image" at bounding box center [851, 252] width 22 height 12
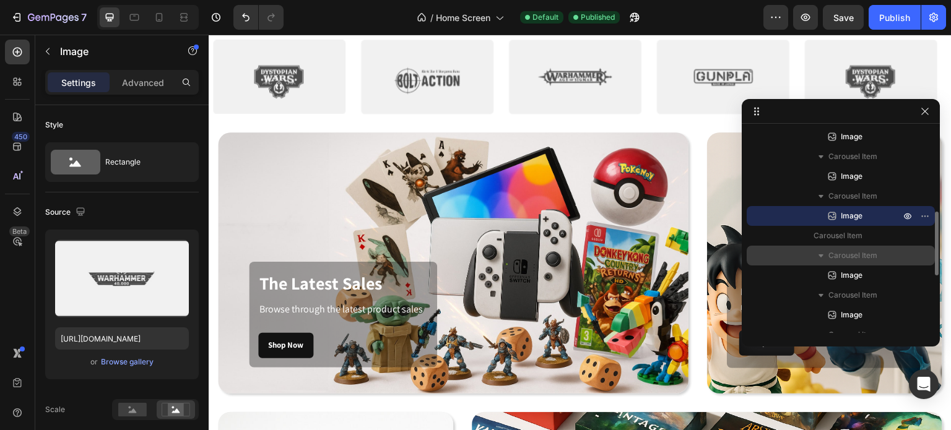
scroll to position [282, 0]
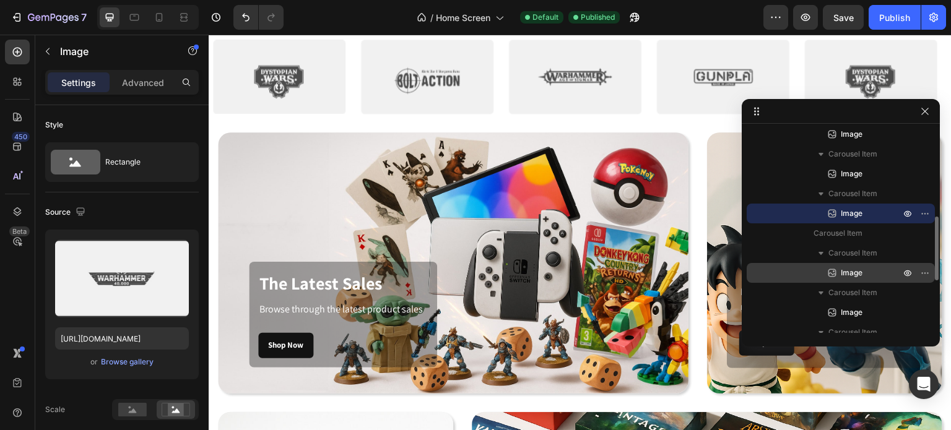
click at [849, 269] on span "Image" at bounding box center [851, 273] width 22 height 12
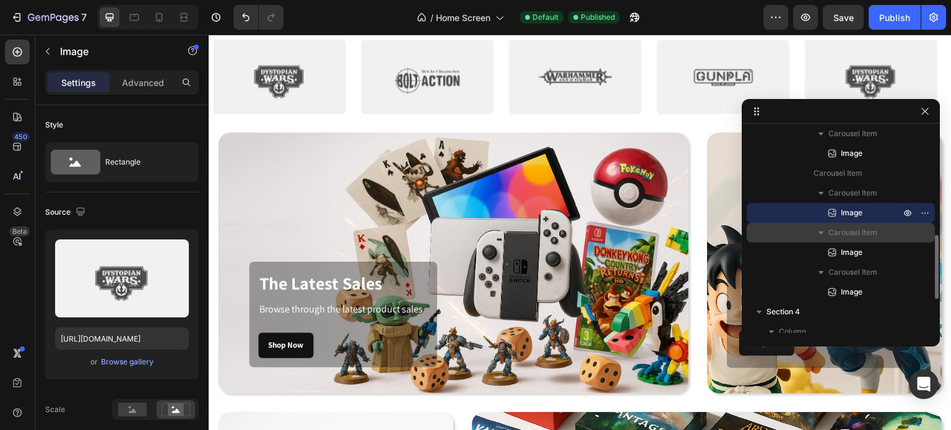
click at [857, 249] on span "Image" at bounding box center [851, 252] width 22 height 12
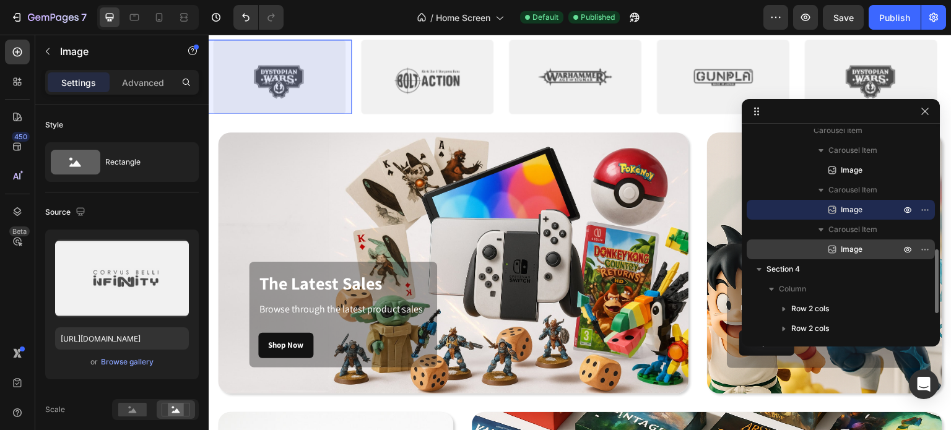
scroll to position [385, 0]
click at [855, 252] on span "Image" at bounding box center [851, 249] width 22 height 12
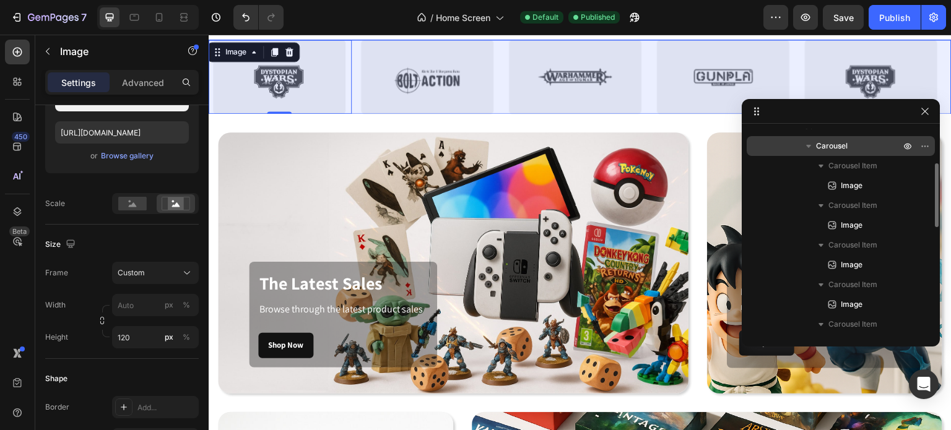
scroll to position [111, 0]
click at [839, 150] on span "Carousel" at bounding box center [832, 146] width 32 height 12
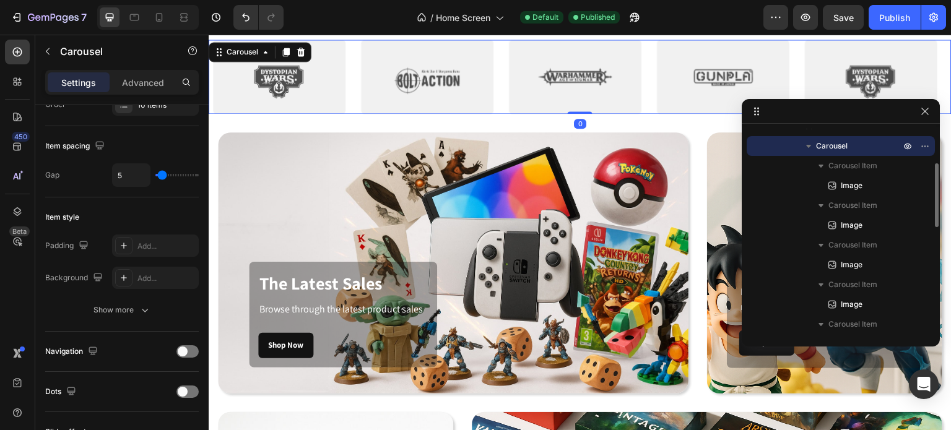
scroll to position [0, 0]
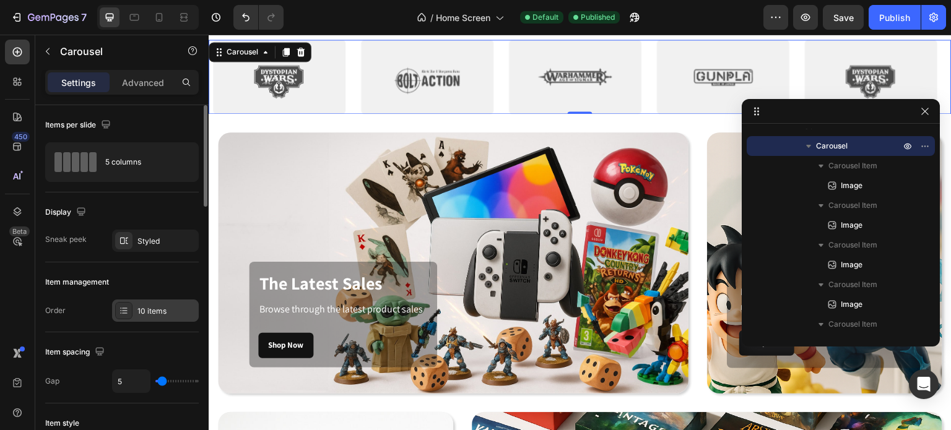
click at [144, 303] on div "10 items" at bounding box center [155, 311] width 87 height 22
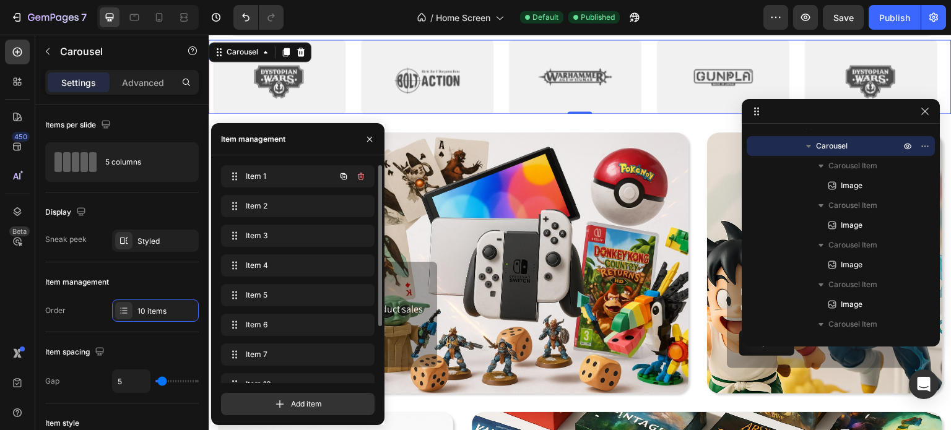
scroll to position [168, 0]
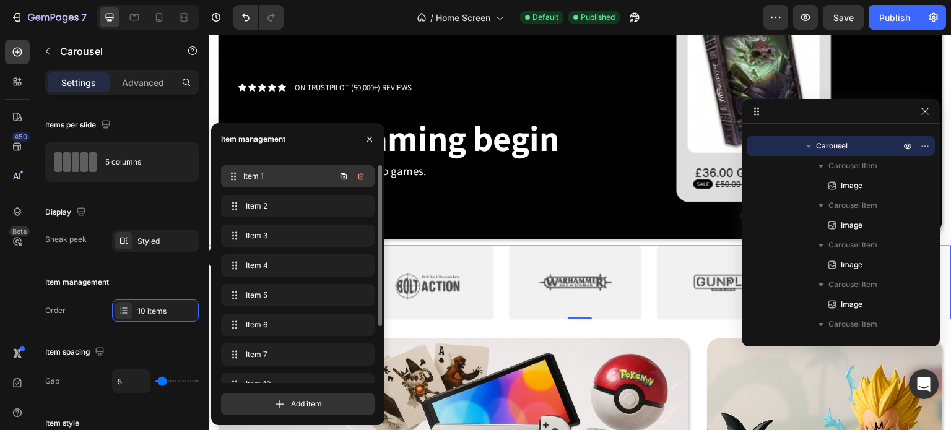
click at [290, 181] on span "Item 1" at bounding box center [289, 176] width 92 height 11
click at [327, 180] on div "Item 1 Item 1" at bounding box center [280, 176] width 109 height 17
click at [303, 195] on div "Item 1 Item 1" at bounding box center [297, 208] width 153 height 27
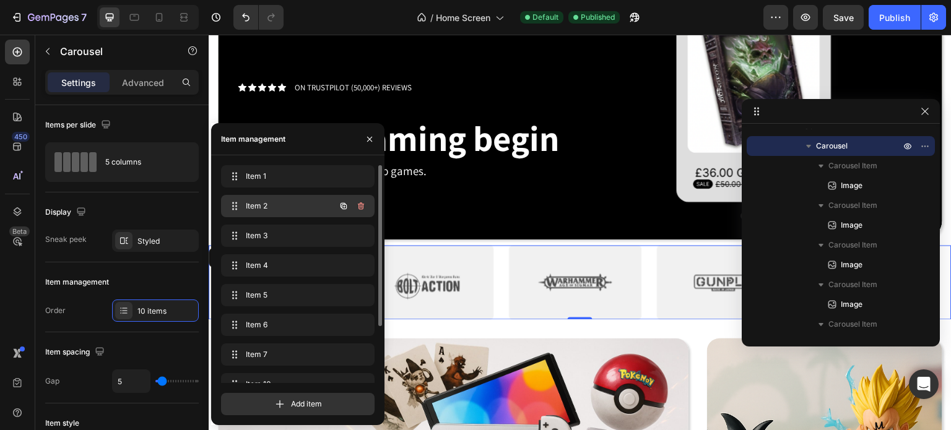
click at [295, 207] on span "Item 2" at bounding box center [281, 206] width 70 height 11
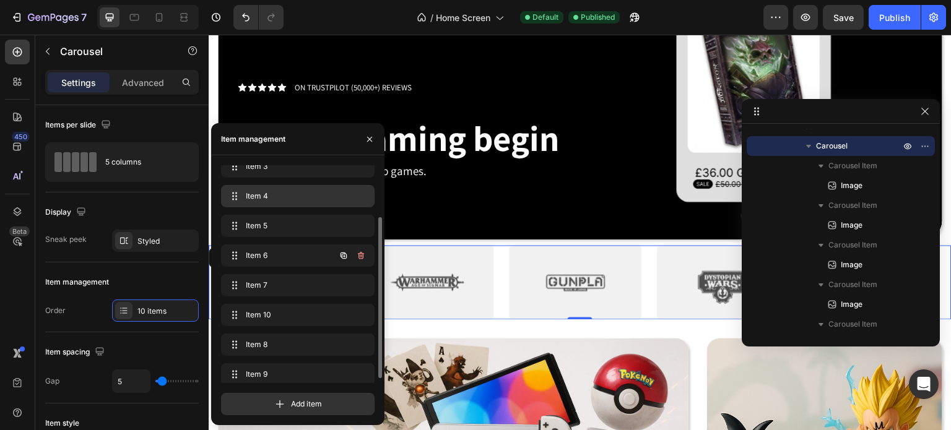
scroll to position [77, 0]
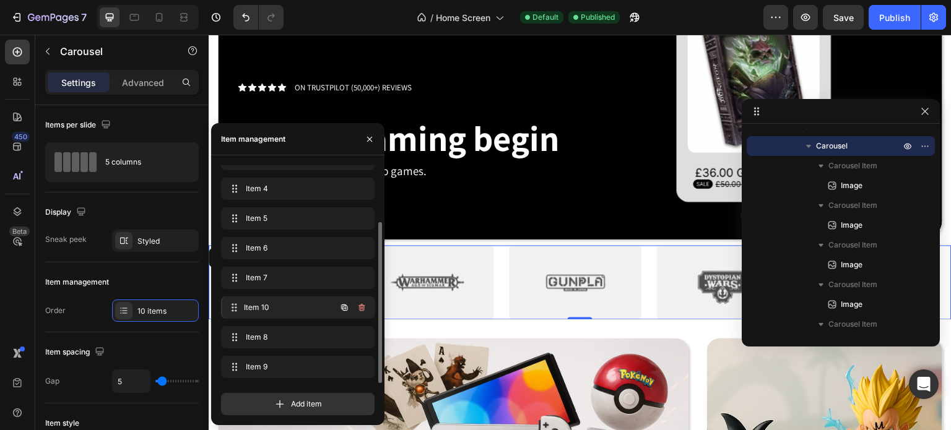
click at [267, 309] on span "Item 10" at bounding box center [289, 307] width 92 height 11
click at [280, 335] on span "Item 8" at bounding box center [289, 337] width 92 height 11
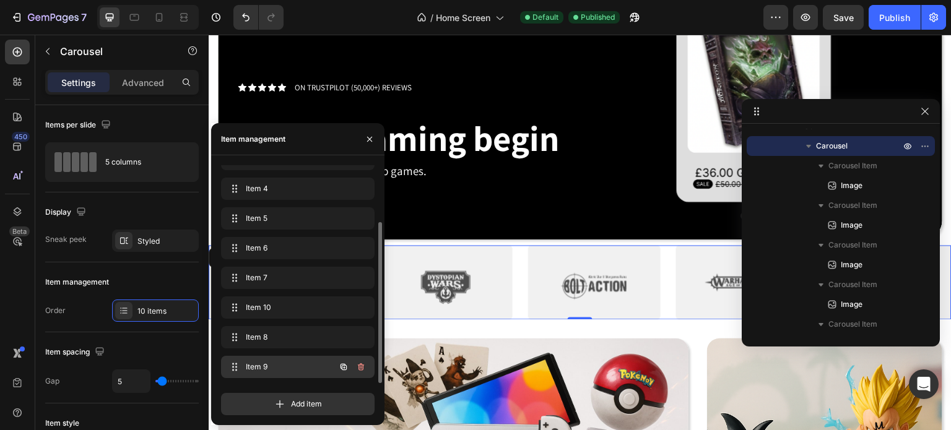
click at [279, 363] on span "Item 9" at bounding box center [281, 366] width 70 height 11
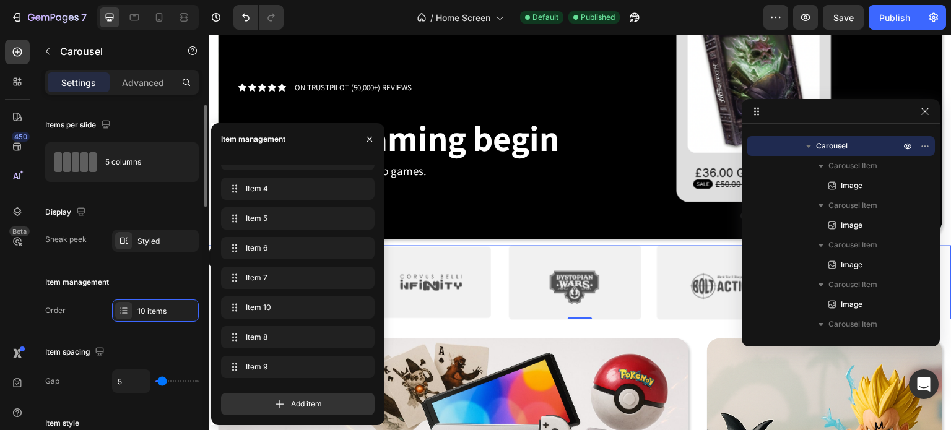
click at [66, 311] on div "Order 10 items" at bounding box center [121, 311] width 153 height 22
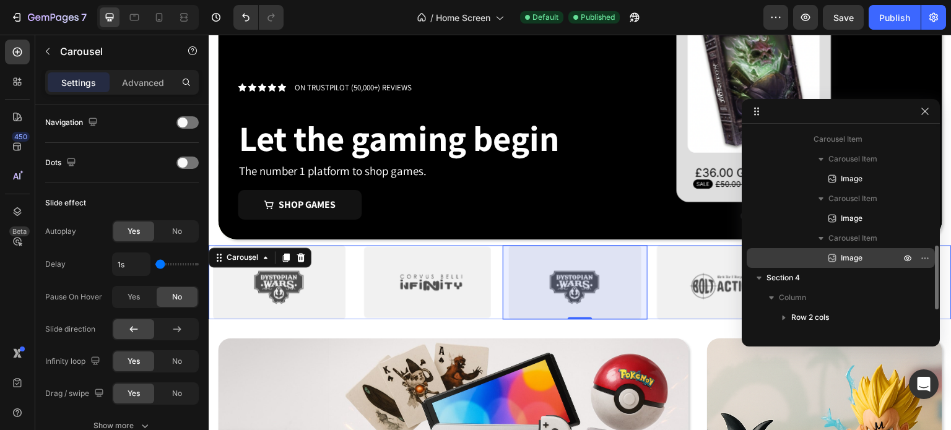
scroll to position [376, 0]
click at [857, 256] on span "Image" at bounding box center [851, 257] width 22 height 12
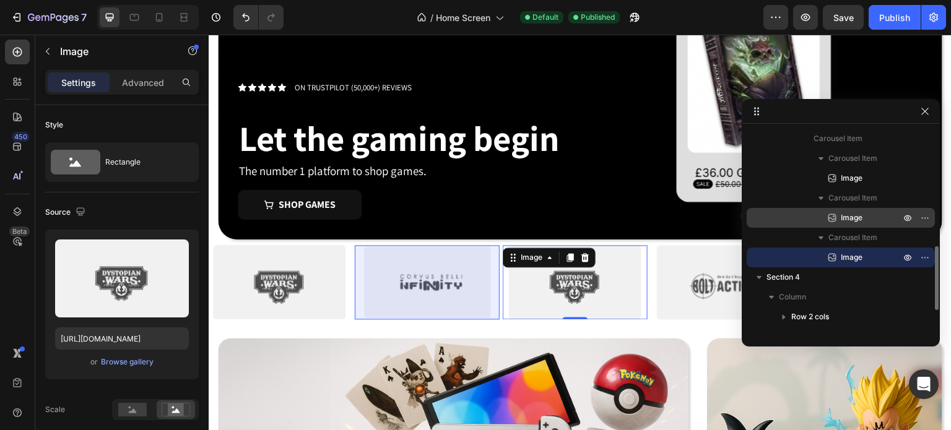
click at [854, 215] on span "Image" at bounding box center [851, 218] width 22 height 12
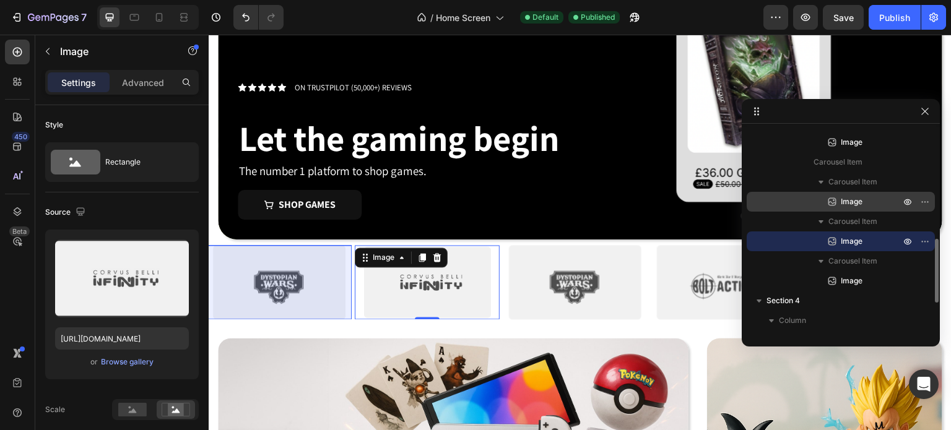
click at [853, 203] on span "Image" at bounding box center [851, 202] width 22 height 12
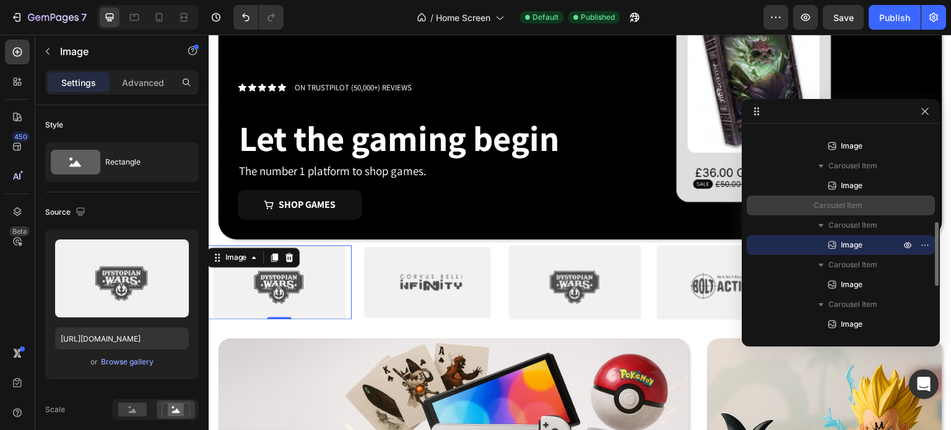
scroll to position [307, 0]
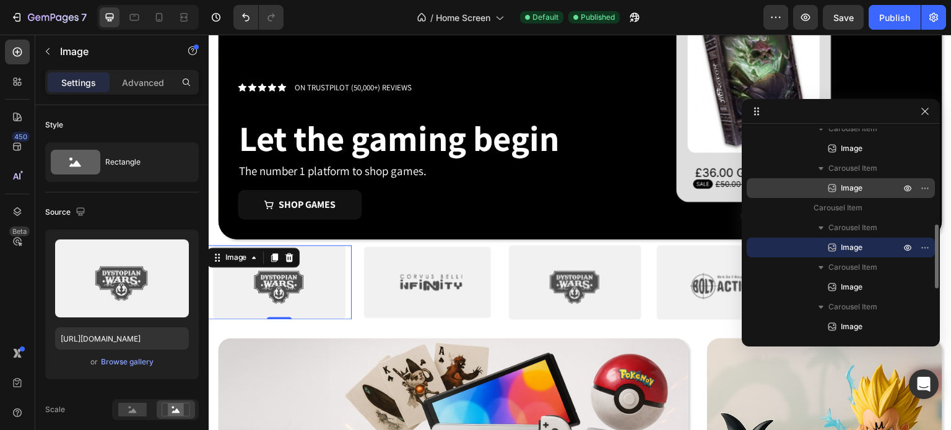
click at [860, 185] on span "Image" at bounding box center [851, 188] width 22 height 12
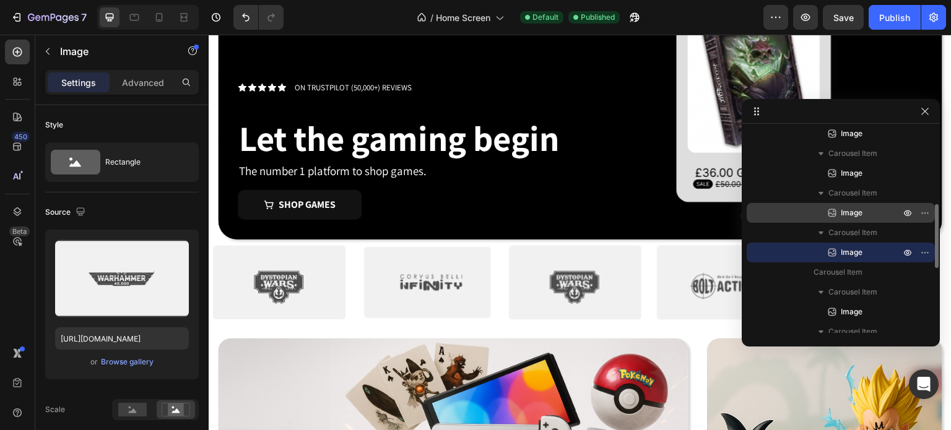
click at [855, 209] on span "Image" at bounding box center [851, 213] width 22 height 12
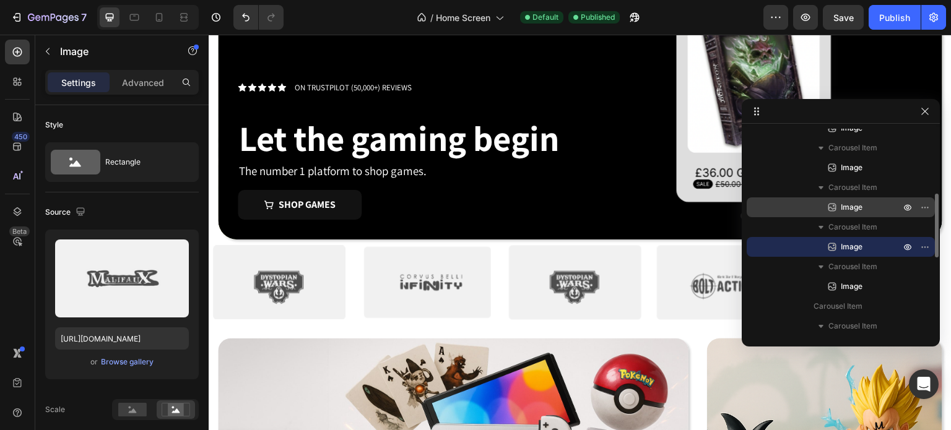
click at [852, 202] on span "Image" at bounding box center [851, 207] width 22 height 12
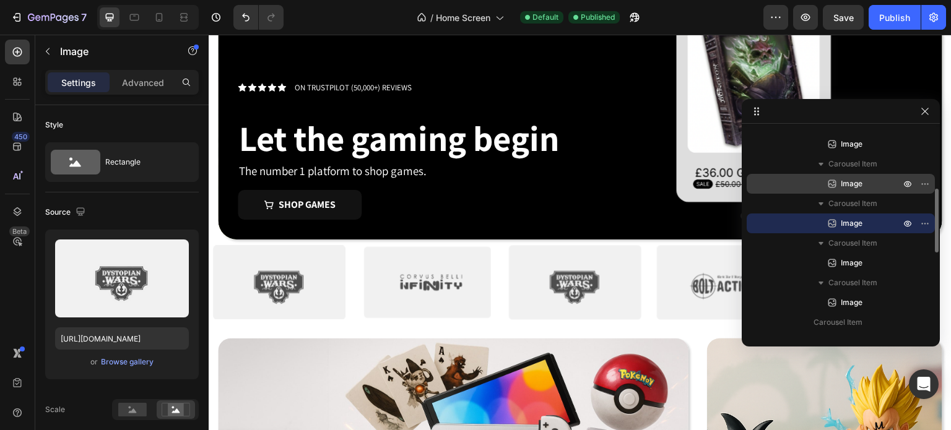
click at [849, 184] on span "Image" at bounding box center [851, 184] width 22 height 12
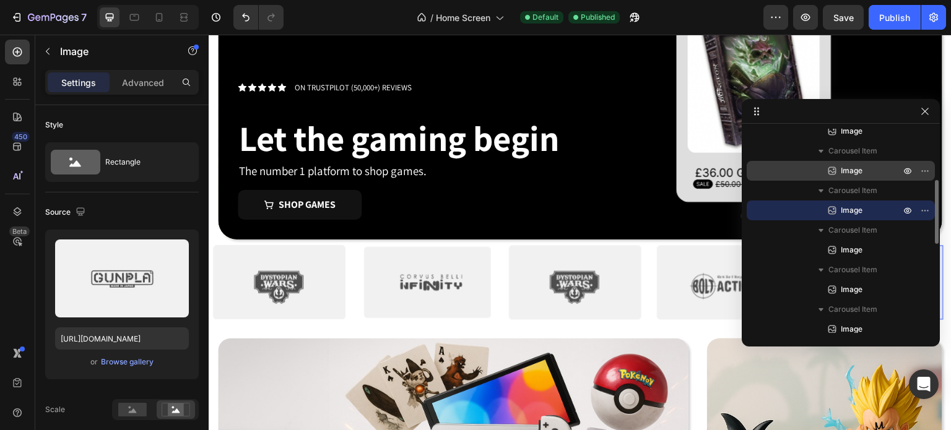
click at [849, 168] on span "Image" at bounding box center [851, 171] width 22 height 12
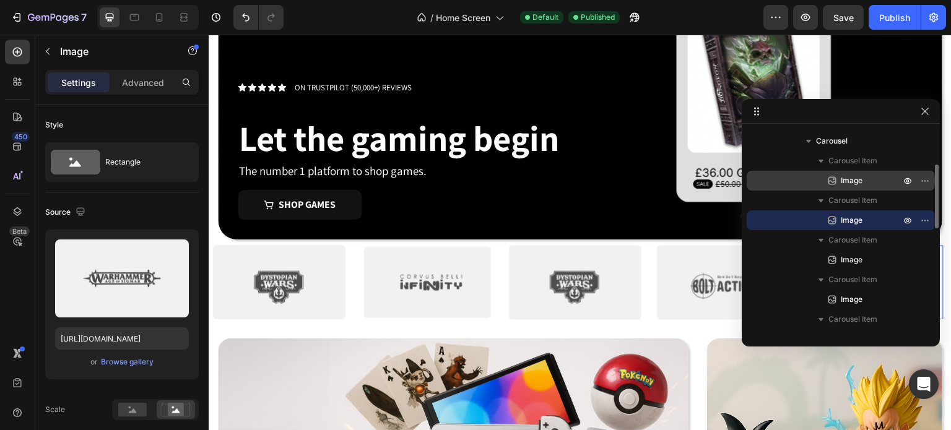
scroll to position [116, 0]
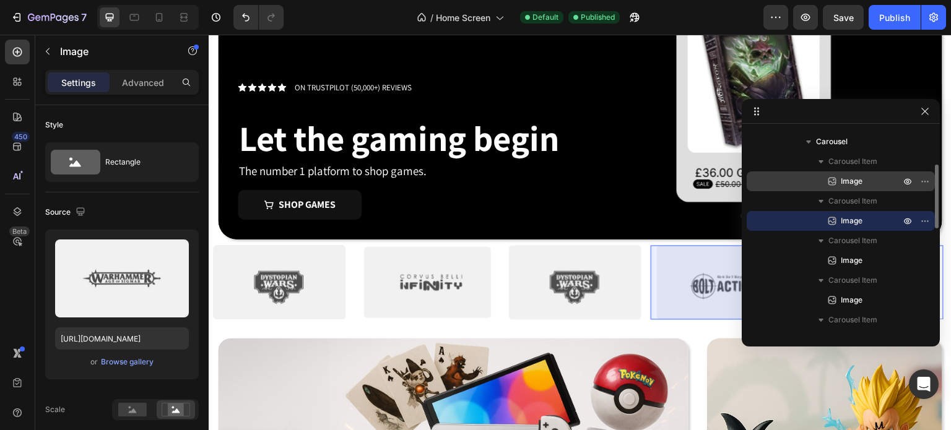
click at [849, 176] on span "Image" at bounding box center [851, 181] width 22 height 12
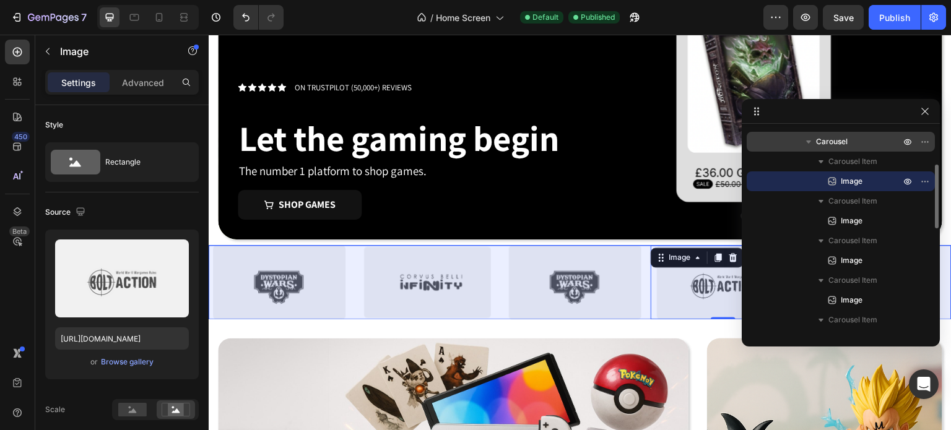
click at [844, 144] on span "Carousel" at bounding box center [832, 142] width 32 height 12
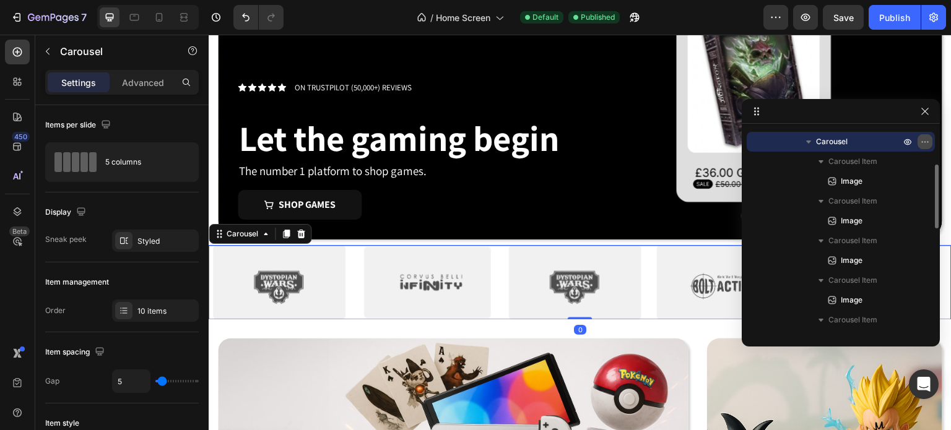
click at [929, 141] on icon "button" at bounding box center [925, 142] width 10 height 10
click at [764, 160] on div "Carousel Item" at bounding box center [840, 162] width 178 height 20
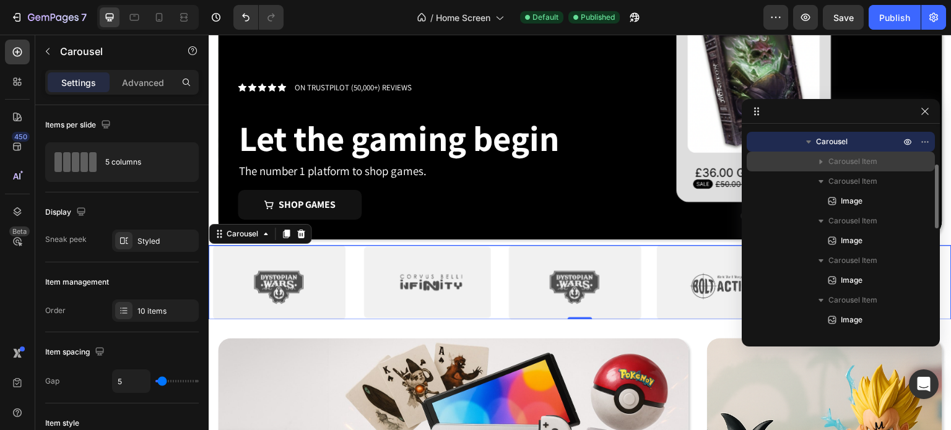
click at [865, 162] on span "Carousel Item" at bounding box center [852, 161] width 49 height 12
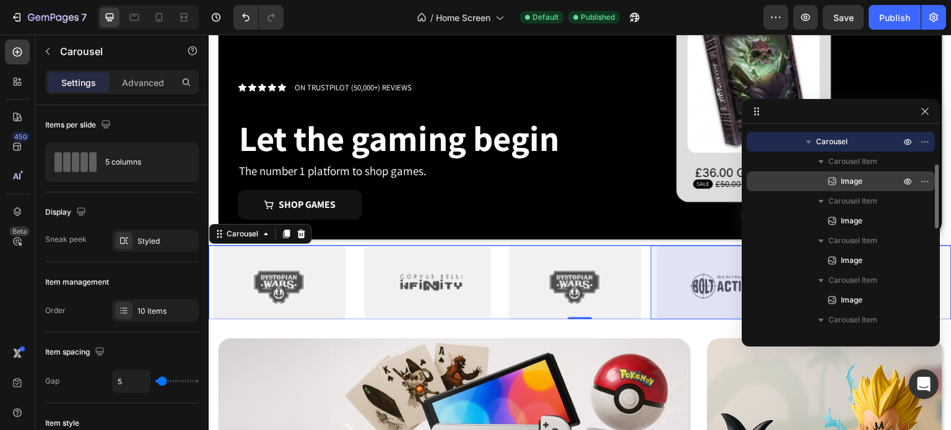
click at [857, 188] on div "Image" at bounding box center [840, 181] width 178 height 20
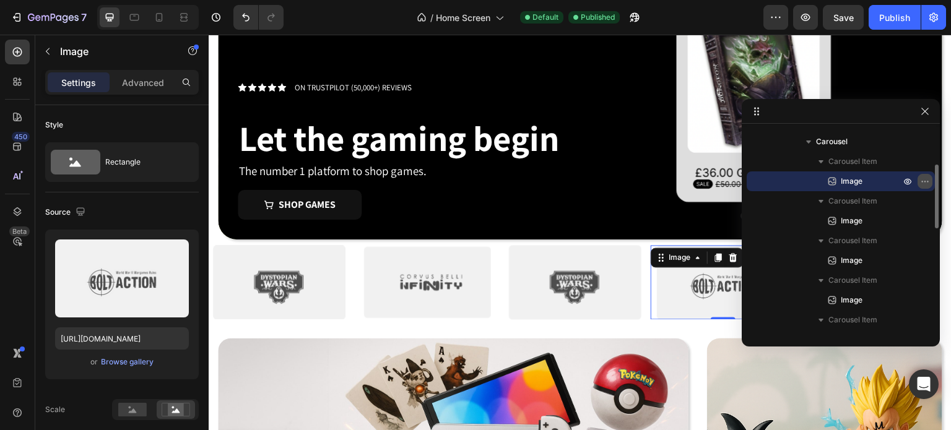
click at [926, 183] on icon "button" at bounding box center [925, 181] width 10 height 10
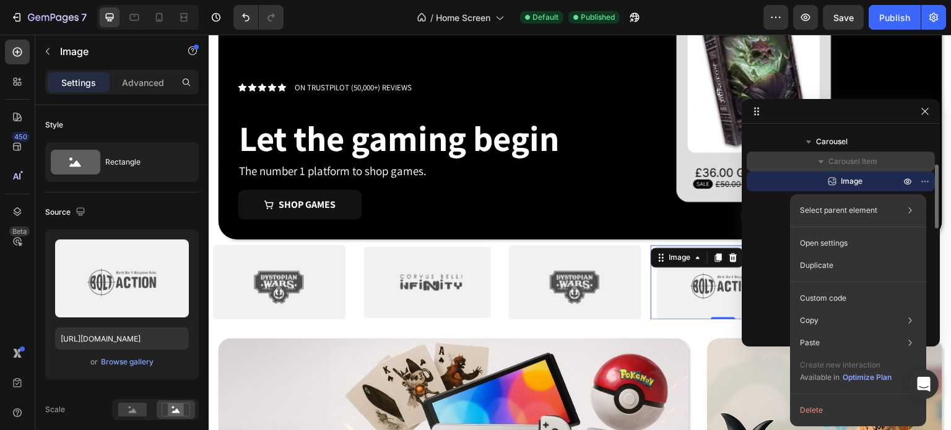
click at [889, 160] on p "Carousel Item" at bounding box center [865, 161] width 74 height 12
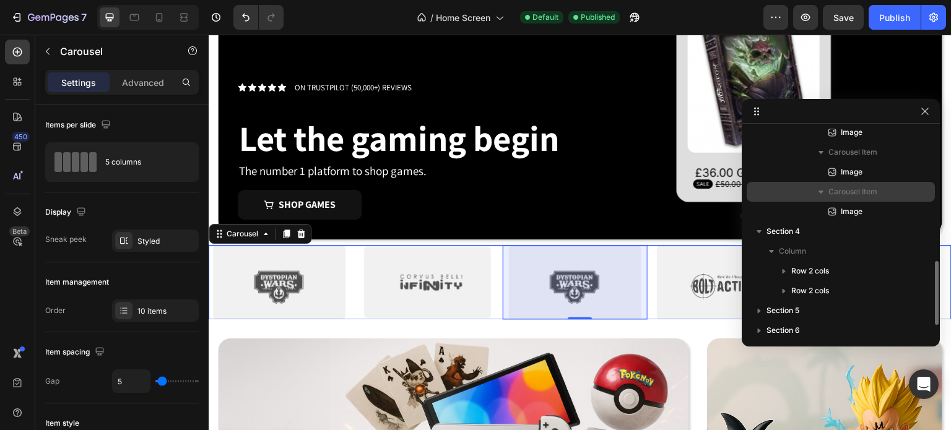
scroll to position [425, 0]
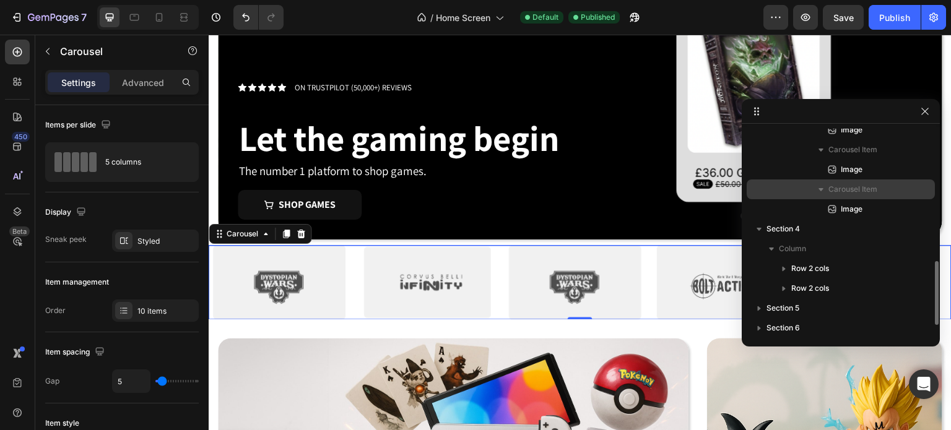
click at [859, 189] on span "Carousel Item" at bounding box center [852, 189] width 49 height 12
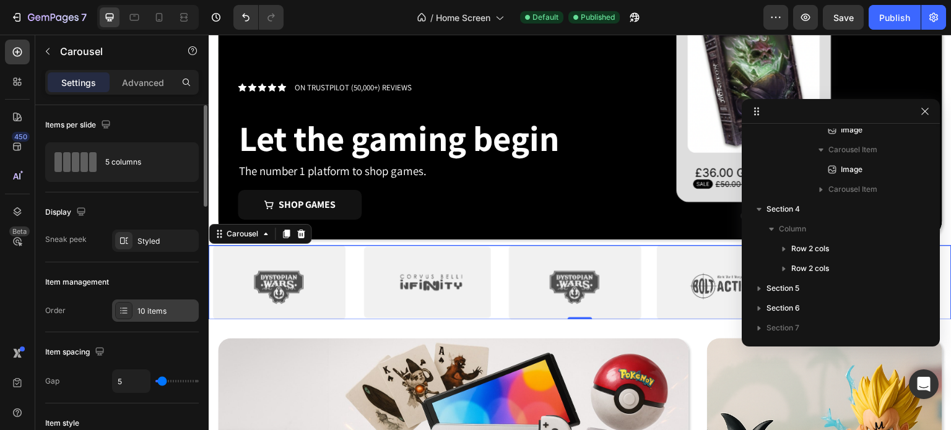
click at [145, 313] on div "10 items" at bounding box center [166, 311] width 58 height 11
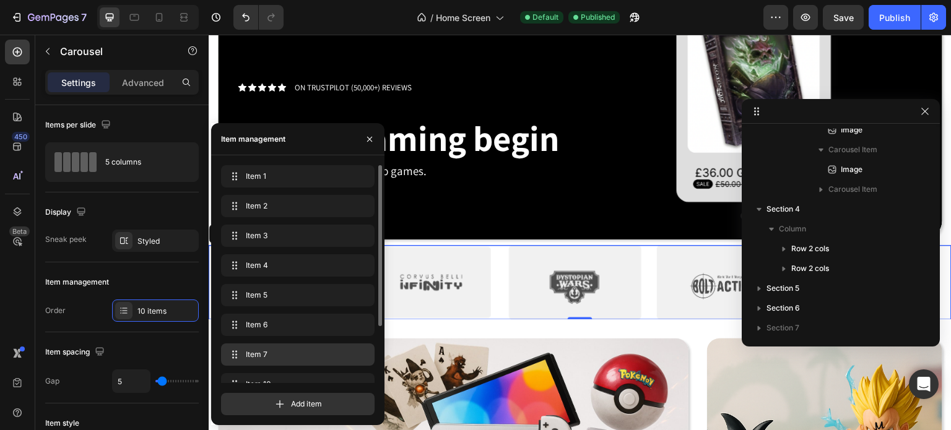
scroll to position [77, 0]
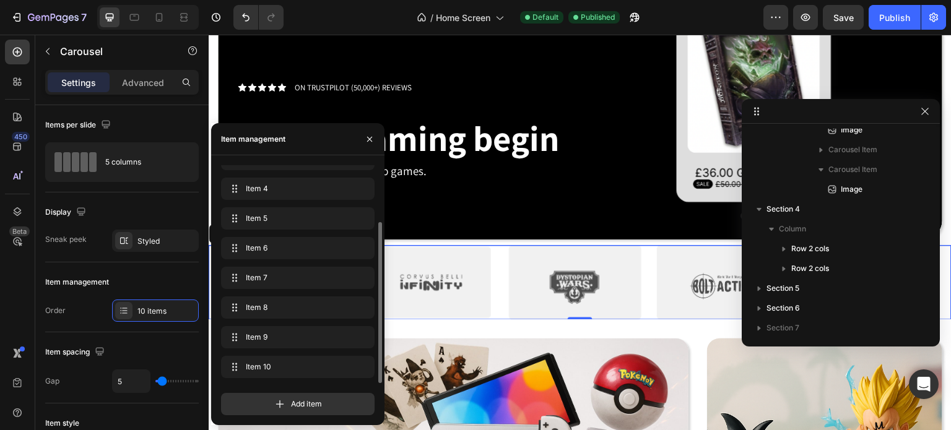
drag, startPoint x: 236, startPoint y: 307, endPoint x: 240, endPoint y: 386, distance: 78.7
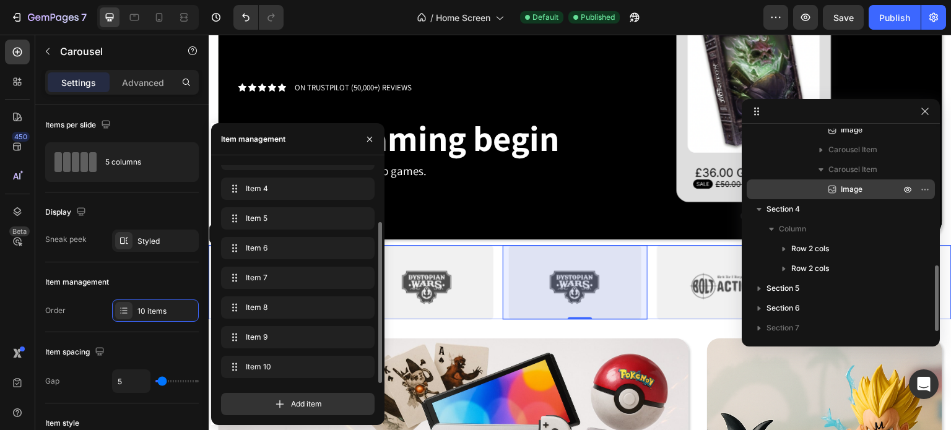
click at [844, 186] on span "Image" at bounding box center [851, 189] width 22 height 12
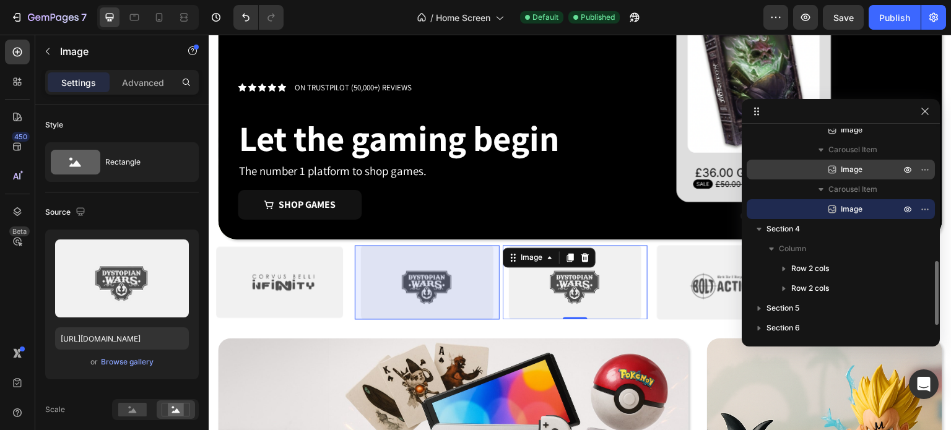
click at [858, 173] on span "Image" at bounding box center [851, 169] width 22 height 12
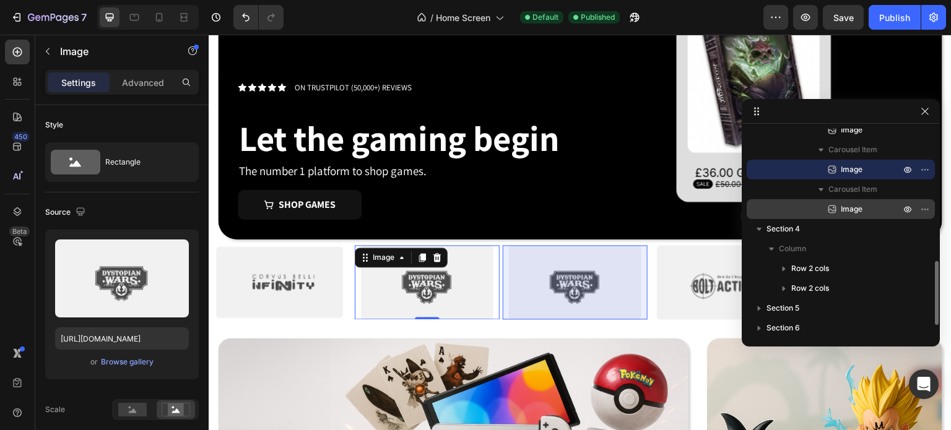
click at [861, 212] on span "Image" at bounding box center [851, 209] width 22 height 12
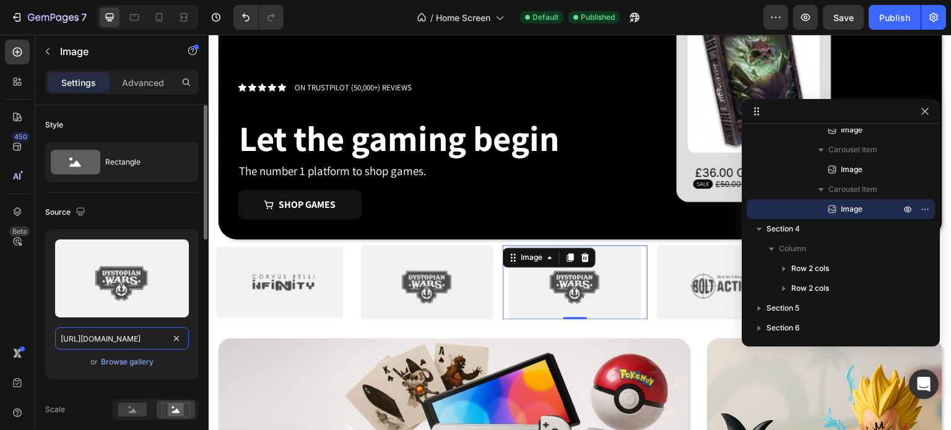
click at [119, 343] on input "[URL][DOMAIN_NAME]" at bounding box center [122, 338] width 134 height 22
paste input "083c7dda-aeab-4765-8f07-79204a8da6a5"
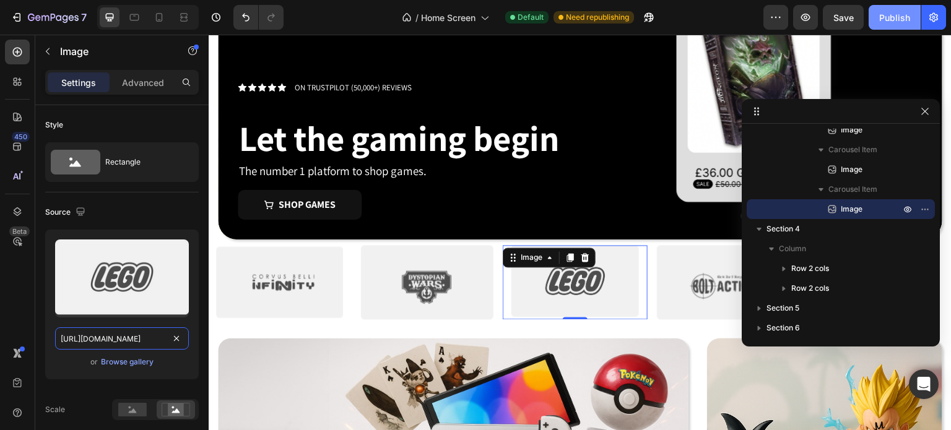
type input "[URL][DOMAIN_NAME]"
click at [887, 12] on div "Publish" at bounding box center [894, 17] width 31 height 13
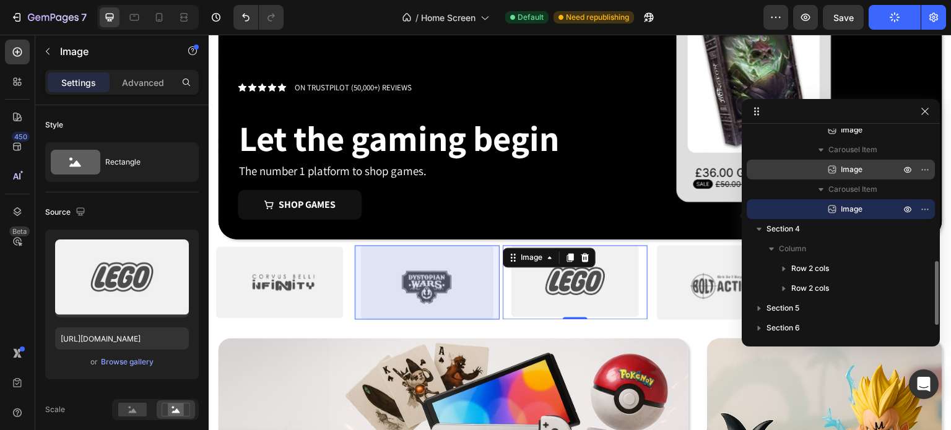
click at [855, 169] on span "Image" at bounding box center [851, 169] width 22 height 12
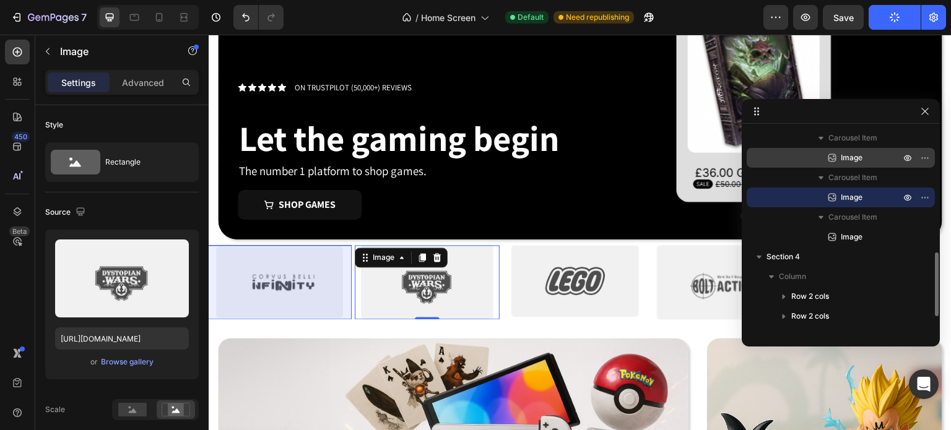
click at [861, 152] on span "Image" at bounding box center [851, 158] width 22 height 12
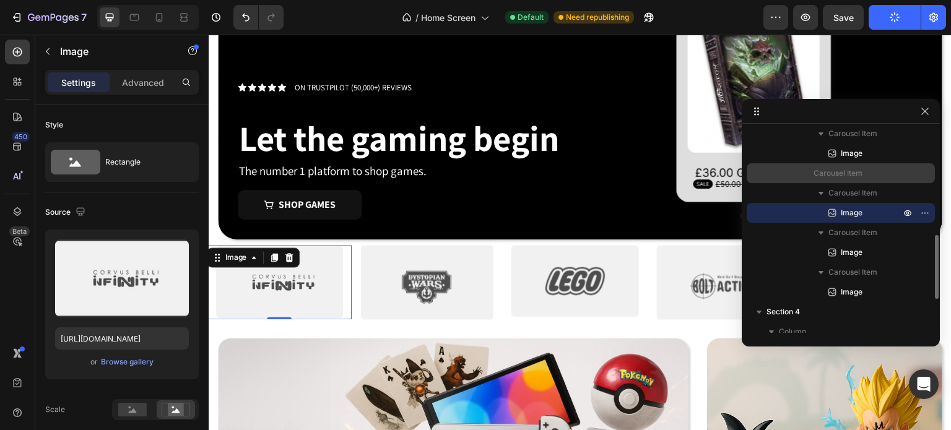
click at [861, 155] on span "Image" at bounding box center [851, 153] width 22 height 12
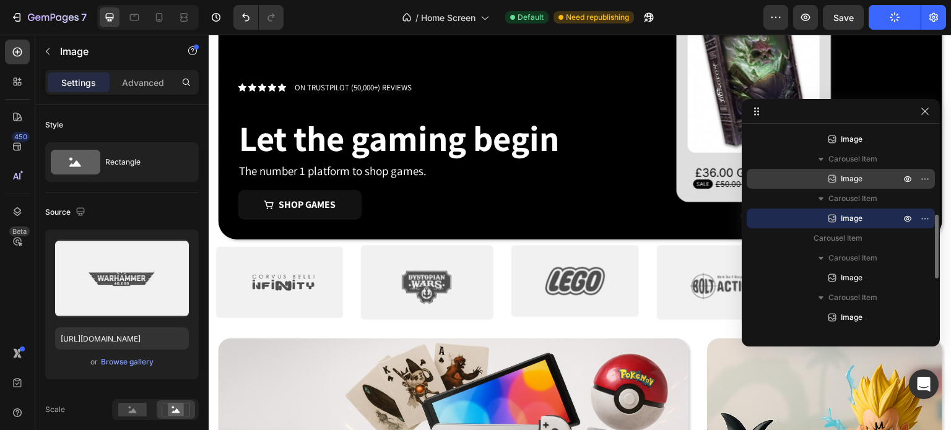
click at [857, 178] on span "Image" at bounding box center [851, 179] width 22 height 12
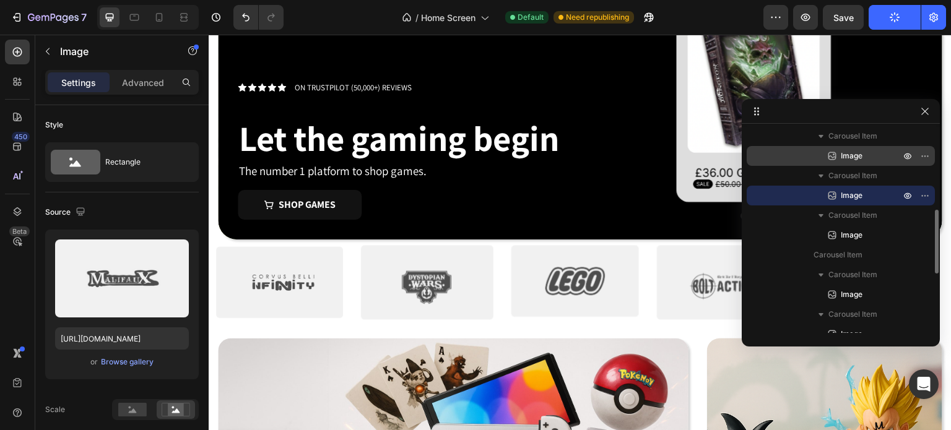
click at [852, 159] on span "Image" at bounding box center [851, 156] width 22 height 12
click at [852, 157] on span "Image" at bounding box center [851, 155] width 22 height 12
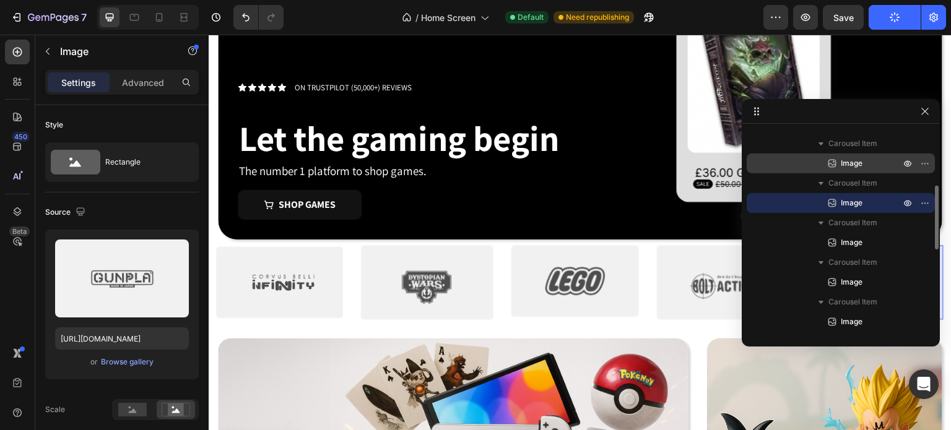
click at [852, 158] on span "Image" at bounding box center [851, 163] width 22 height 12
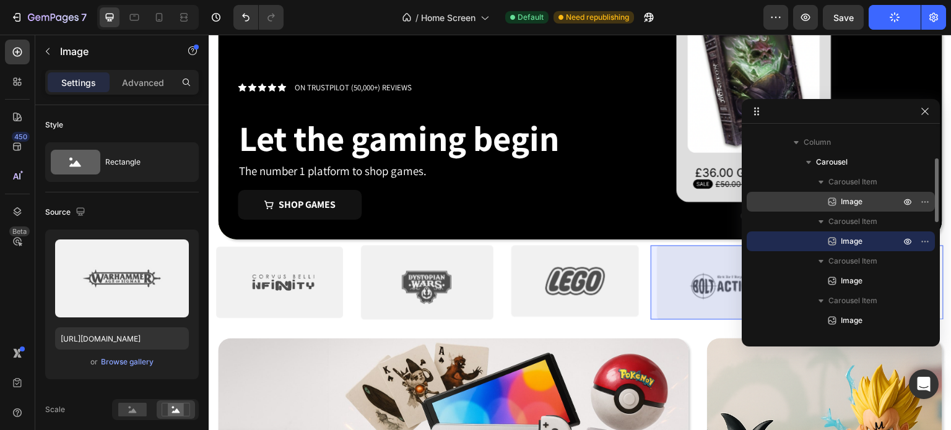
click at [842, 198] on span "Image" at bounding box center [851, 202] width 22 height 12
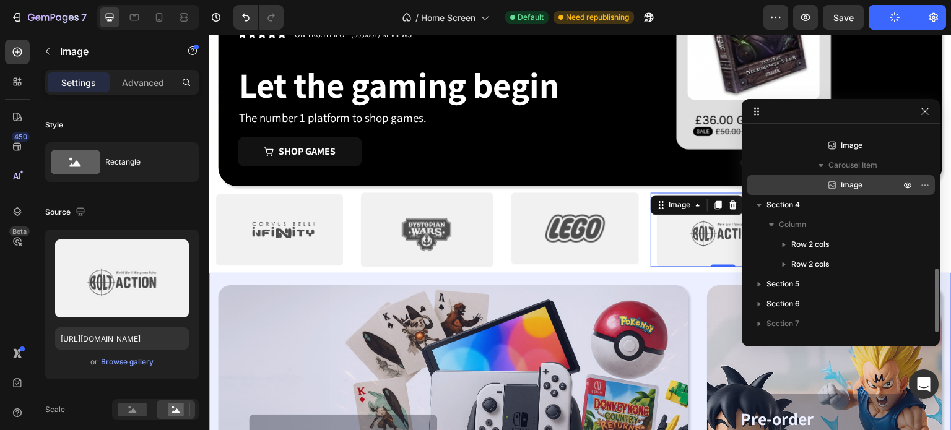
scroll to position [222, 0]
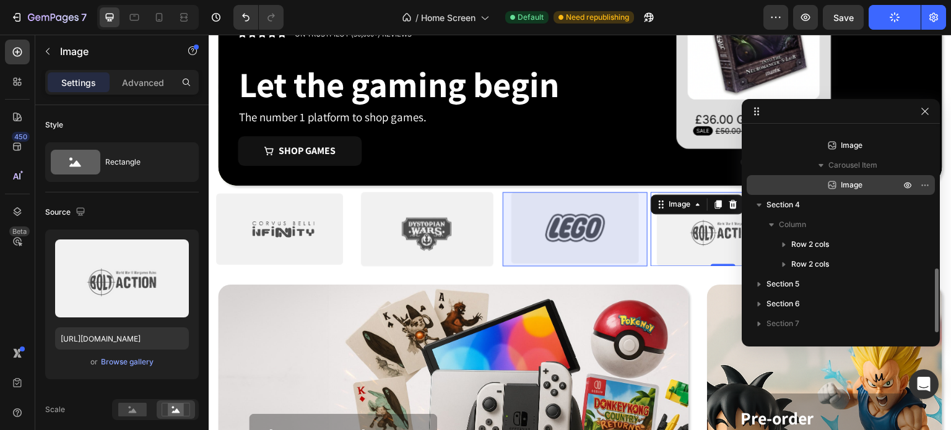
click at [848, 182] on span "Image" at bounding box center [851, 185] width 22 height 12
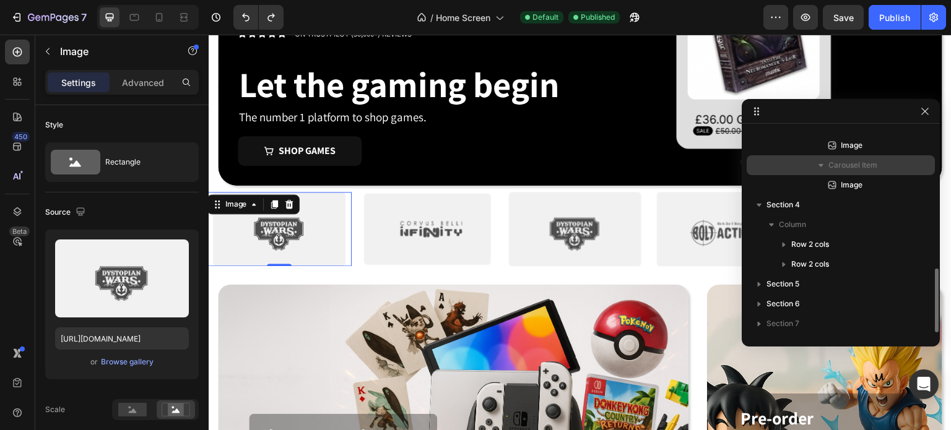
type input "[URL][DOMAIN_NAME]"
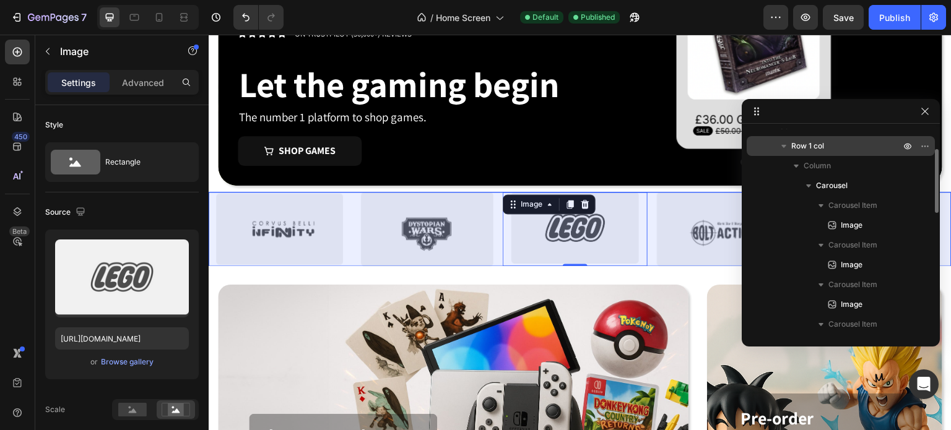
scroll to position [71, 0]
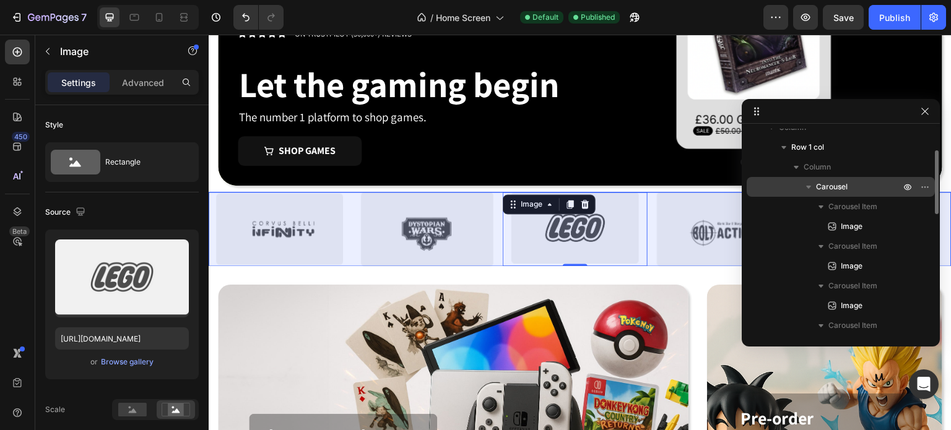
click at [842, 187] on span "Carousel" at bounding box center [832, 187] width 32 height 12
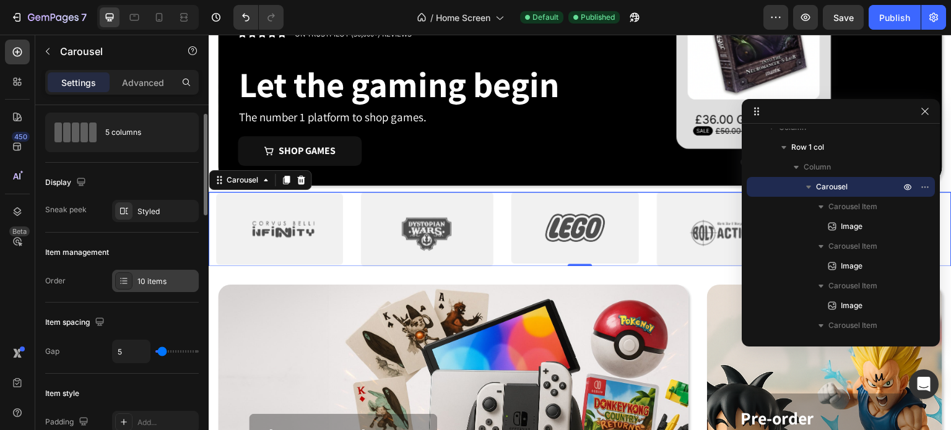
scroll to position [30, 0]
click at [141, 270] on div "10 items" at bounding box center [155, 280] width 87 height 22
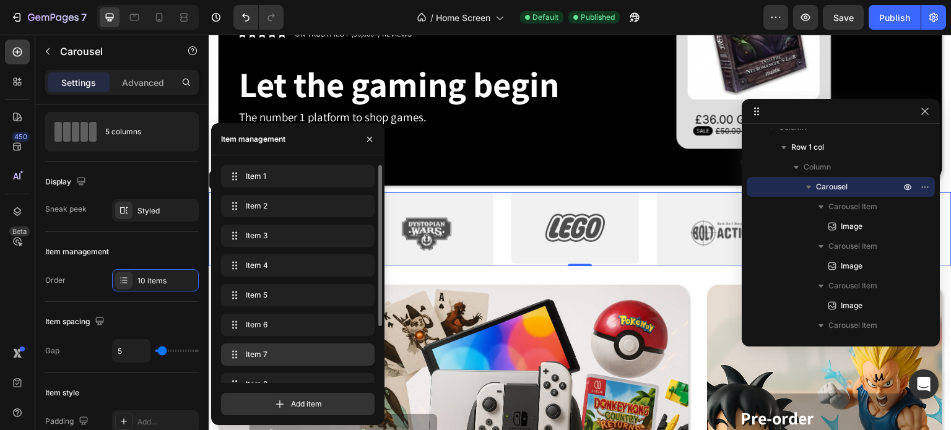
scroll to position [77, 0]
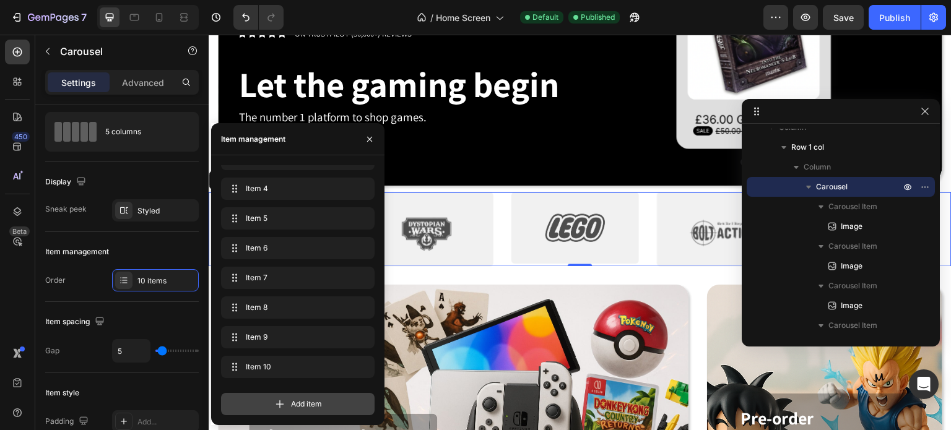
click at [274, 405] on icon at bounding box center [280, 404] width 12 height 12
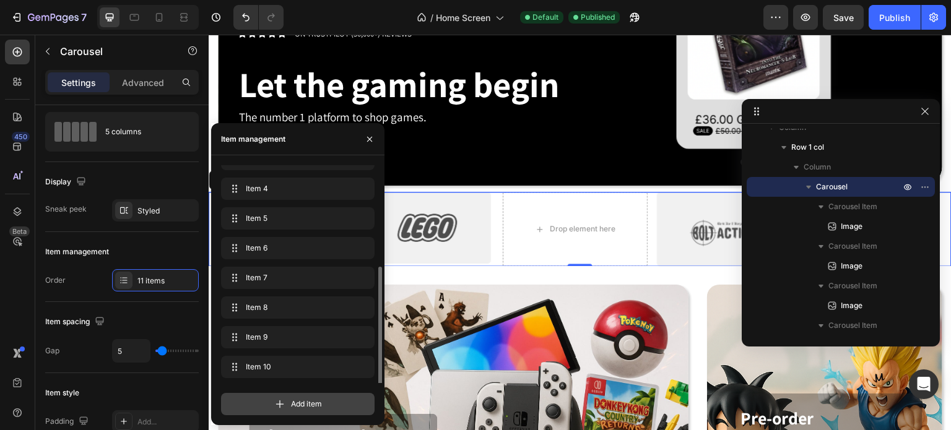
scroll to position [106, 0]
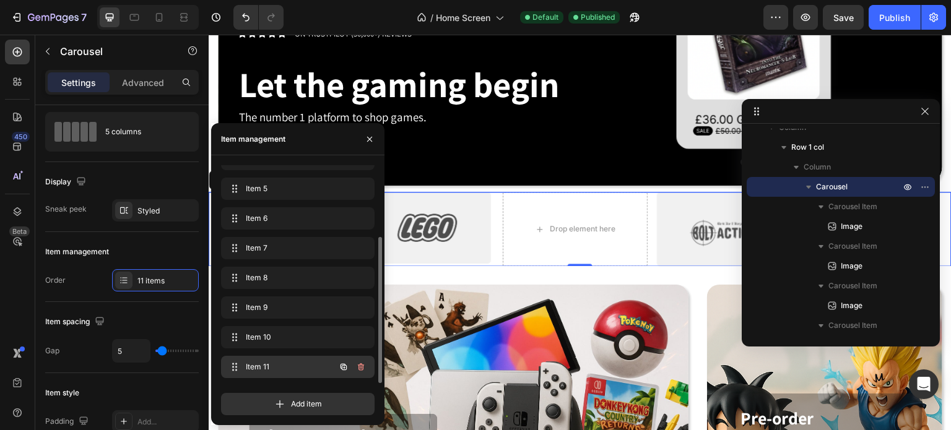
click at [267, 363] on span "Item 11" at bounding box center [281, 366] width 70 height 11
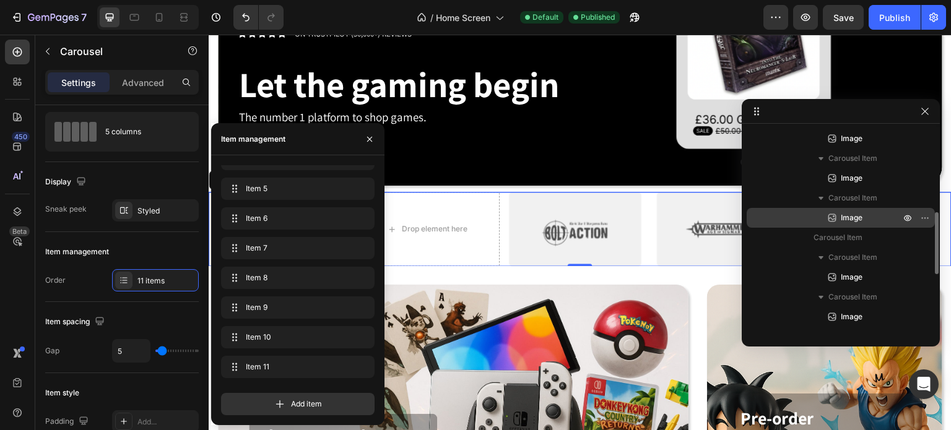
scroll to position [469, 0]
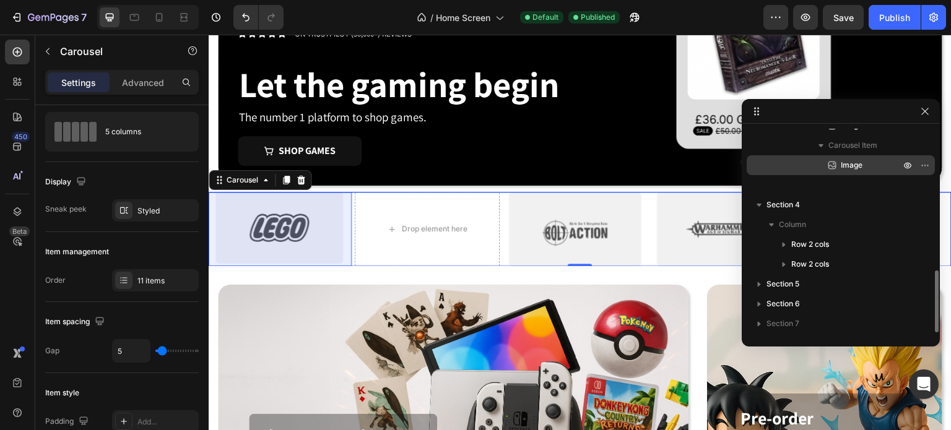
click at [855, 157] on div "Image" at bounding box center [840, 165] width 178 height 20
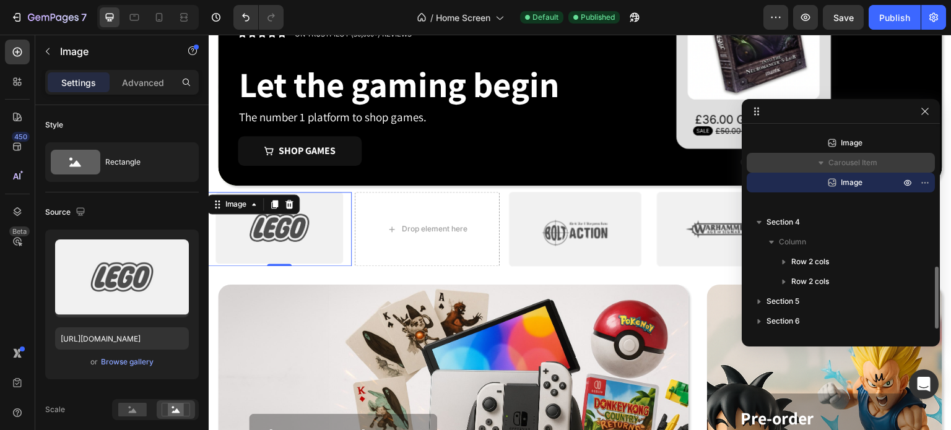
scroll to position [451, 0]
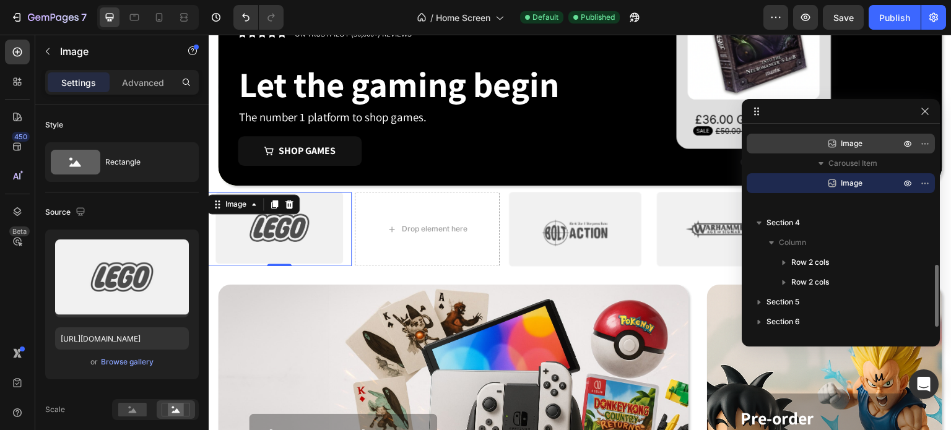
click at [865, 145] on p "Image" at bounding box center [857, 143] width 62 height 12
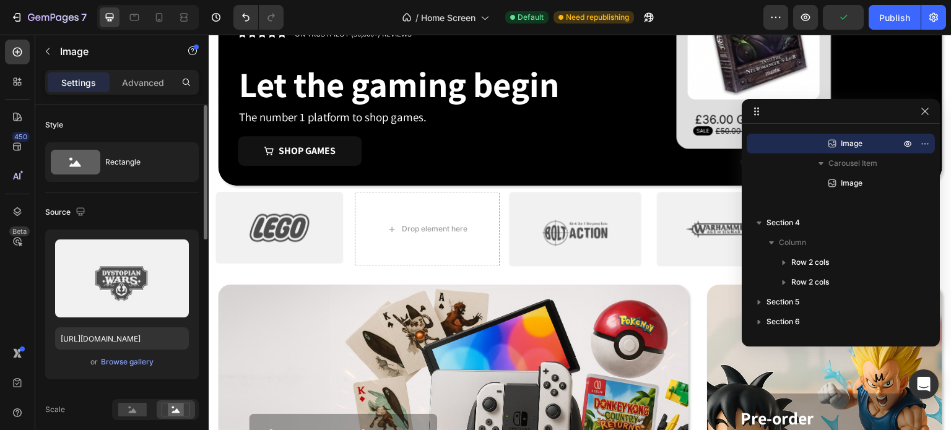
drag, startPoint x: 98, startPoint y: 404, endPoint x: 95, endPoint y: 395, distance: 9.6
click at [96, 404] on div "Scale" at bounding box center [121, 409] width 153 height 21
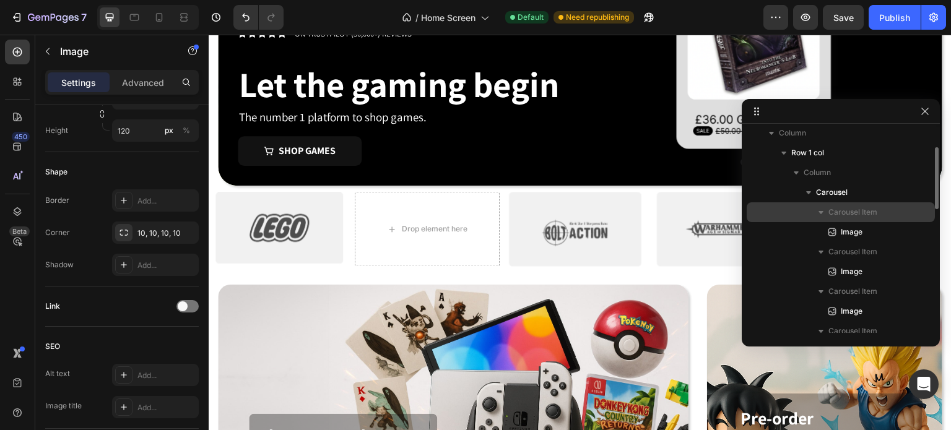
scroll to position [64, 0]
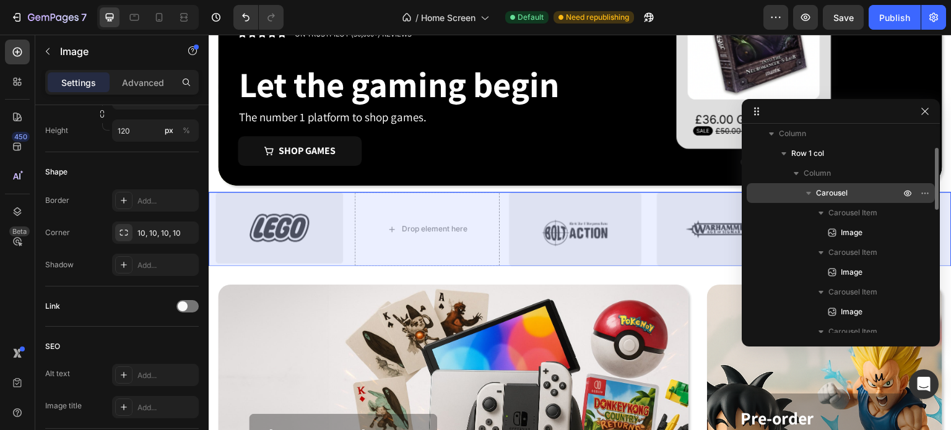
click at [847, 192] on span "Carousel" at bounding box center [832, 193] width 32 height 12
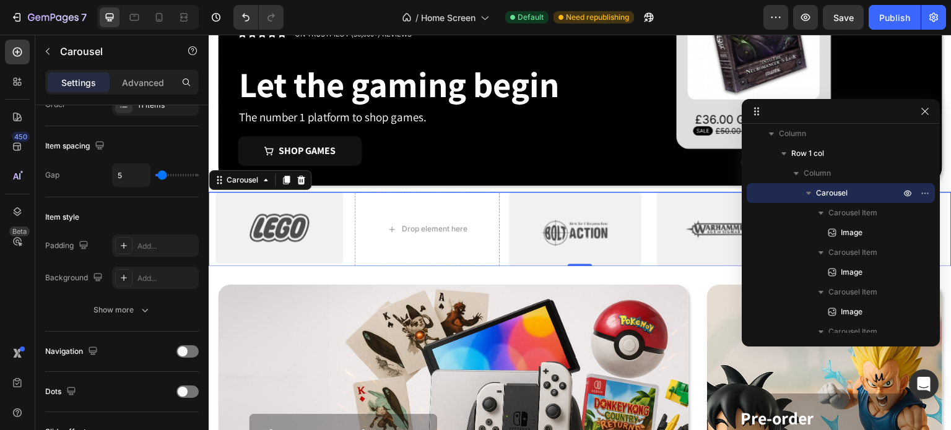
scroll to position [0, 0]
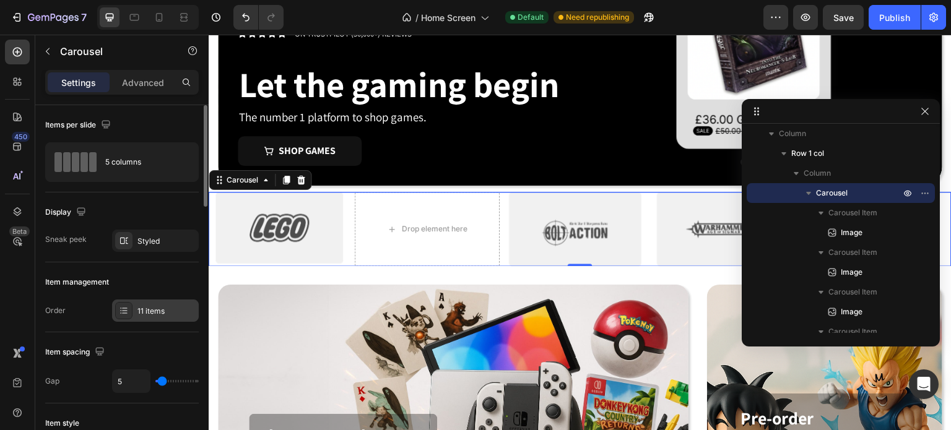
click at [150, 321] on div "11 items" at bounding box center [155, 311] width 87 height 22
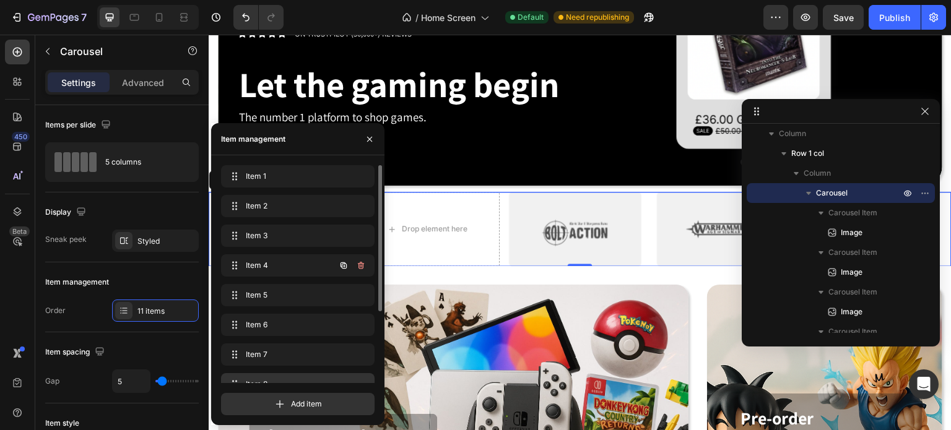
scroll to position [106, 0]
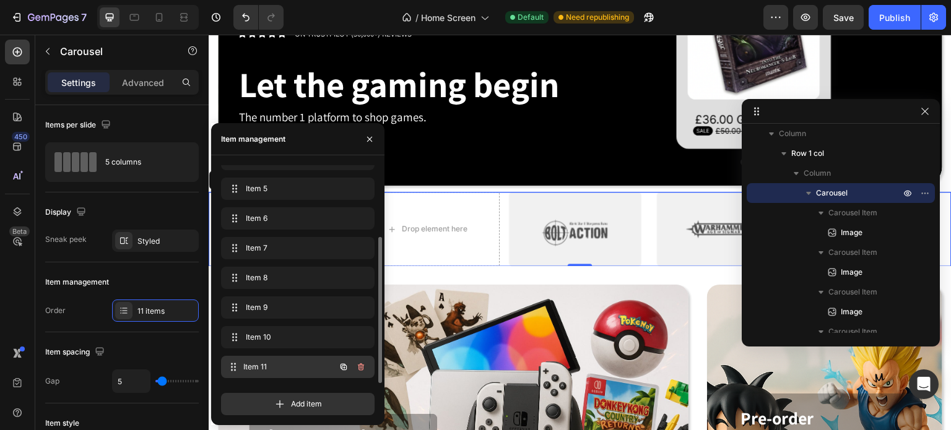
click at [270, 366] on span "Item 11" at bounding box center [289, 366] width 92 height 11
click at [361, 363] on icon "button" at bounding box center [361, 366] width 6 height 7
click at [355, 366] on div "Delete" at bounding box center [352, 366] width 23 height 11
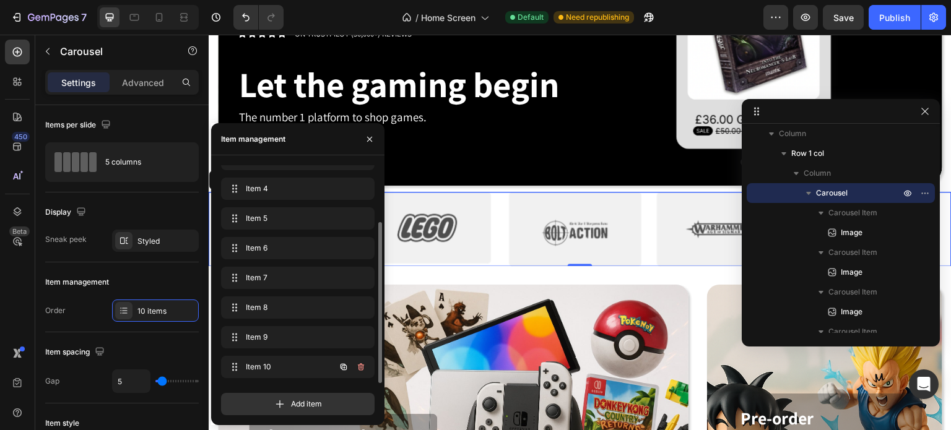
scroll to position [77, 0]
click at [341, 368] on icon "button" at bounding box center [344, 367] width 10 height 10
click at [282, 372] on div "Item 11 Item 11" at bounding box center [280, 366] width 109 height 17
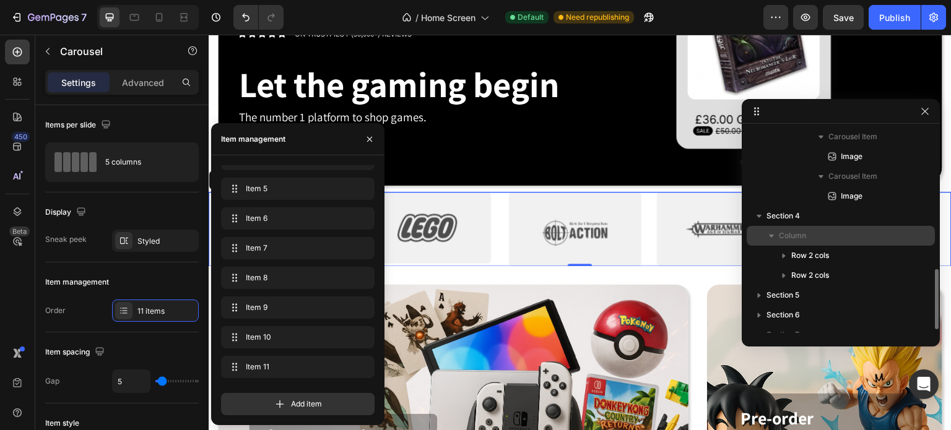
scroll to position [488, 0]
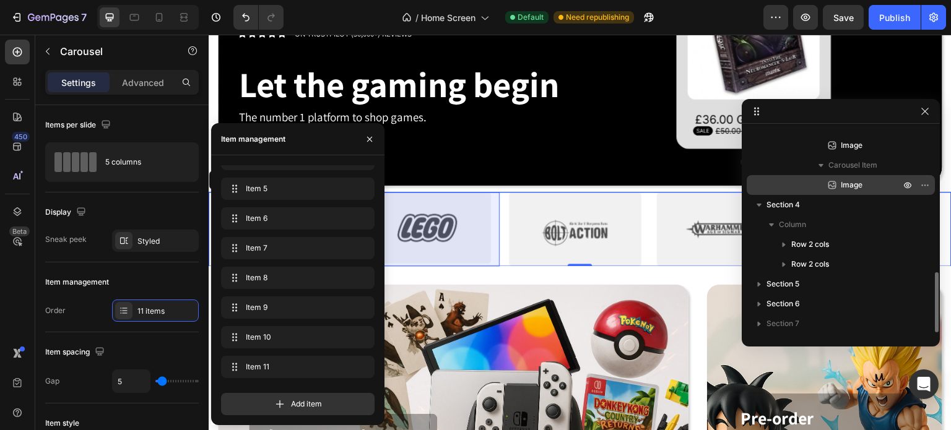
click at [859, 180] on span "Image" at bounding box center [851, 185] width 22 height 12
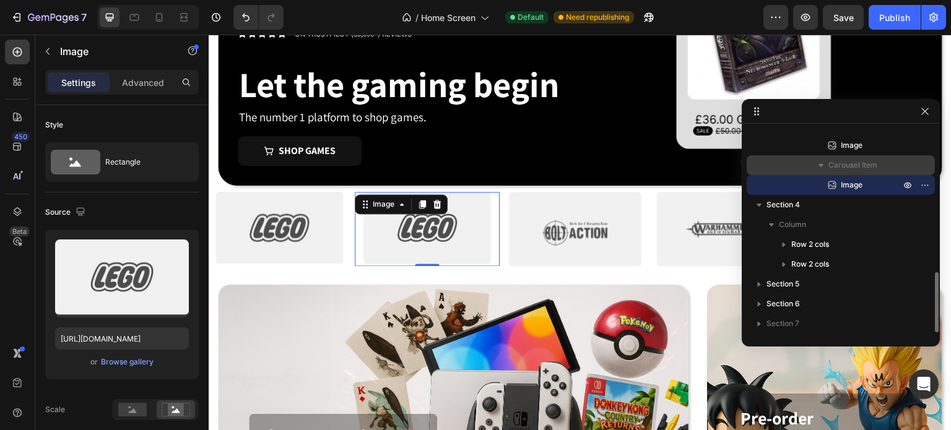
scroll to position [76, 0]
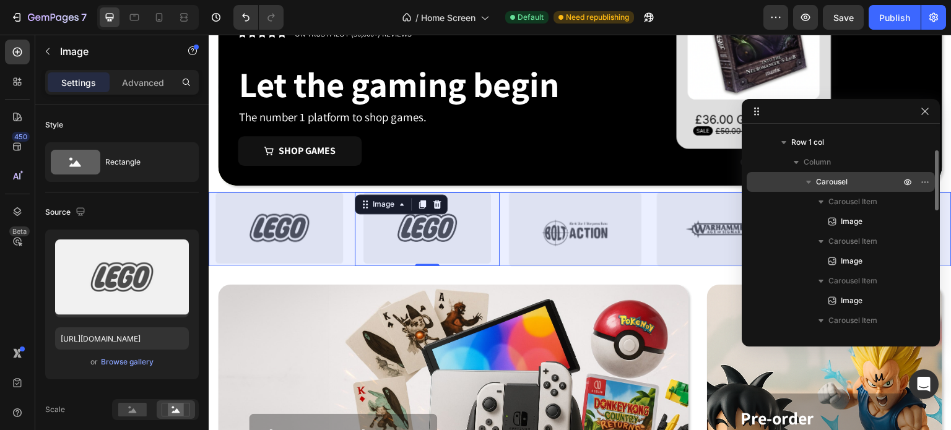
click at [847, 178] on span "Carousel" at bounding box center [832, 182] width 32 height 12
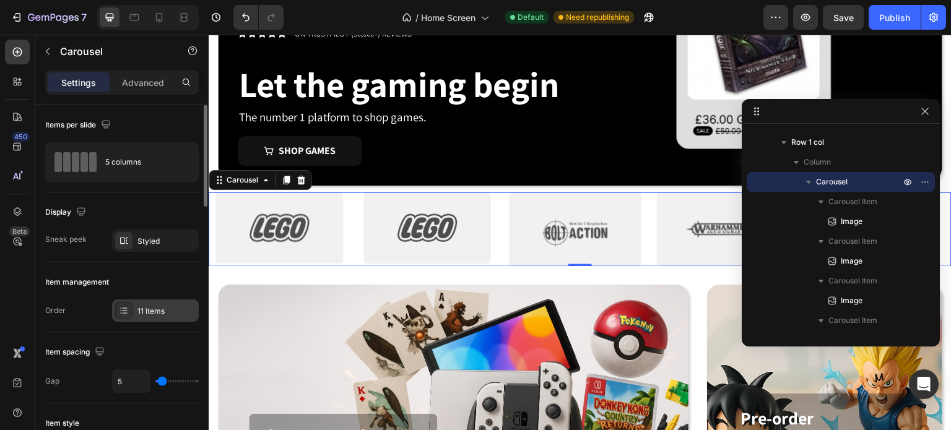
click at [145, 308] on div "11 items" at bounding box center [166, 311] width 58 height 11
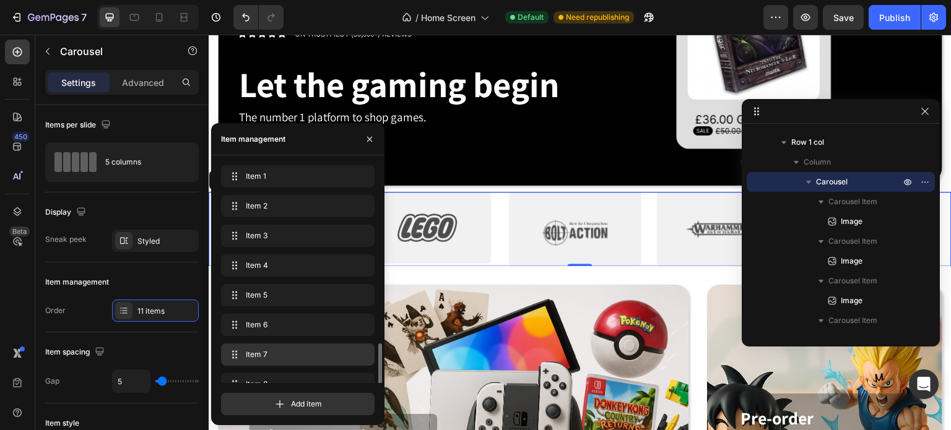
scroll to position [106, 0]
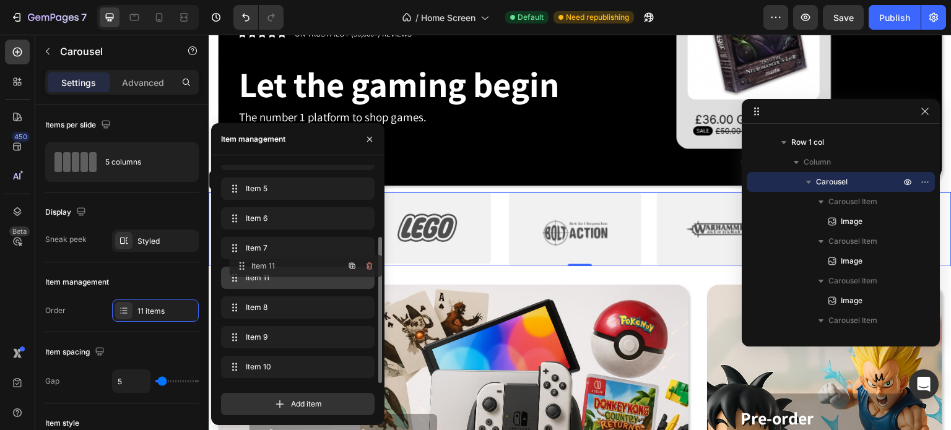
drag, startPoint x: 232, startPoint y: 366, endPoint x: 240, endPoint y: 265, distance: 101.2
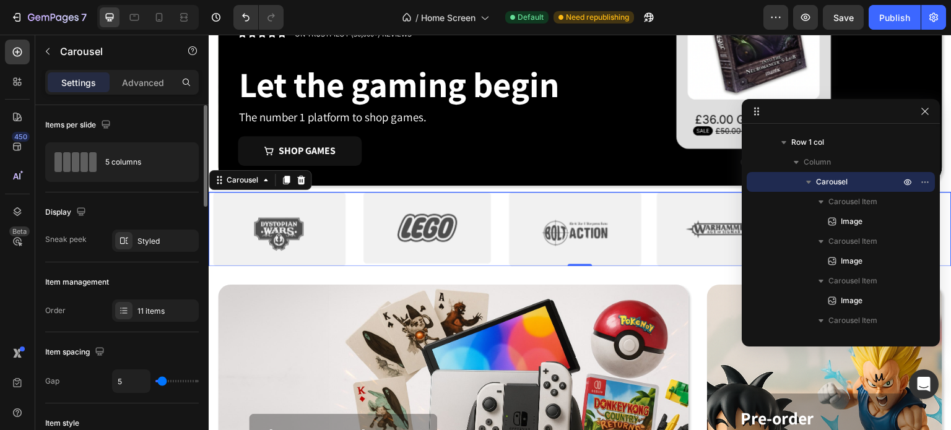
click at [157, 351] on div "Item spacing" at bounding box center [121, 352] width 153 height 20
click at [890, 9] on button "Publish" at bounding box center [894, 17] width 52 height 25
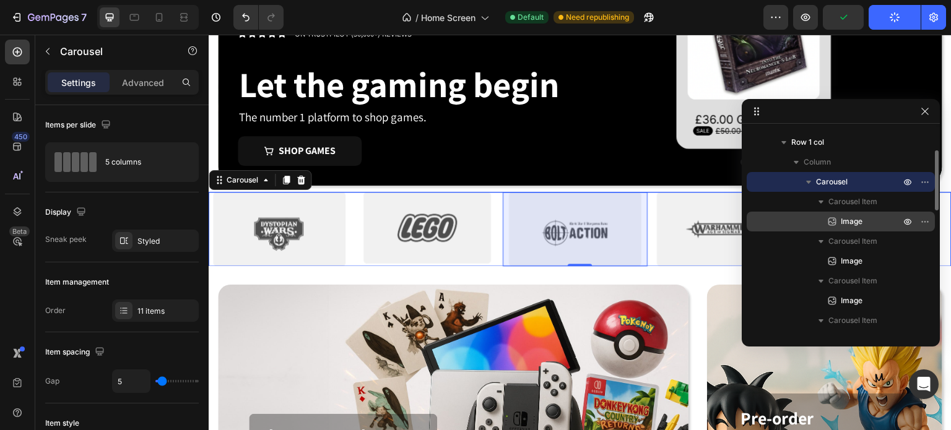
click at [852, 222] on span "Image" at bounding box center [851, 221] width 22 height 12
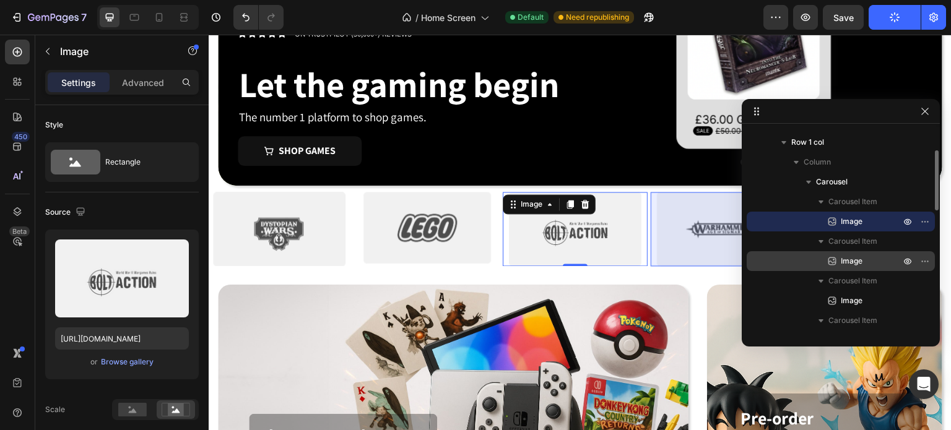
click at [866, 266] on p "Image" at bounding box center [857, 261] width 62 height 12
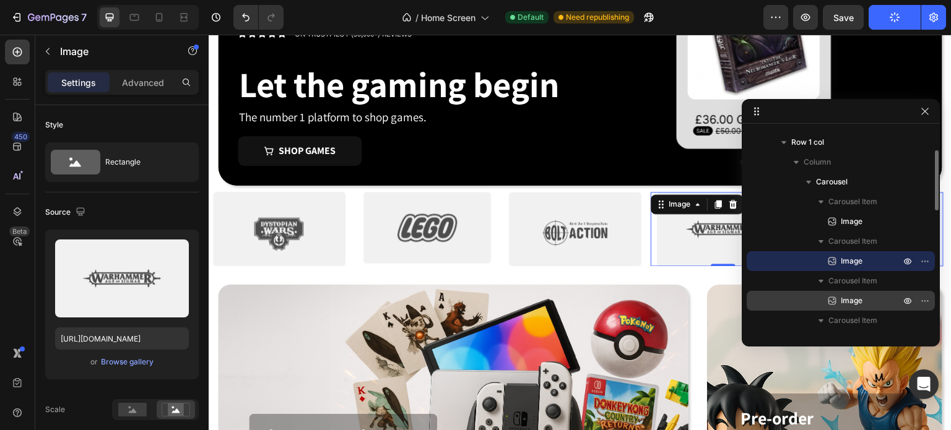
click at [853, 307] on div "Image" at bounding box center [840, 301] width 178 height 20
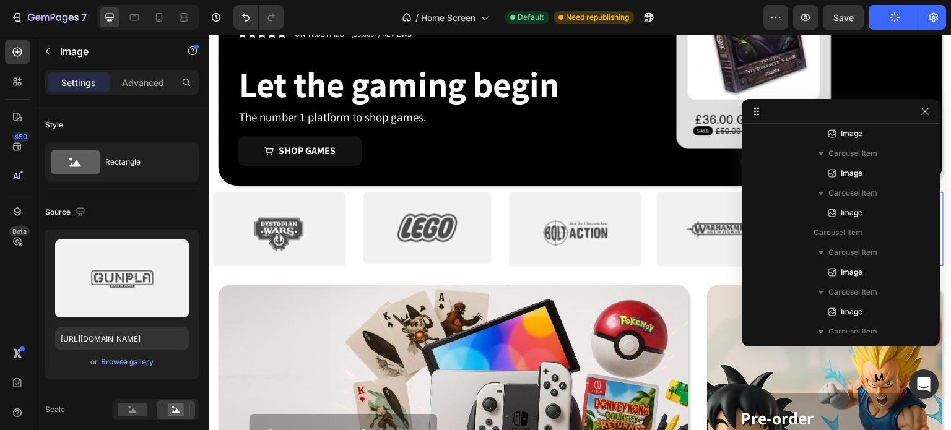
scroll to position [76, 0]
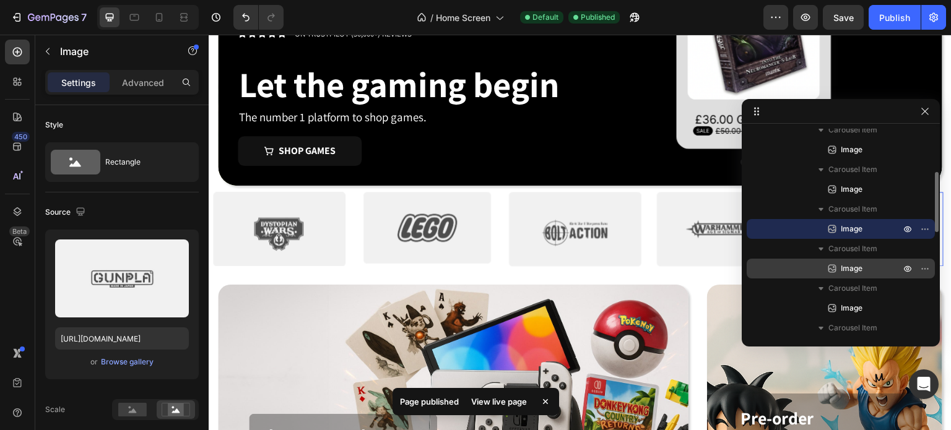
click at [846, 267] on span "Image" at bounding box center [851, 268] width 22 height 12
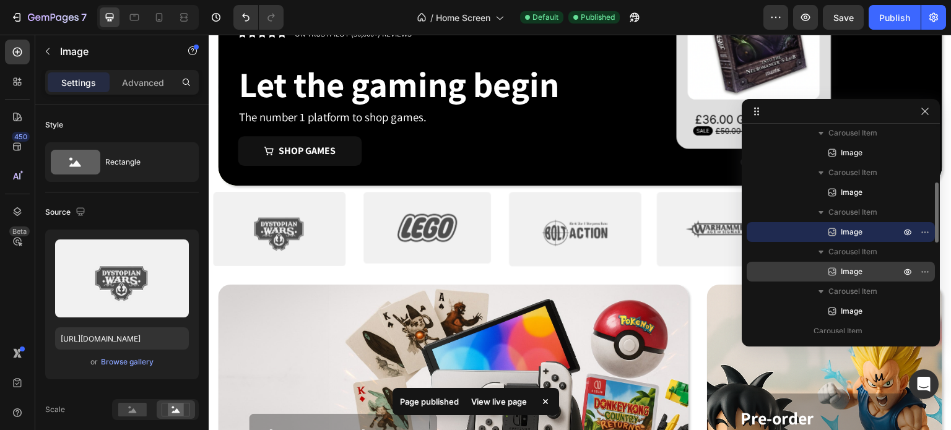
click at [846, 270] on span "Image" at bounding box center [851, 272] width 22 height 12
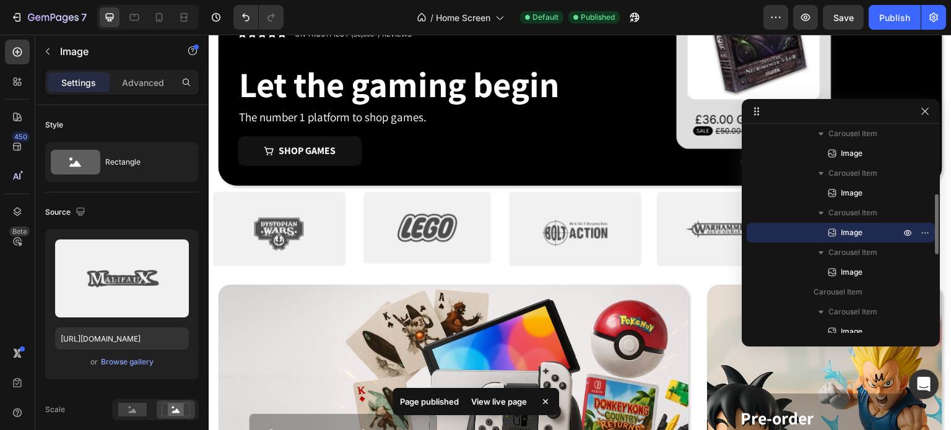
click at [846, 270] on span "Image" at bounding box center [851, 272] width 22 height 12
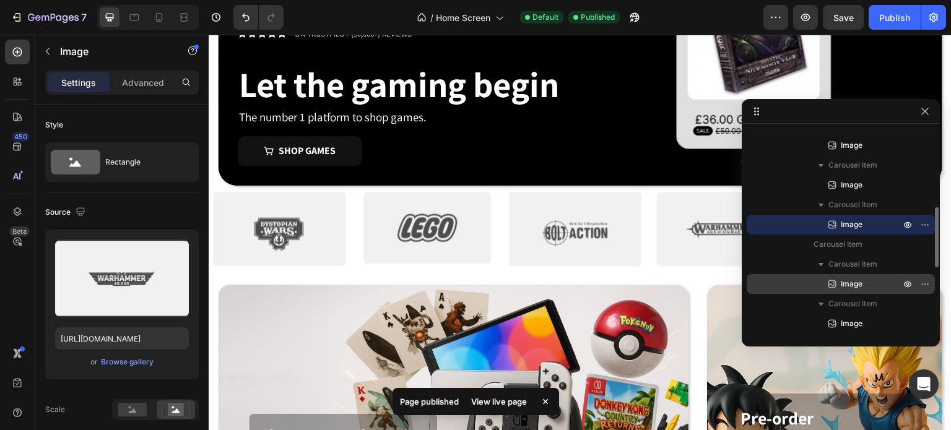
click at [845, 282] on span "Image" at bounding box center [851, 284] width 22 height 12
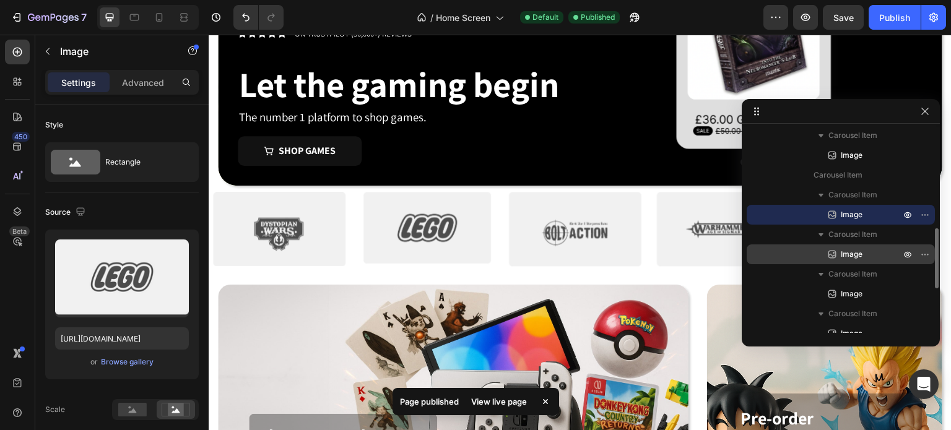
click at [844, 257] on span "Image" at bounding box center [851, 254] width 22 height 12
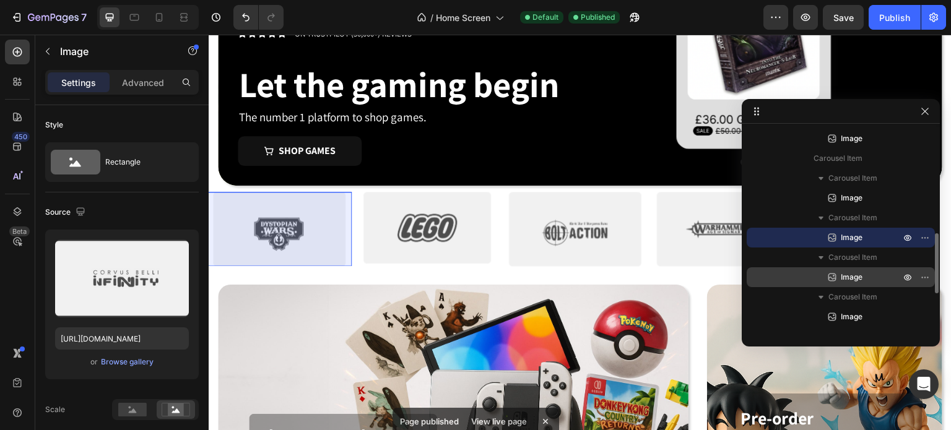
click at [844, 273] on span "Image" at bounding box center [851, 277] width 22 height 12
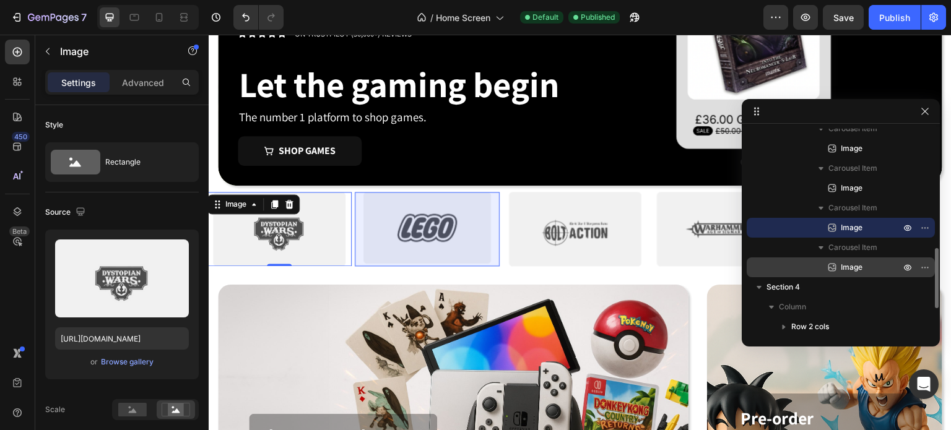
scroll to position [406, 0]
click at [854, 272] on span "Image" at bounding box center [851, 267] width 22 height 12
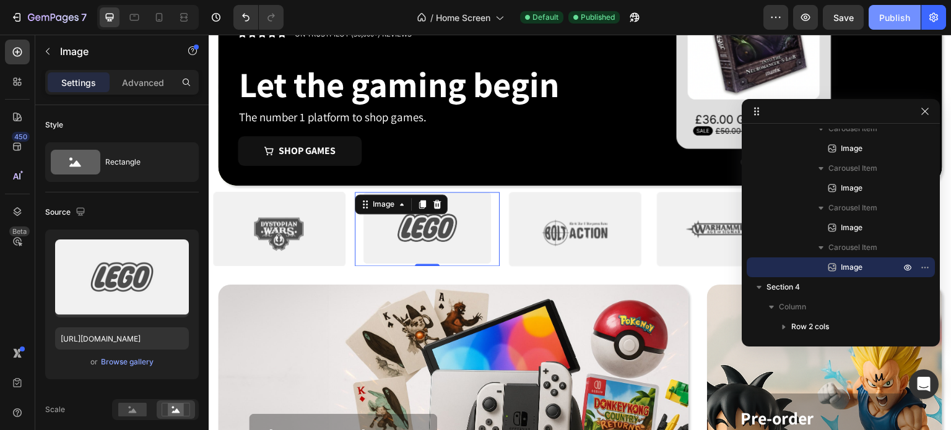
click at [893, 9] on button "Publish" at bounding box center [894, 17] width 52 height 25
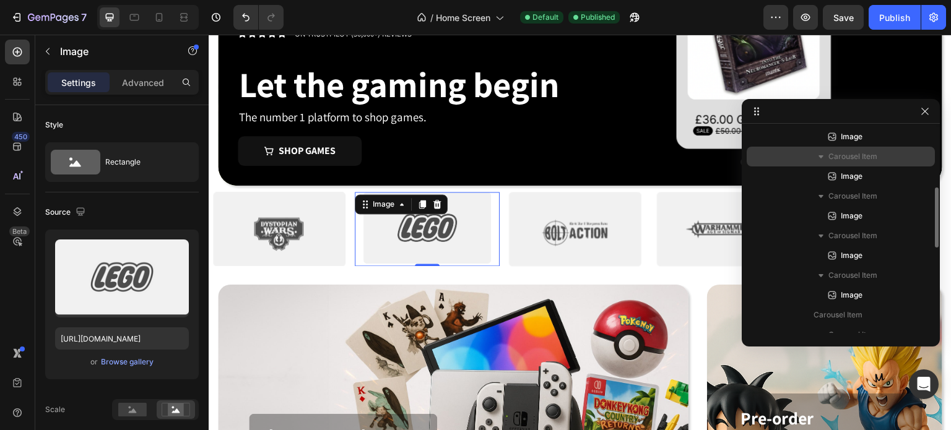
scroll to position [0, 0]
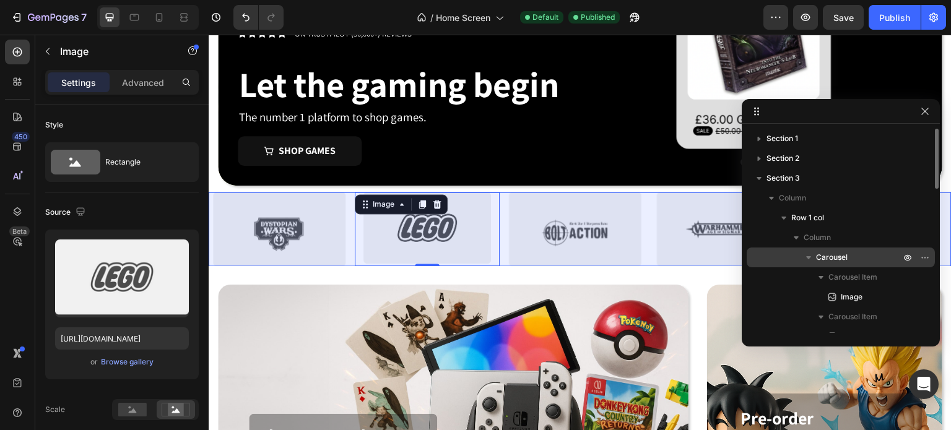
click at [846, 256] on span "Carousel" at bounding box center [832, 257] width 32 height 12
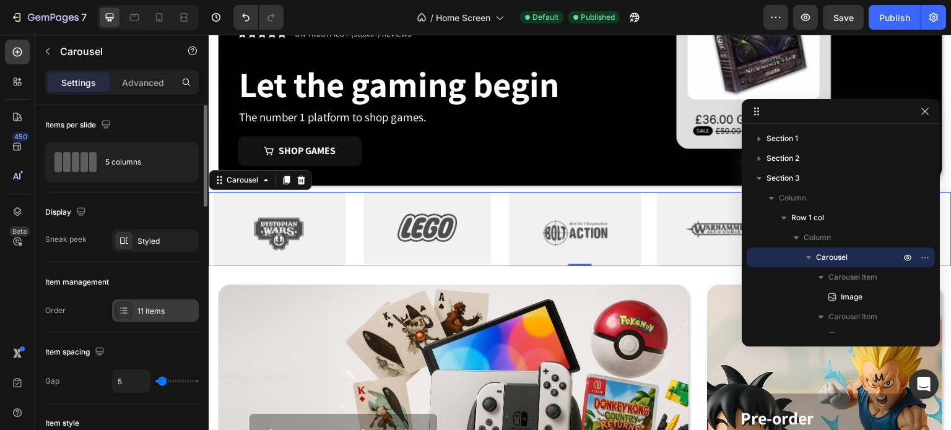
click at [137, 307] on div "11 items" at bounding box center [166, 311] width 58 height 11
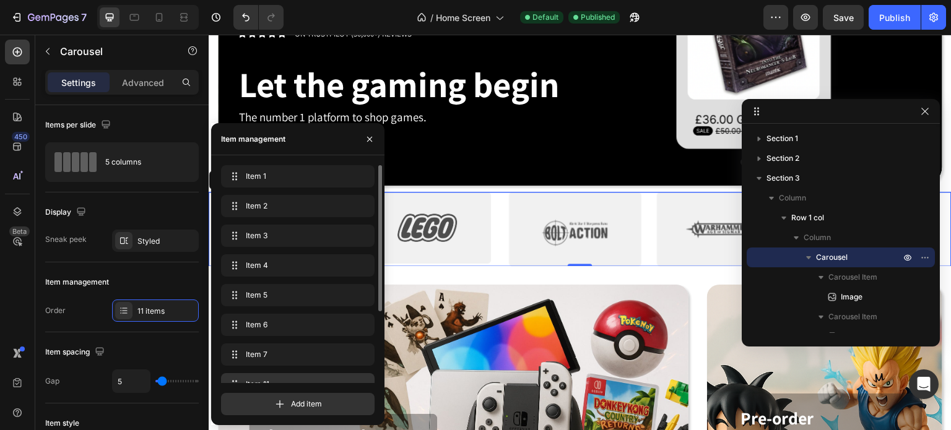
scroll to position [106, 0]
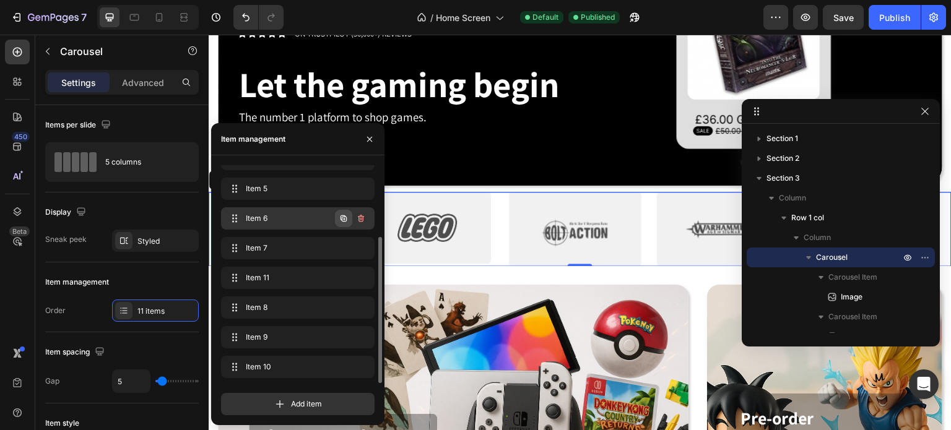
click at [342, 215] on icon "button" at bounding box center [344, 219] width 10 height 10
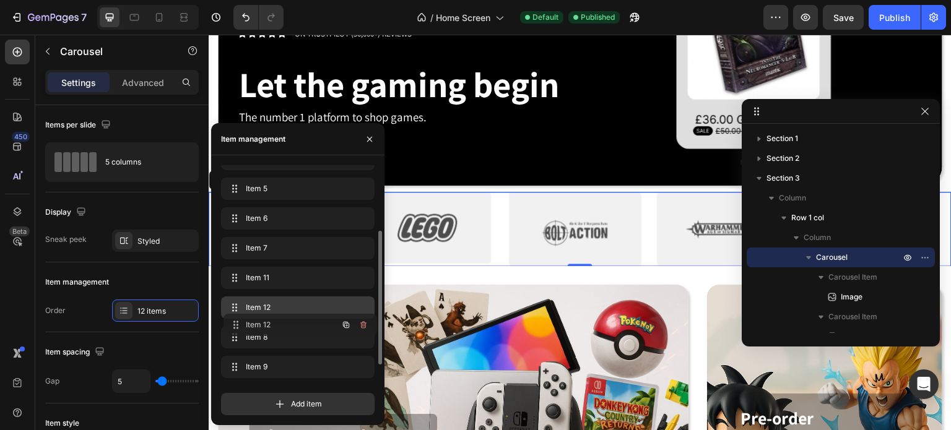
drag, startPoint x: 235, startPoint y: 249, endPoint x: 238, endPoint y: 326, distance: 76.8
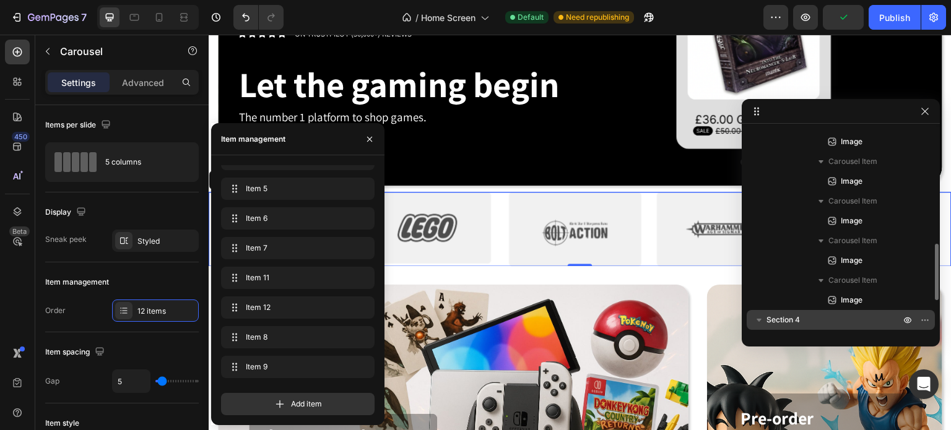
scroll to position [528, 0]
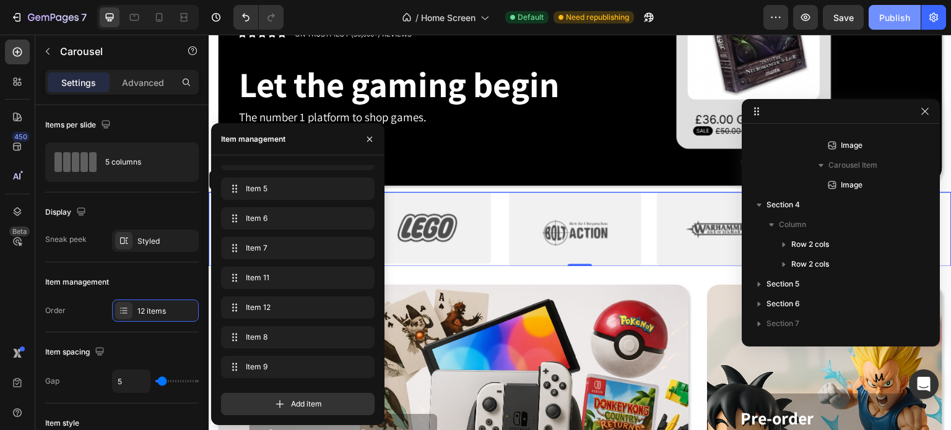
click at [892, 13] on div "Publish" at bounding box center [894, 17] width 31 height 13
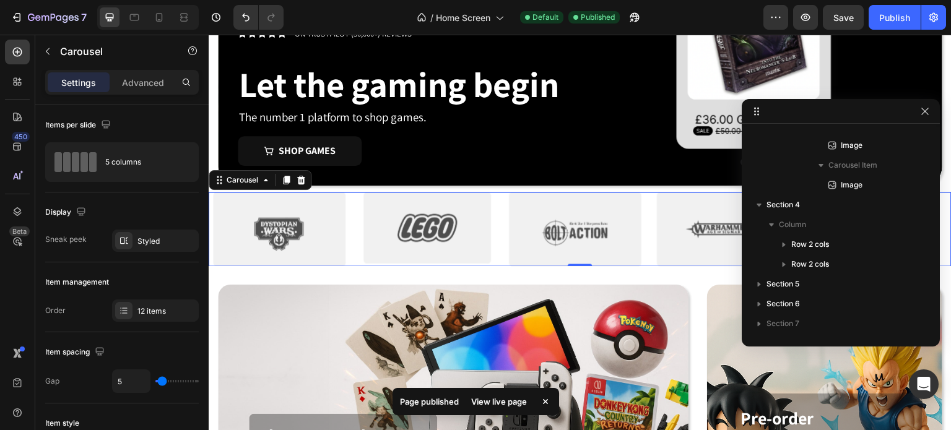
click at [485, 400] on div "View live page" at bounding box center [499, 401] width 71 height 17
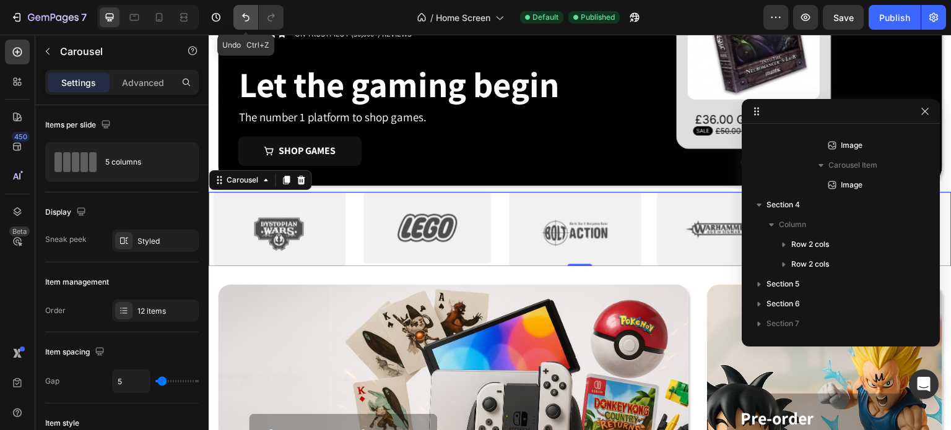
click at [241, 22] on icon "Undo/Redo" at bounding box center [246, 17] width 12 height 12
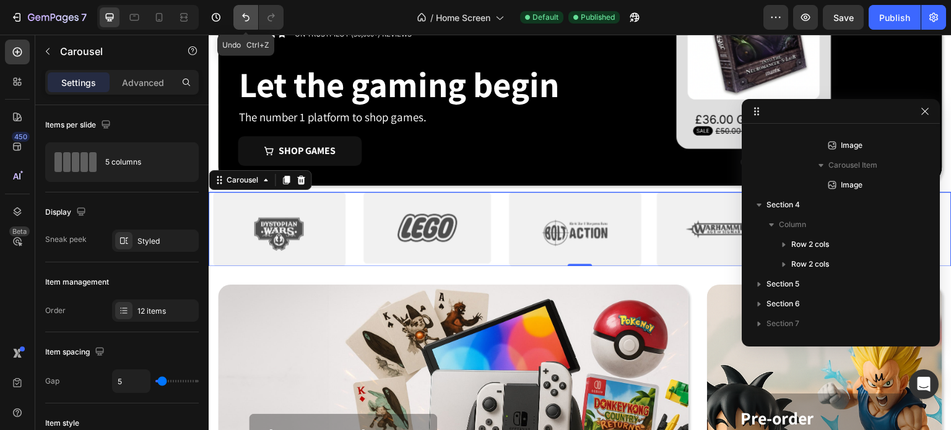
click at [241, 22] on icon "Undo/Redo" at bounding box center [246, 17] width 12 height 12
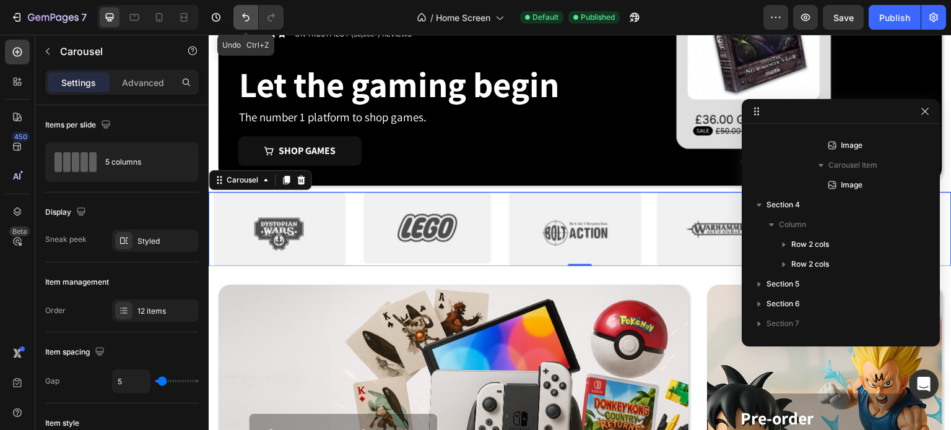
click at [241, 22] on icon "Undo/Redo" at bounding box center [246, 17] width 12 height 12
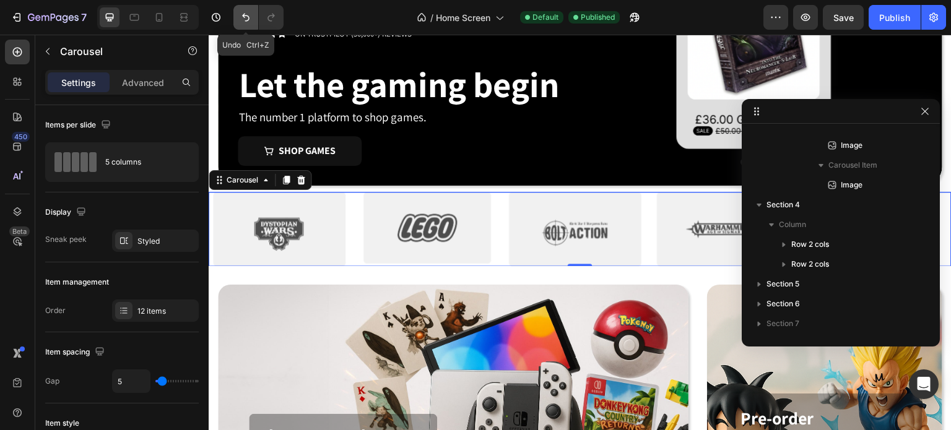
click at [241, 22] on icon "Undo/Redo" at bounding box center [246, 17] width 12 height 12
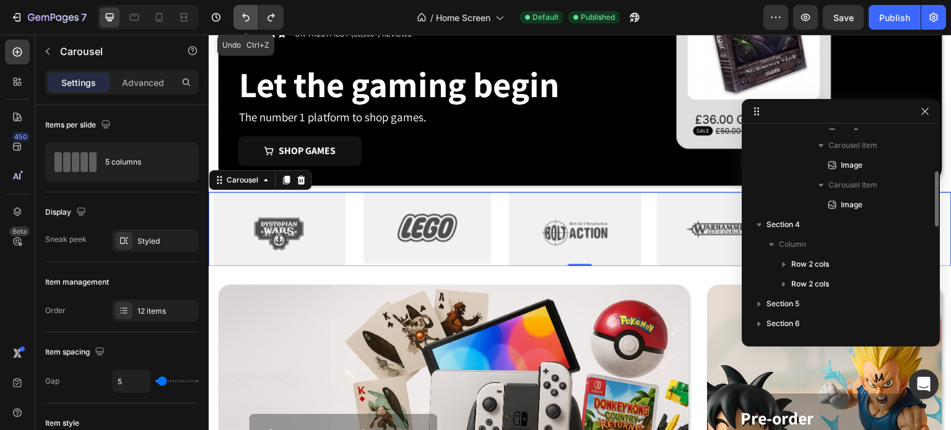
click at [241, 22] on icon "Undo/Redo" at bounding box center [246, 17] width 12 height 12
click at [241, 20] on icon "Undo/Redo" at bounding box center [246, 17] width 12 height 12
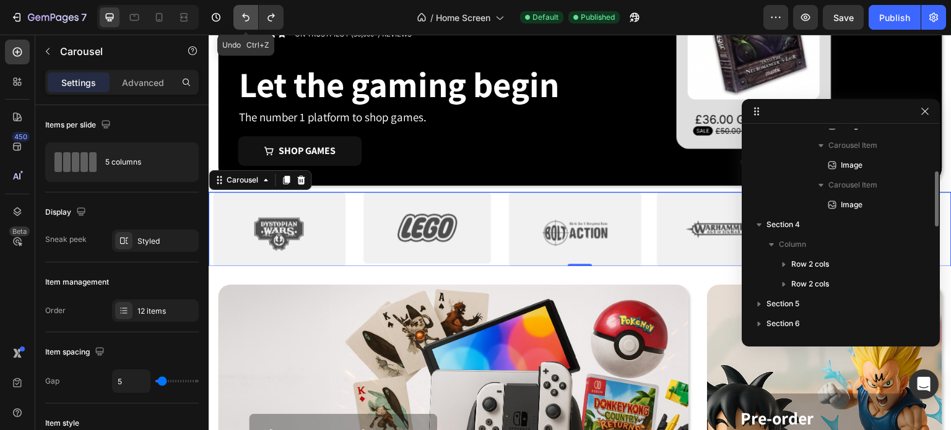
click at [241, 20] on icon "Undo/Redo" at bounding box center [246, 17] width 12 height 12
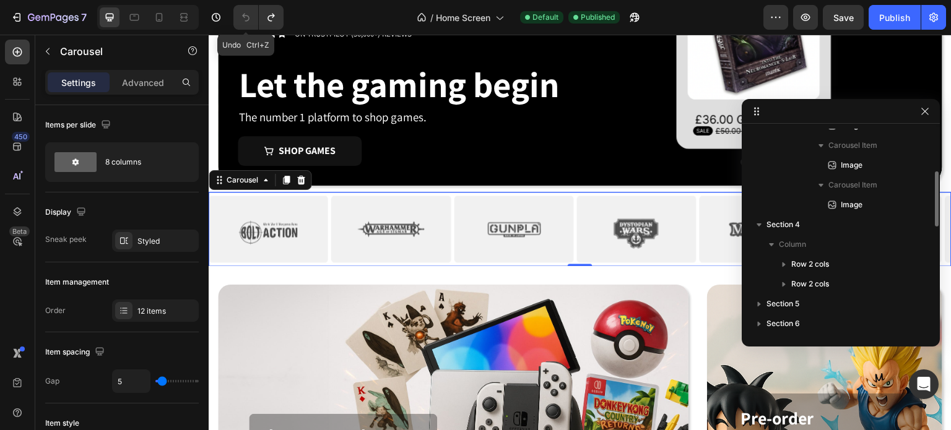
scroll to position [449, 0]
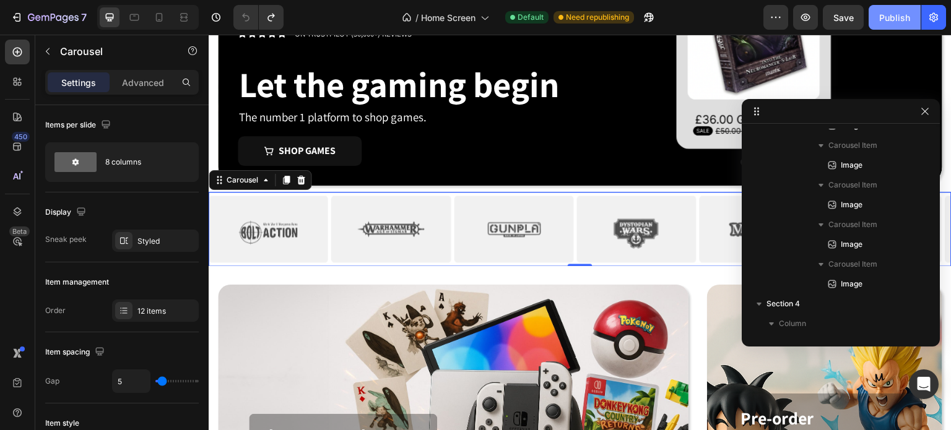
click at [891, 17] on div "Publish" at bounding box center [894, 17] width 31 height 13
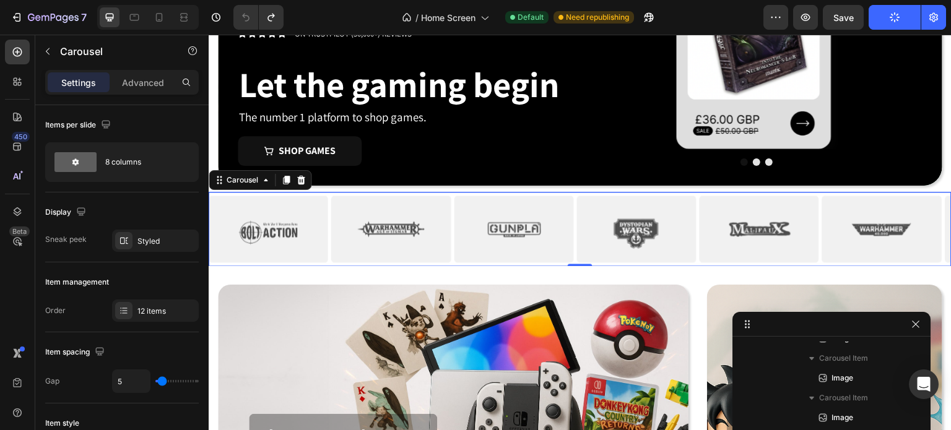
drag, startPoint x: 850, startPoint y: 111, endPoint x: 849, endPoint y: 332, distance: 221.0
click at [902, 19] on div "Publish" at bounding box center [894, 17] width 31 height 13
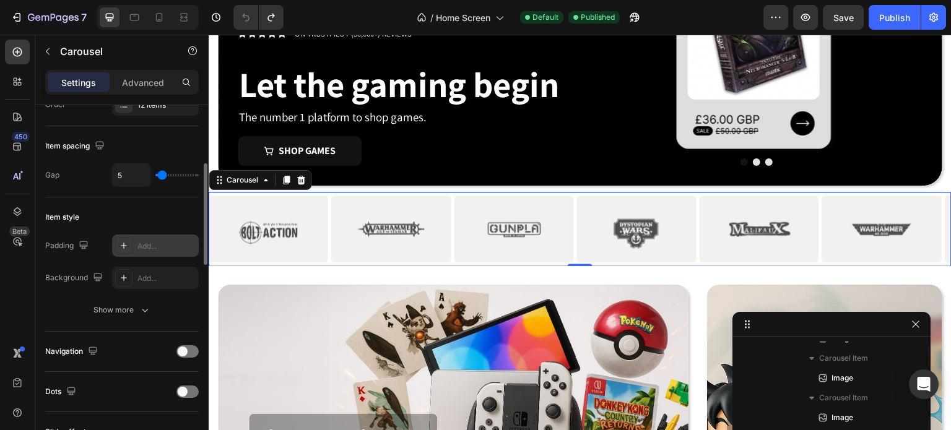
scroll to position [0, 0]
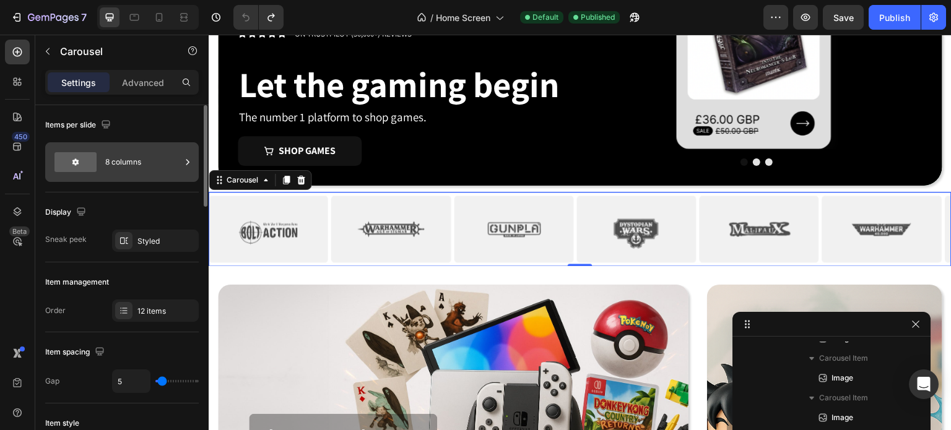
click at [121, 158] on div "8 columns" at bounding box center [143, 162] width 76 height 28
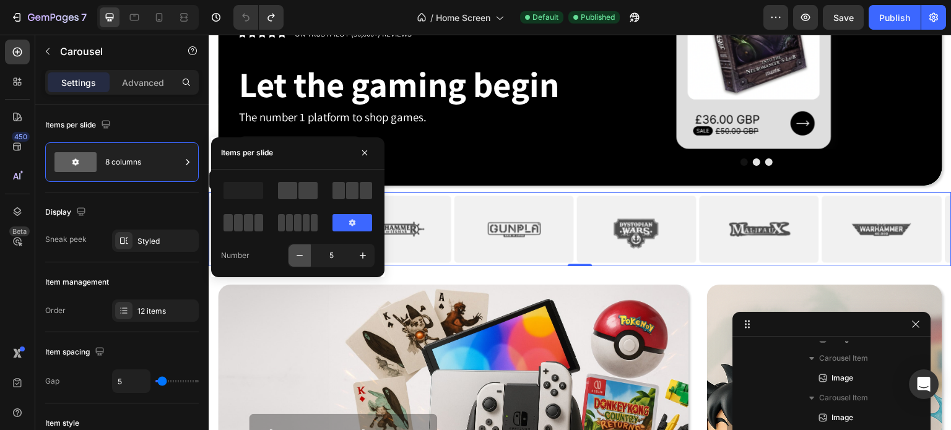
click at [295, 251] on icon "button" at bounding box center [299, 255] width 12 height 12
type input "4"
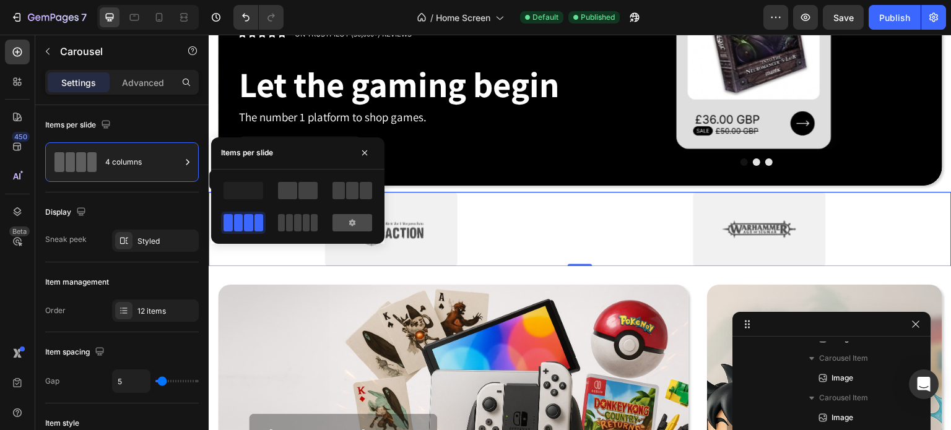
click at [345, 218] on div at bounding box center [352, 222] width 40 height 17
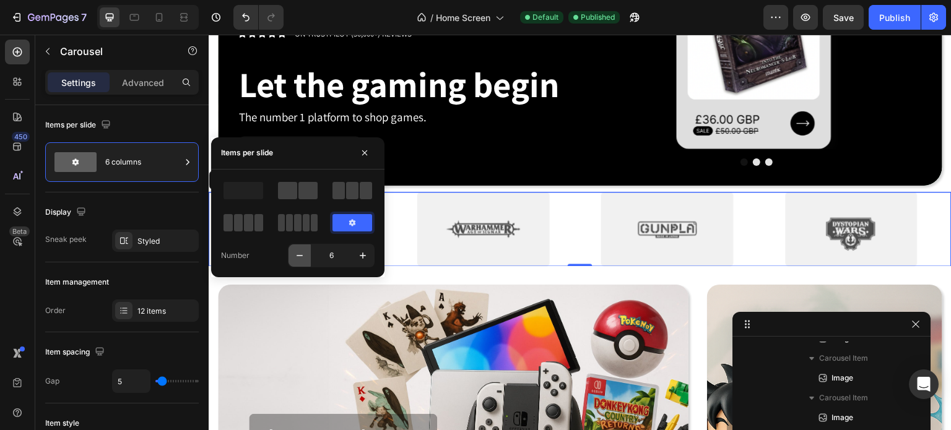
click at [301, 252] on icon "button" at bounding box center [299, 255] width 12 height 12
type input "5"
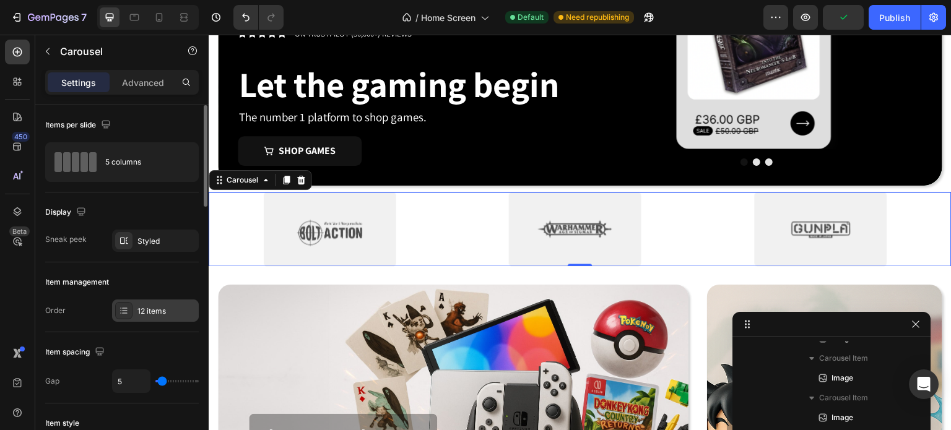
click at [148, 308] on div "12 items" at bounding box center [166, 311] width 58 height 11
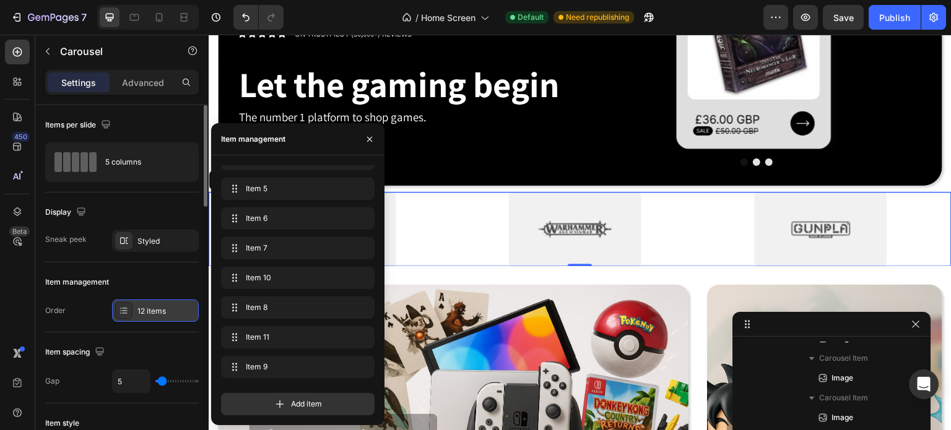
click at [149, 307] on div "12 items" at bounding box center [166, 311] width 58 height 11
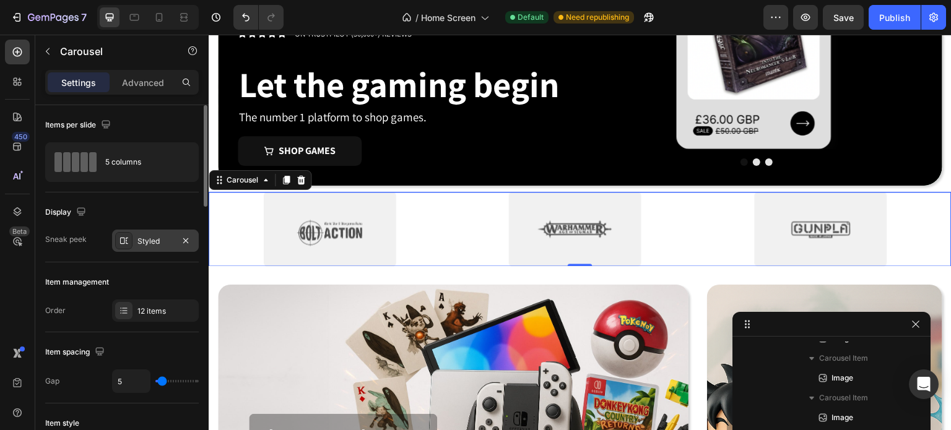
click at [158, 235] on div "Styled" at bounding box center [155, 241] width 87 height 22
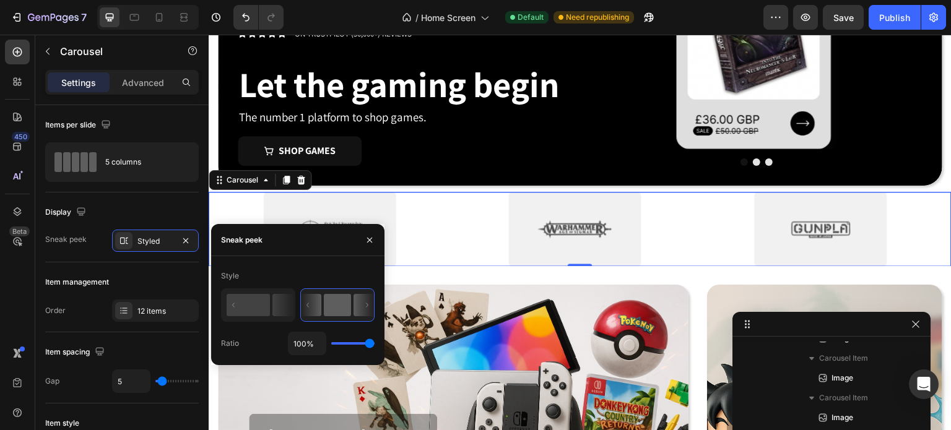
type input "1%"
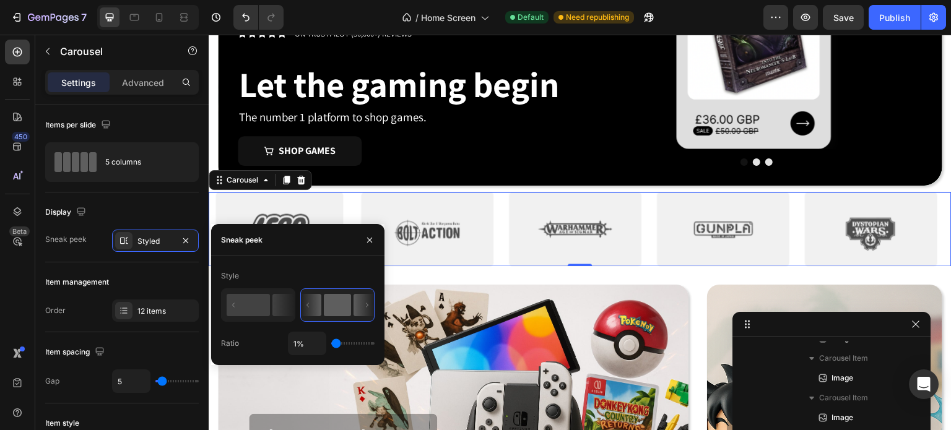
drag, startPoint x: 366, startPoint y: 343, endPoint x: 262, endPoint y: 341, distance: 103.4
type input "1"
click at [331, 342] on input "range" at bounding box center [352, 343] width 43 height 2
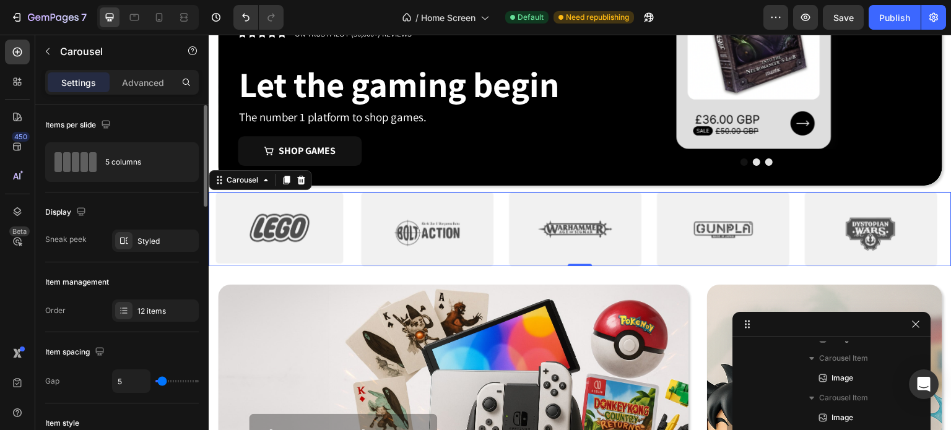
click at [139, 332] on div "Item spacing Gap 5" at bounding box center [121, 367] width 153 height 71
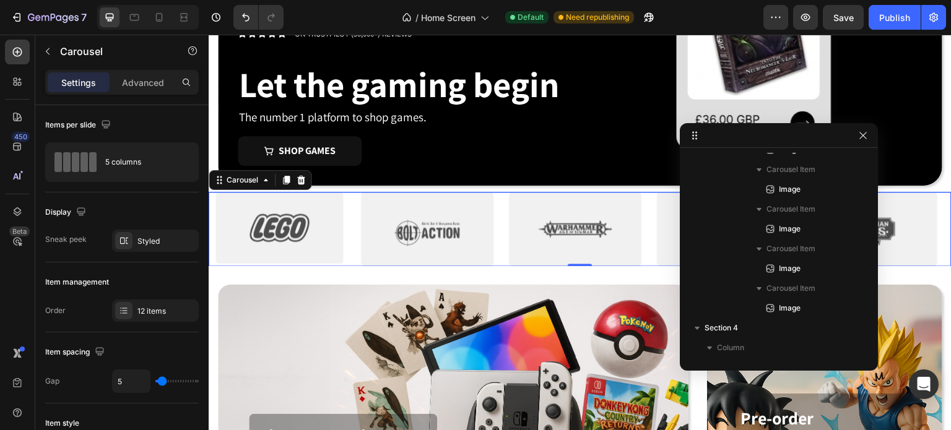
drag, startPoint x: 794, startPoint y: 324, endPoint x: 741, endPoint y: 134, distance: 197.1
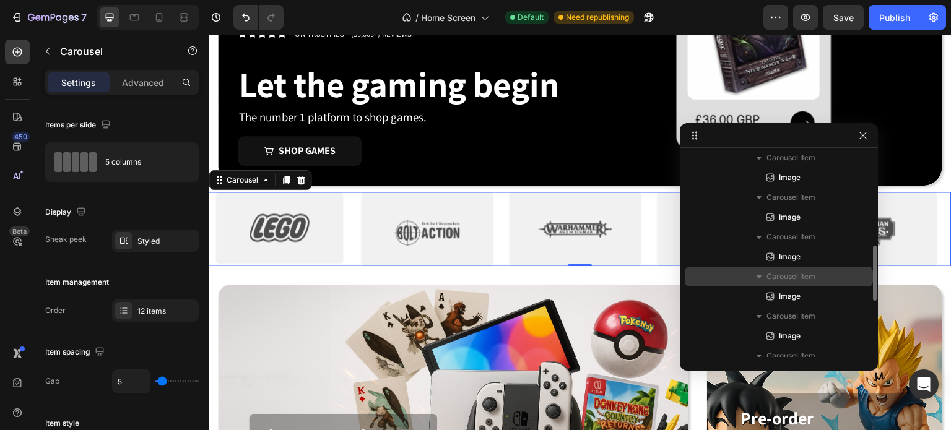
scroll to position [548, 0]
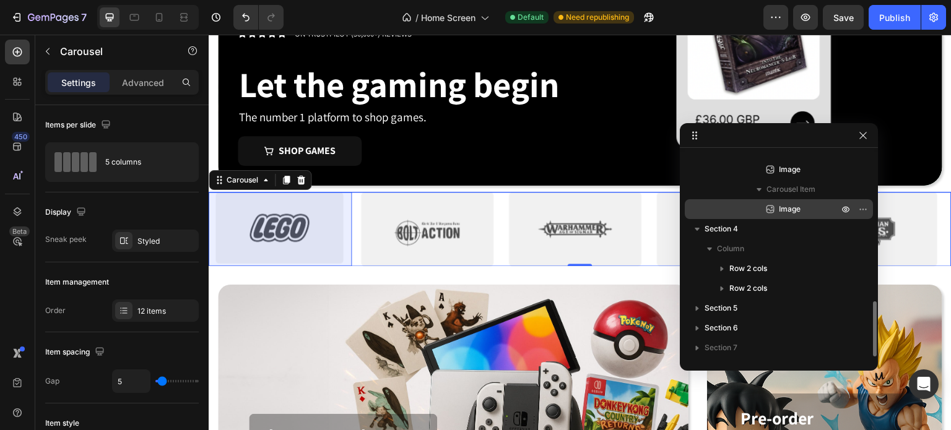
click at [799, 214] on span "Image" at bounding box center [790, 209] width 22 height 12
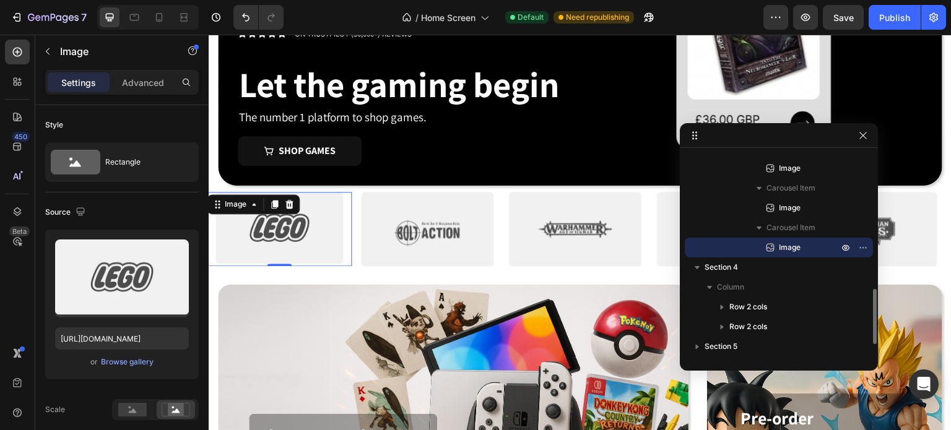
scroll to position [505, 0]
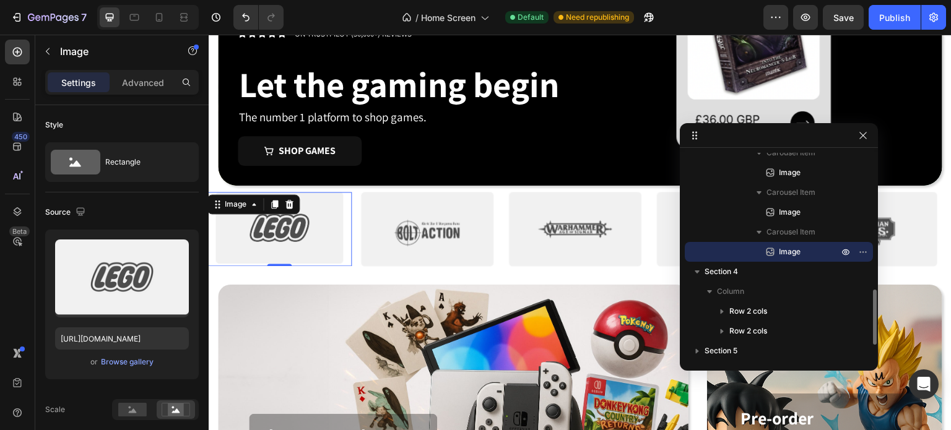
click at [799, 214] on span "Image" at bounding box center [790, 212] width 22 height 12
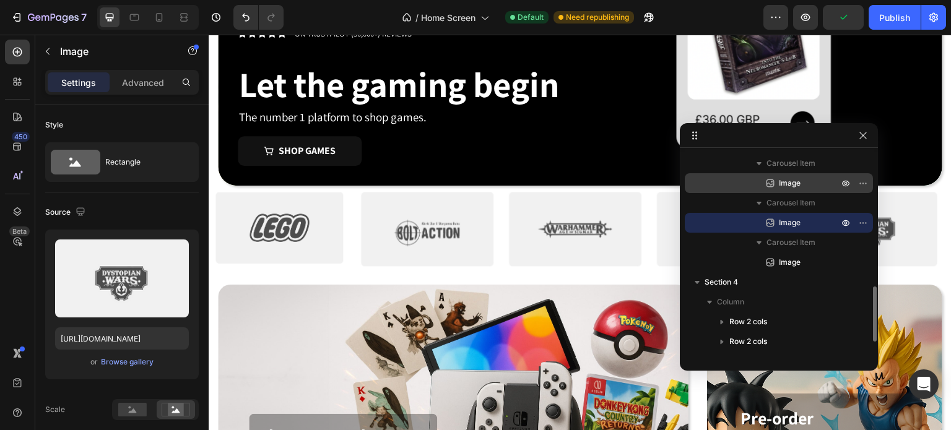
scroll to position [493, 0]
click at [790, 180] on span "Image" at bounding box center [790, 184] width 22 height 12
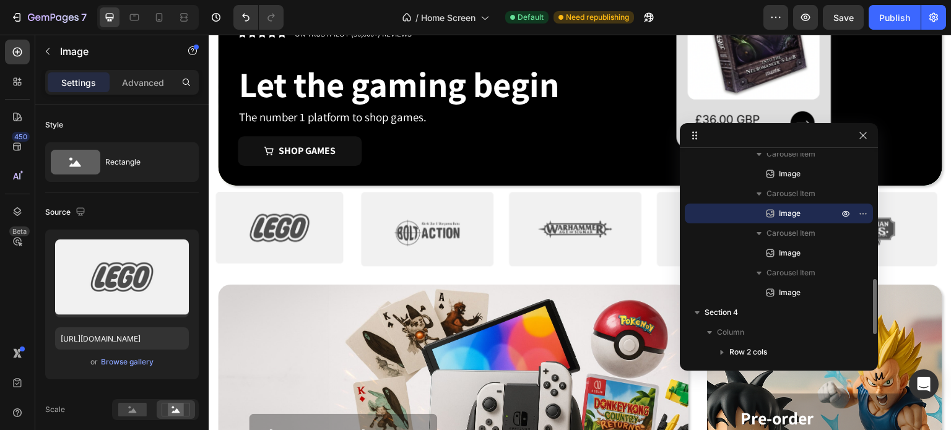
scroll to position [463, 0]
click at [790, 180] on span "Image" at bounding box center [790, 175] width 22 height 12
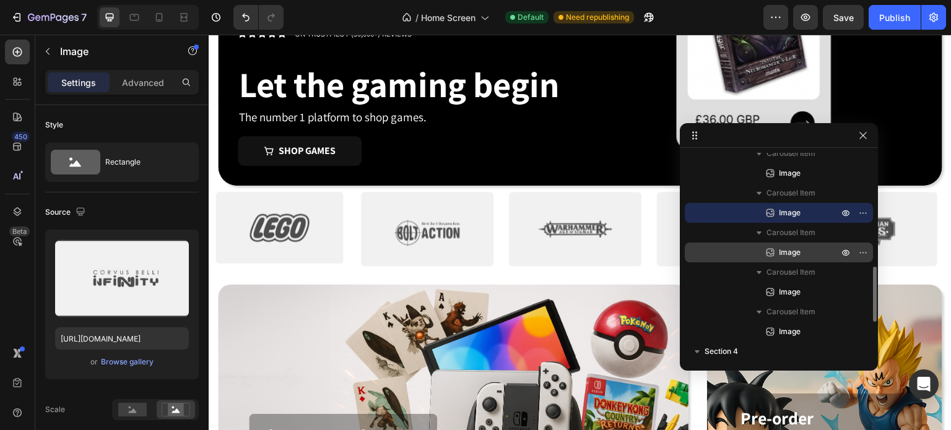
scroll to position [423, 0]
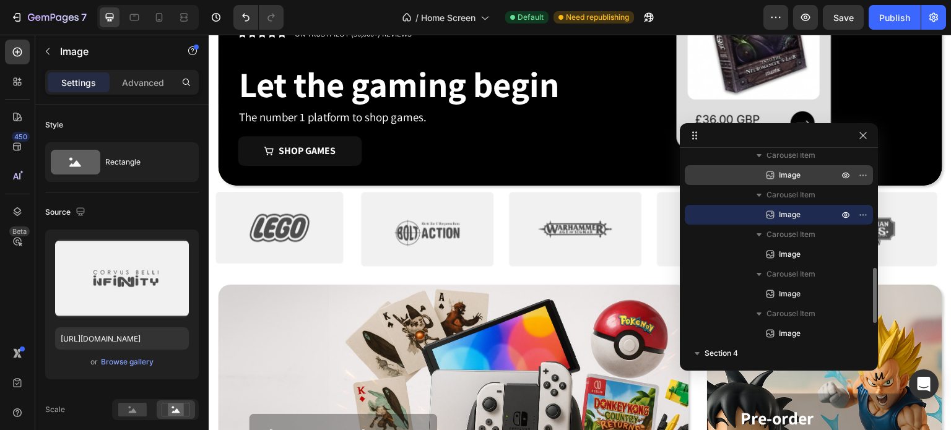
click at [791, 175] on span "Image" at bounding box center [790, 175] width 22 height 12
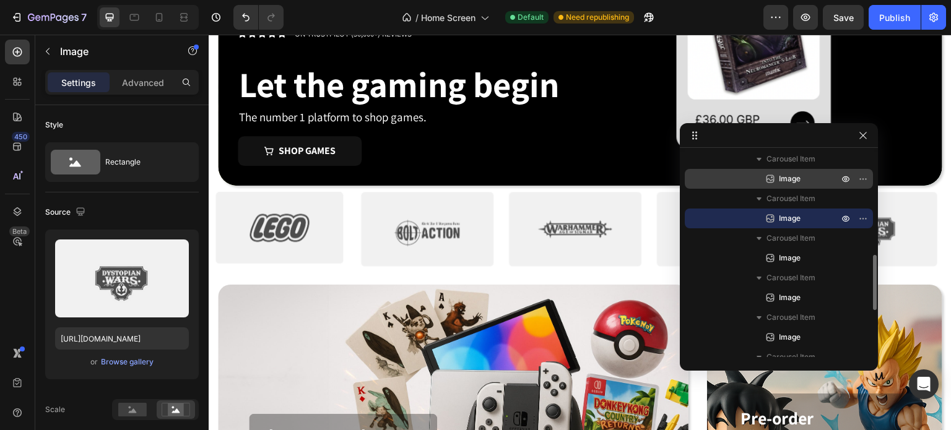
scroll to position [379, 0]
click at [790, 179] on span "Image" at bounding box center [790, 179] width 22 height 12
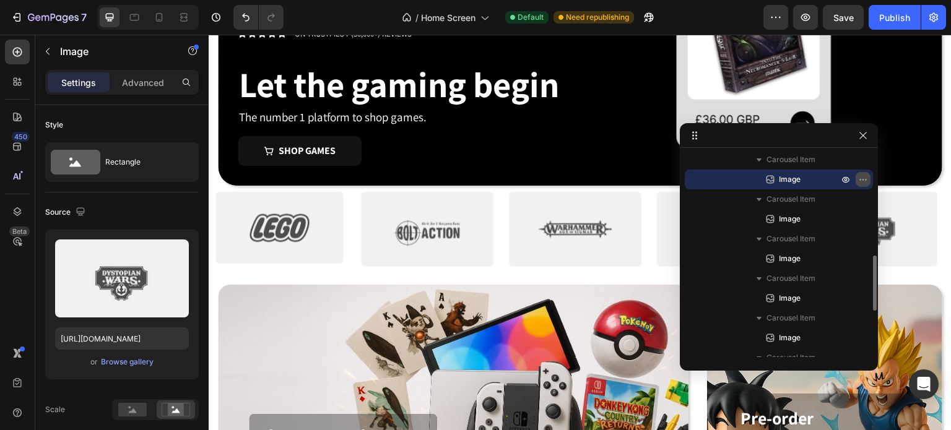
click at [865, 183] on icon "button" at bounding box center [863, 180] width 10 height 10
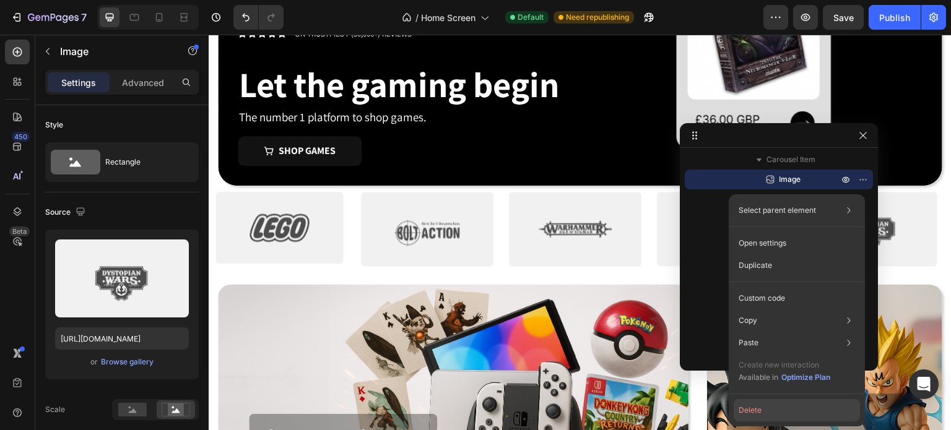
click at [772, 414] on button "Delete" at bounding box center [796, 410] width 126 height 22
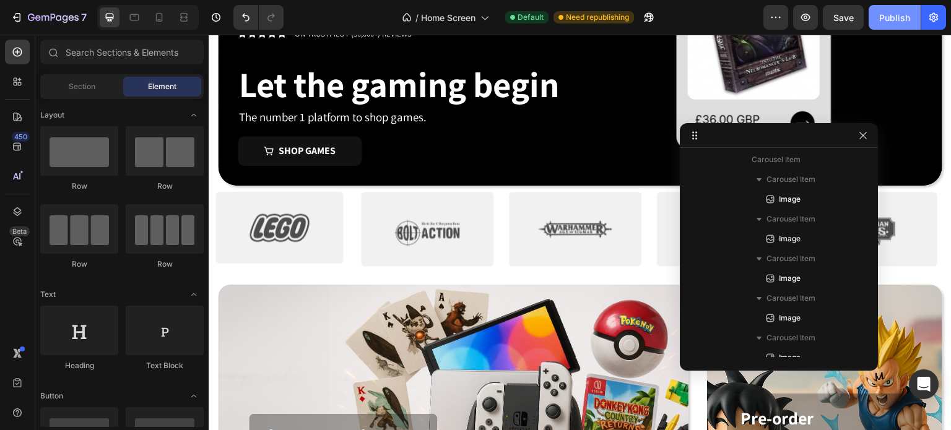
click at [894, 19] on div "Publish" at bounding box center [894, 17] width 31 height 13
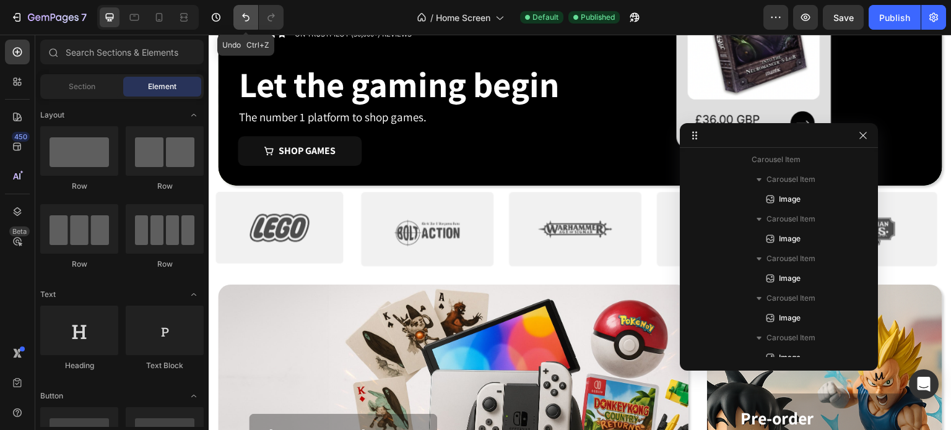
click at [241, 12] on icon "Undo/Redo" at bounding box center [246, 17] width 12 height 12
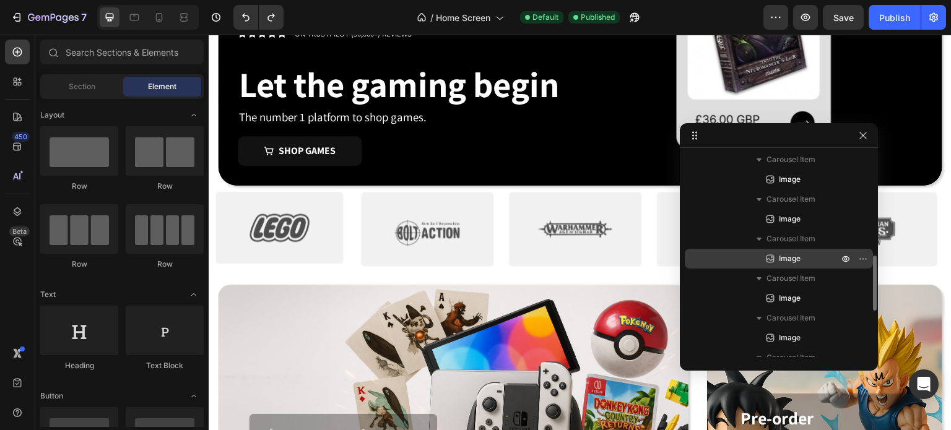
click at [812, 264] on div "Image" at bounding box center [778, 259] width 178 height 20
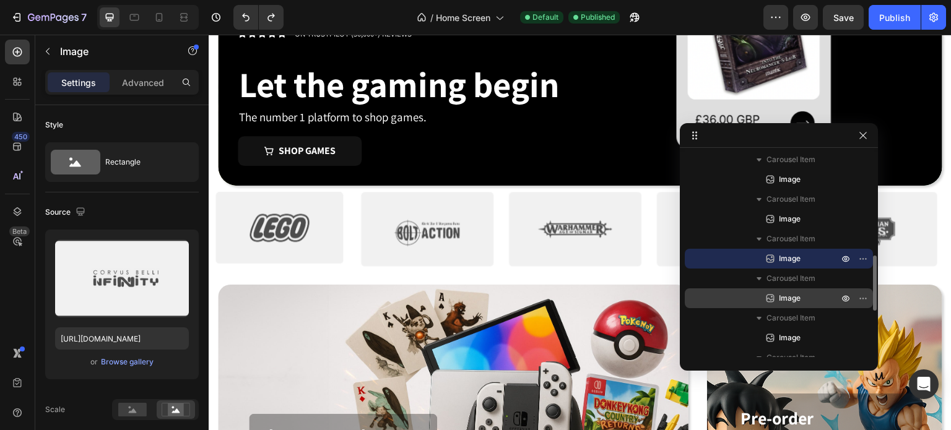
click at [805, 294] on p "Image" at bounding box center [795, 298] width 62 height 12
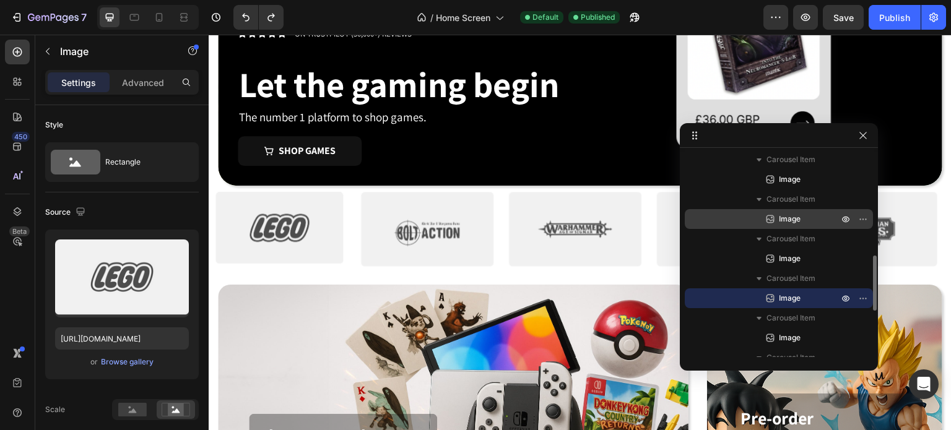
click at [785, 217] on span "Image" at bounding box center [790, 219] width 22 height 12
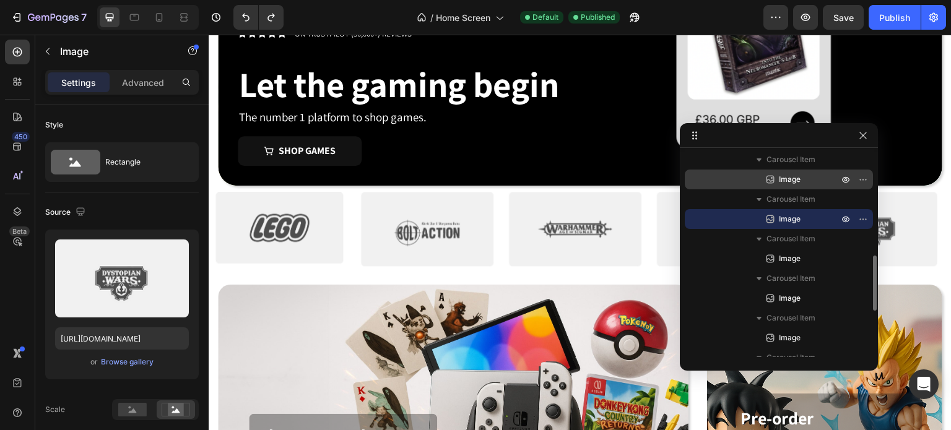
click at [781, 175] on span "Image" at bounding box center [790, 179] width 22 height 12
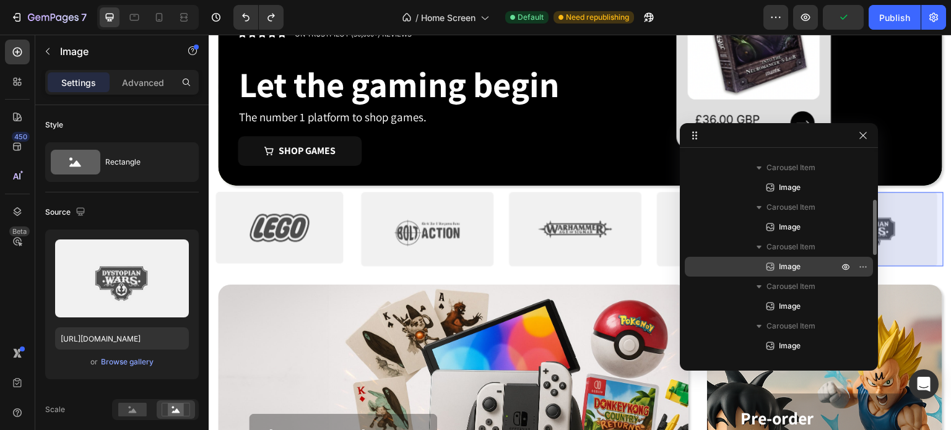
scroll to position [0, 0]
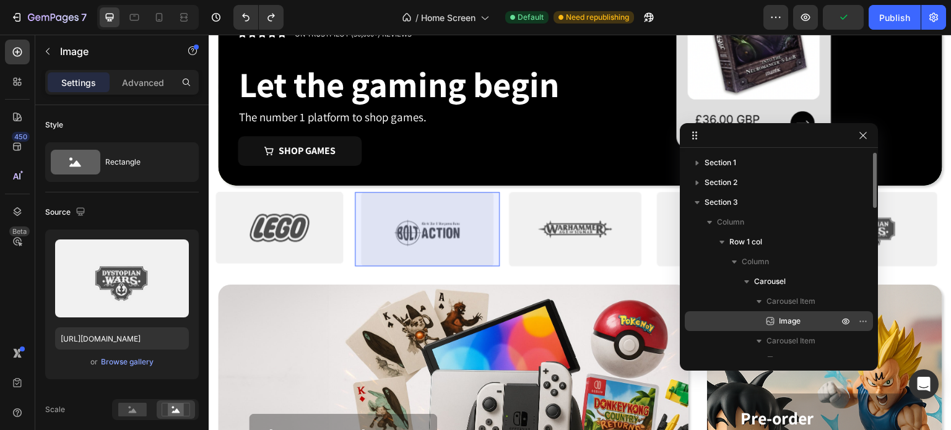
click at [802, 325] on p "Image" at bounding box center [795, 321] width 62 height 12
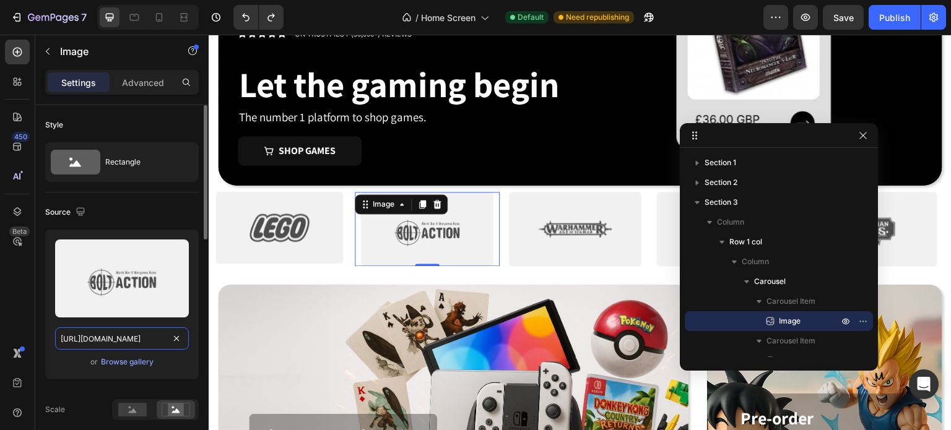
click at [110, 334] on input "[URL][DOMAIN_NAME]" at bounding box center [122, 338] width 134 height 22
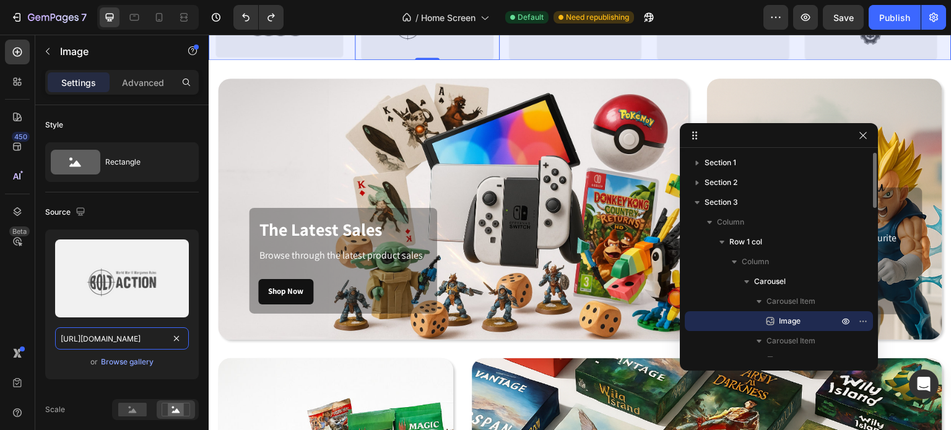
scroll to position [206, 0]
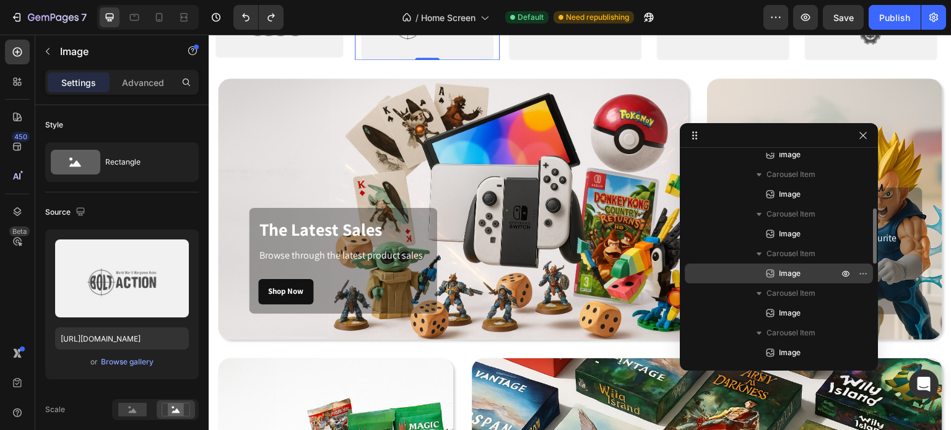
click at [802, 267] on p "Image" at bounding box center [795, 273] width 62 height 12
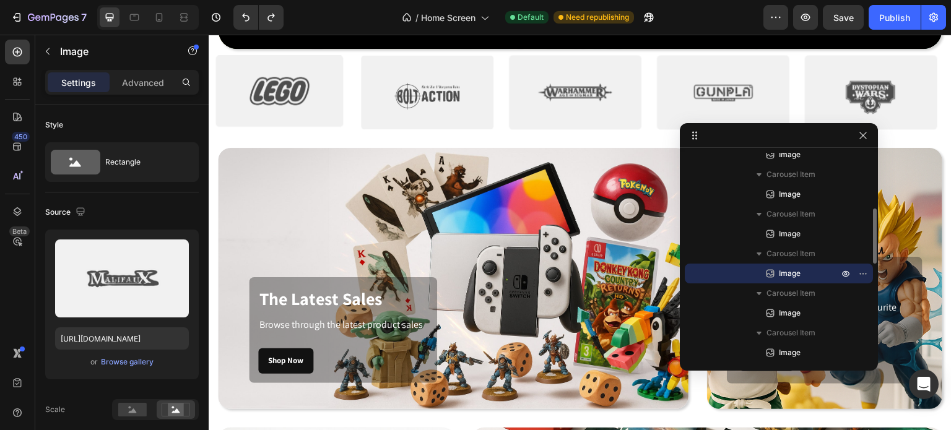
scroll to position [336, 0]
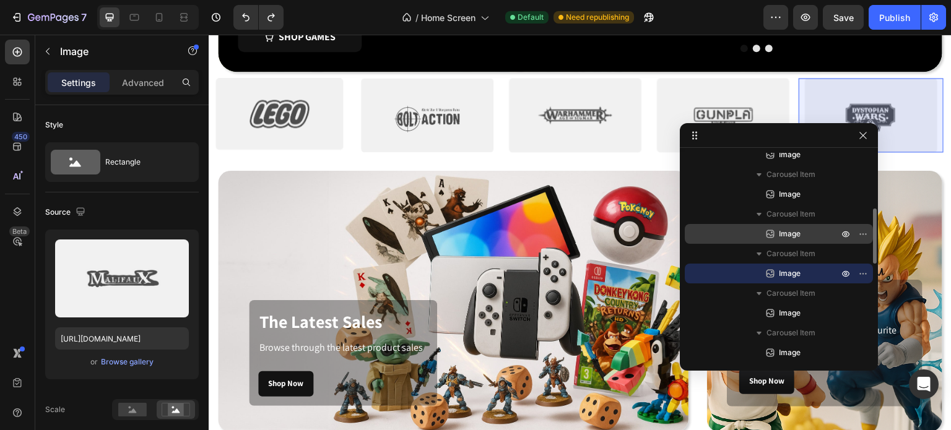
click at [800, 232] on span "Image" at bounding box center [790, 234] width 22 height 12
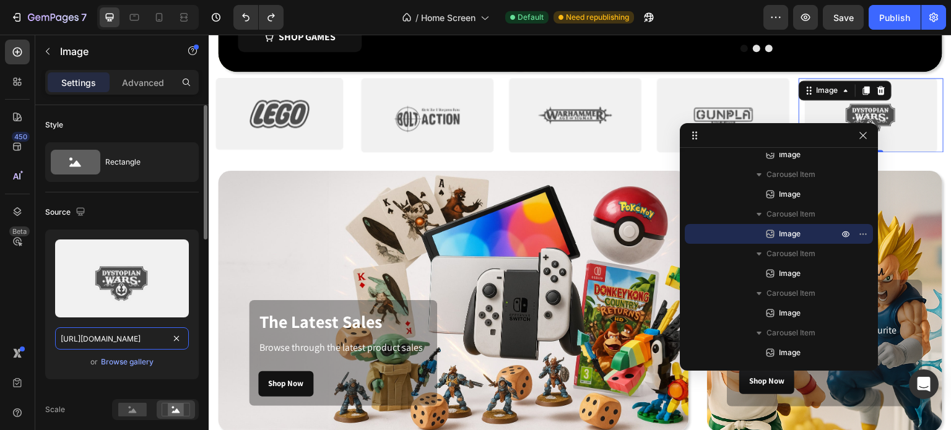
click at [122, 340] on input "[URL][DOMAIN_NAME]" at bounding box center [122, 338] width 134 height 22
paste input "1de2ad49-5041-4552-b2dd-257f602b914a"
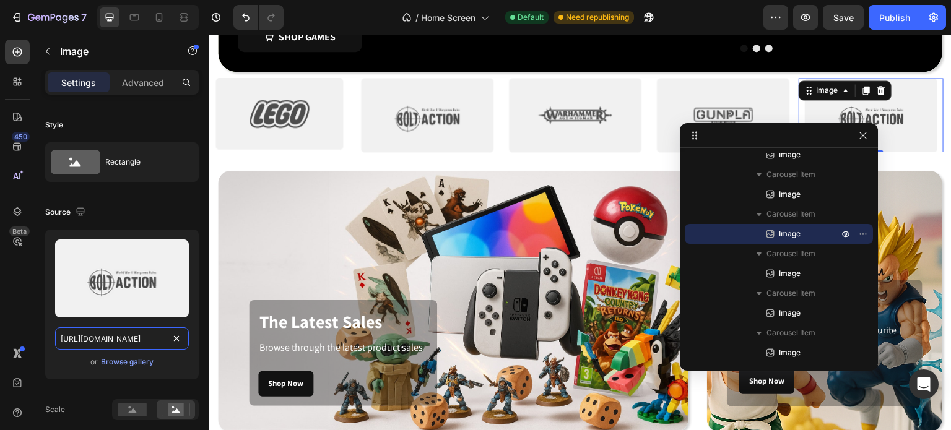
type input "[URL][DOMAIN_NAME]"
click at [901, 3] on div "7 / Home Screen Default Need republishing Preview Save Publish" at bounding box center [475, 17] width 951 height 35
click at [896, 9] on button "Publish" at bounding box center [894, 17] width 52 height 25
